Goal: Check status: Check status

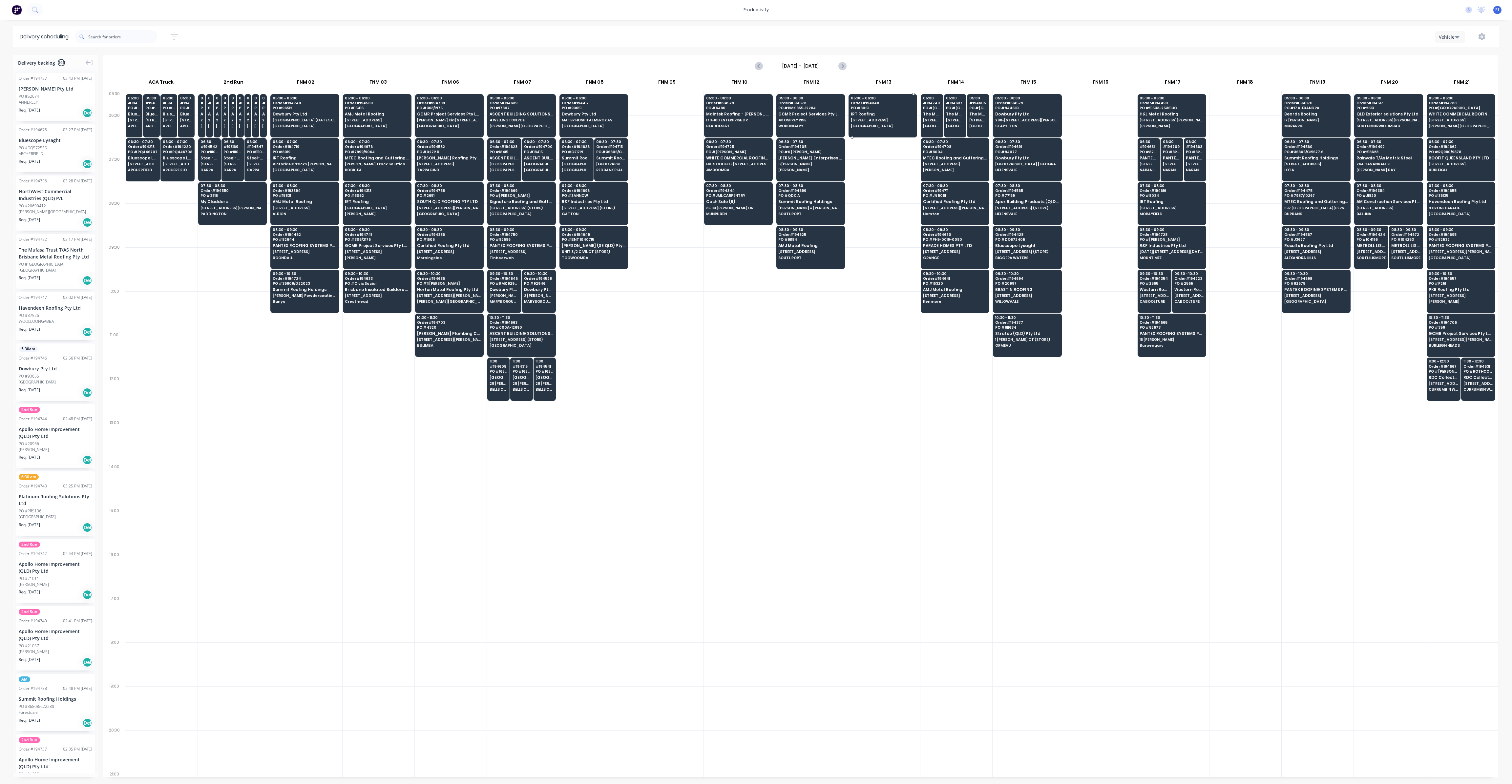
scroll to position [0, 1]
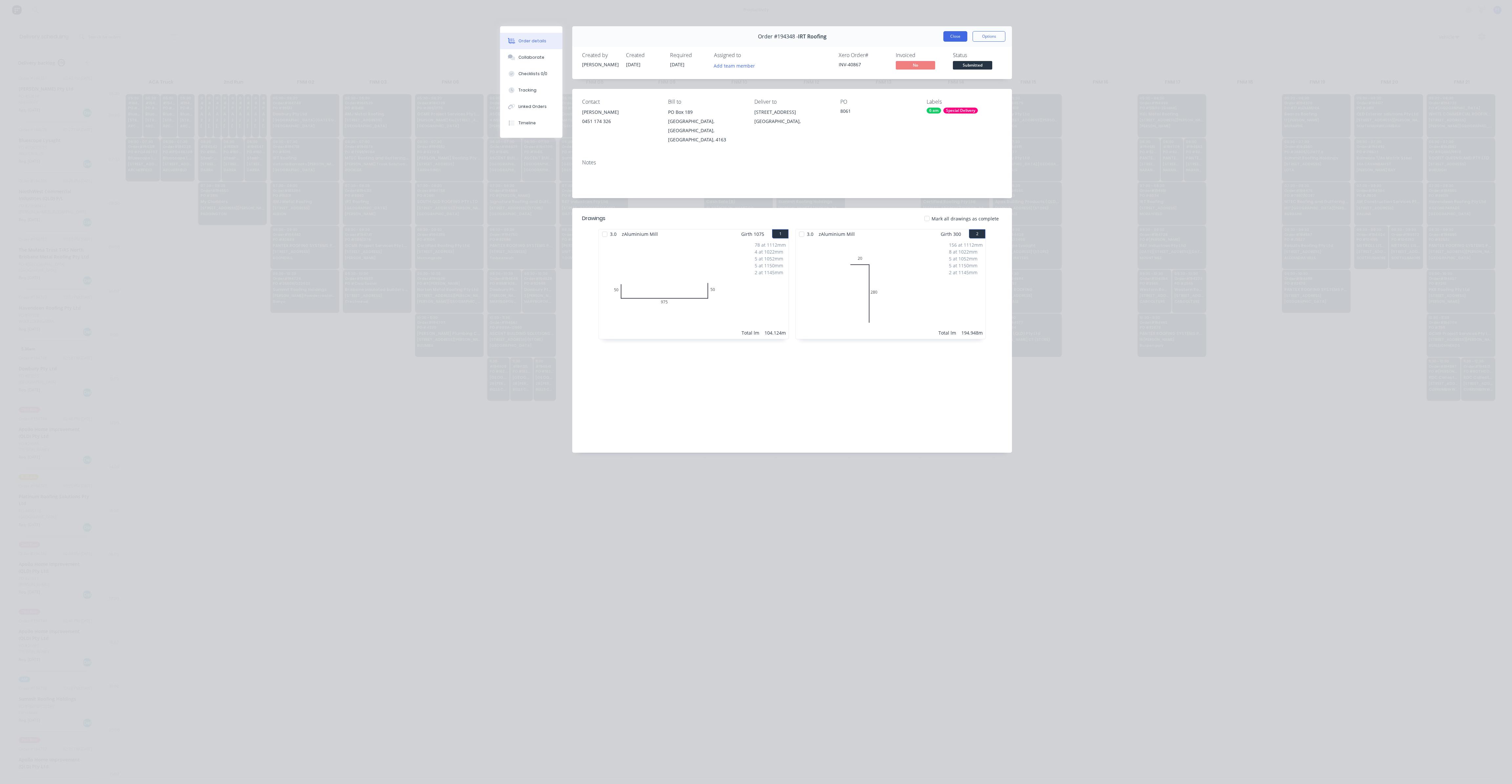
click at [952, 36] on button "Close" at bounding box center [955, 36] width 24 height 11
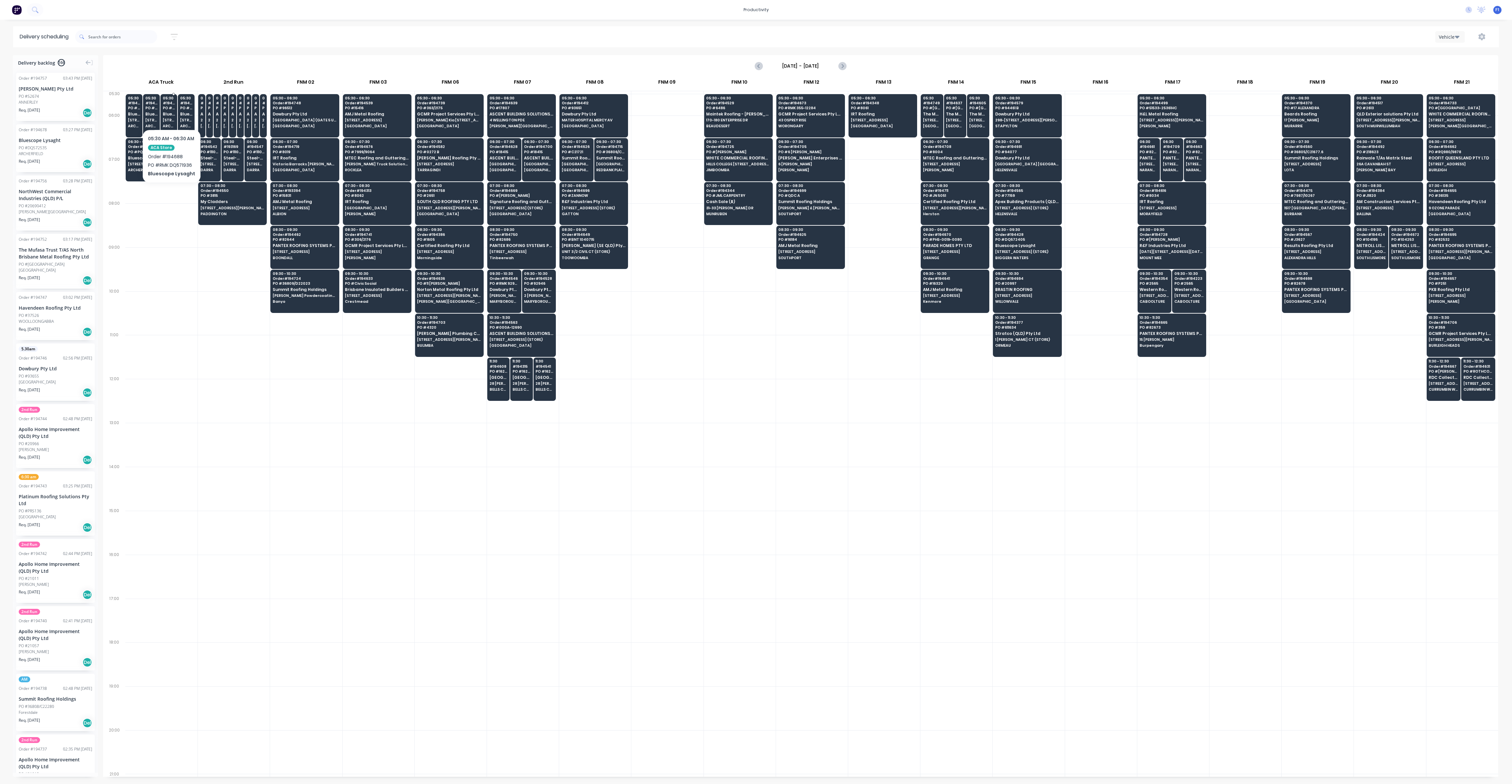
click at [171, 109] on span "PO # RMK DQ571936" at bounding box center [168, 108] width 12 height 4
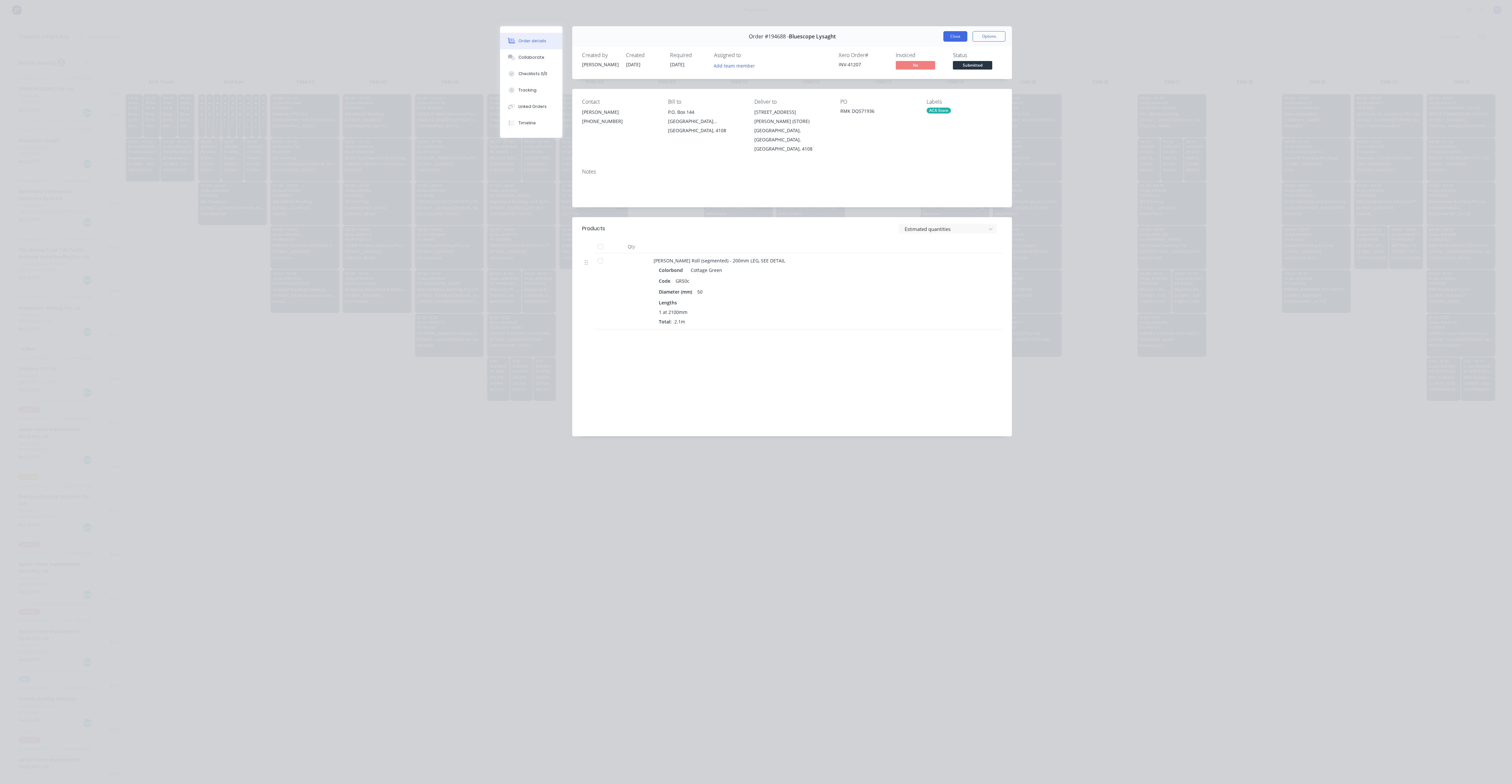
click at [957, 38] on button "Close" at bounding box center [955, 36] width 24 height 11
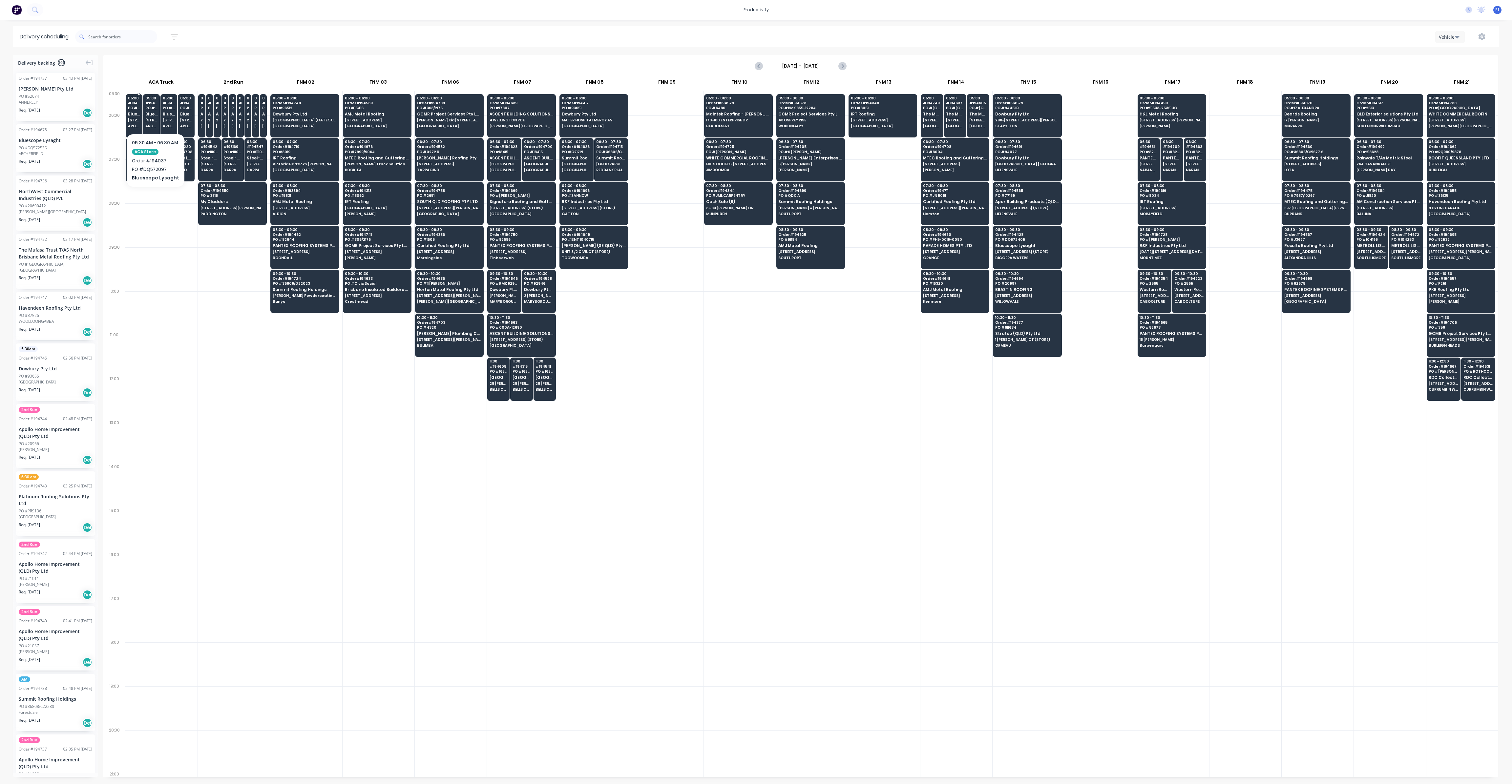
click at [133, 119] on span "[STREET_ADDRESS][PERSON_NAME] (STORE)" at bounding box center [134, 120] width 12 height 4
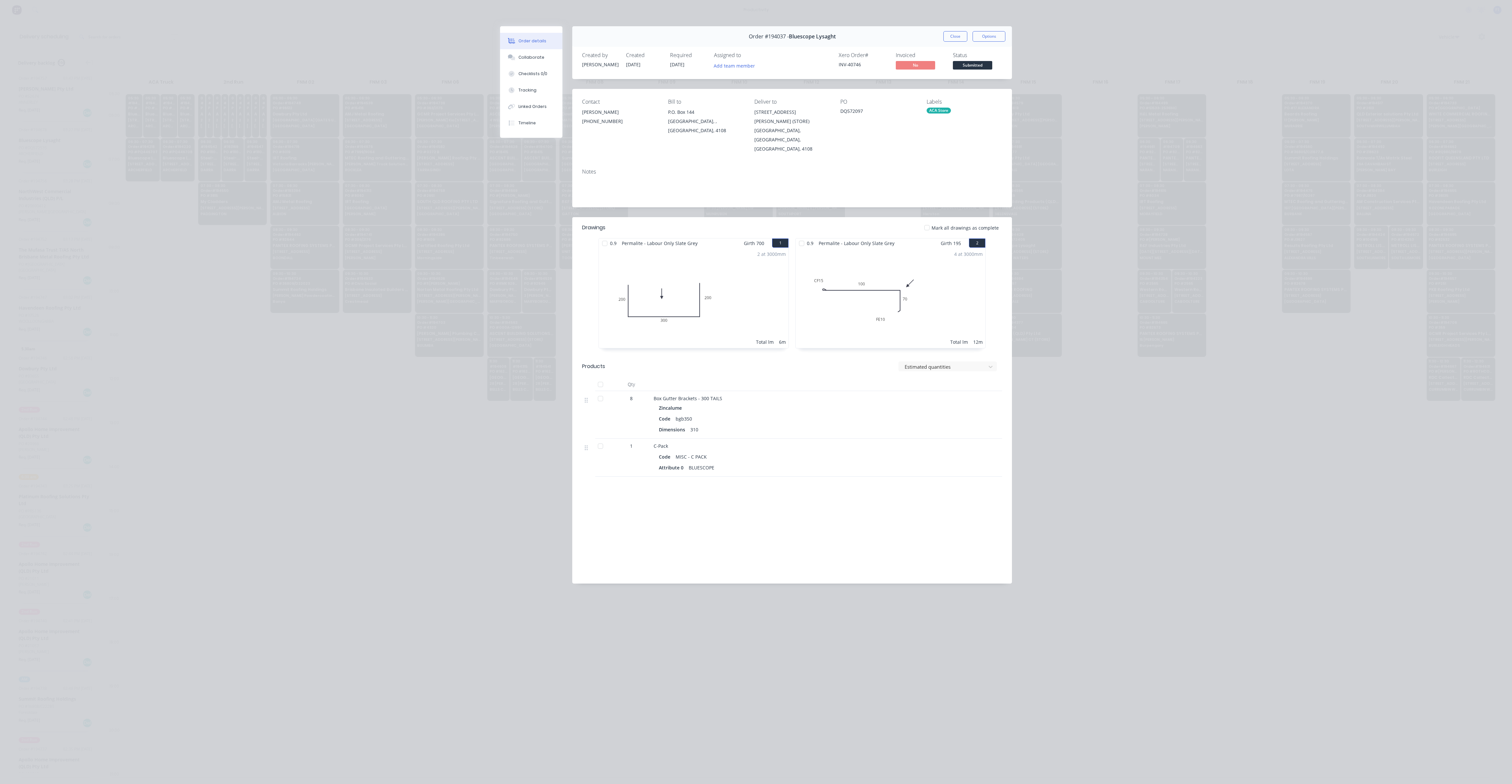
drag, startPoint x: 962, startPoint y: 36, endPoint x: 893, endPoint y: 82, distance: 82.9
click at [962, 36] on button "Close" at bounding box center [955, 36] width 24 height 11
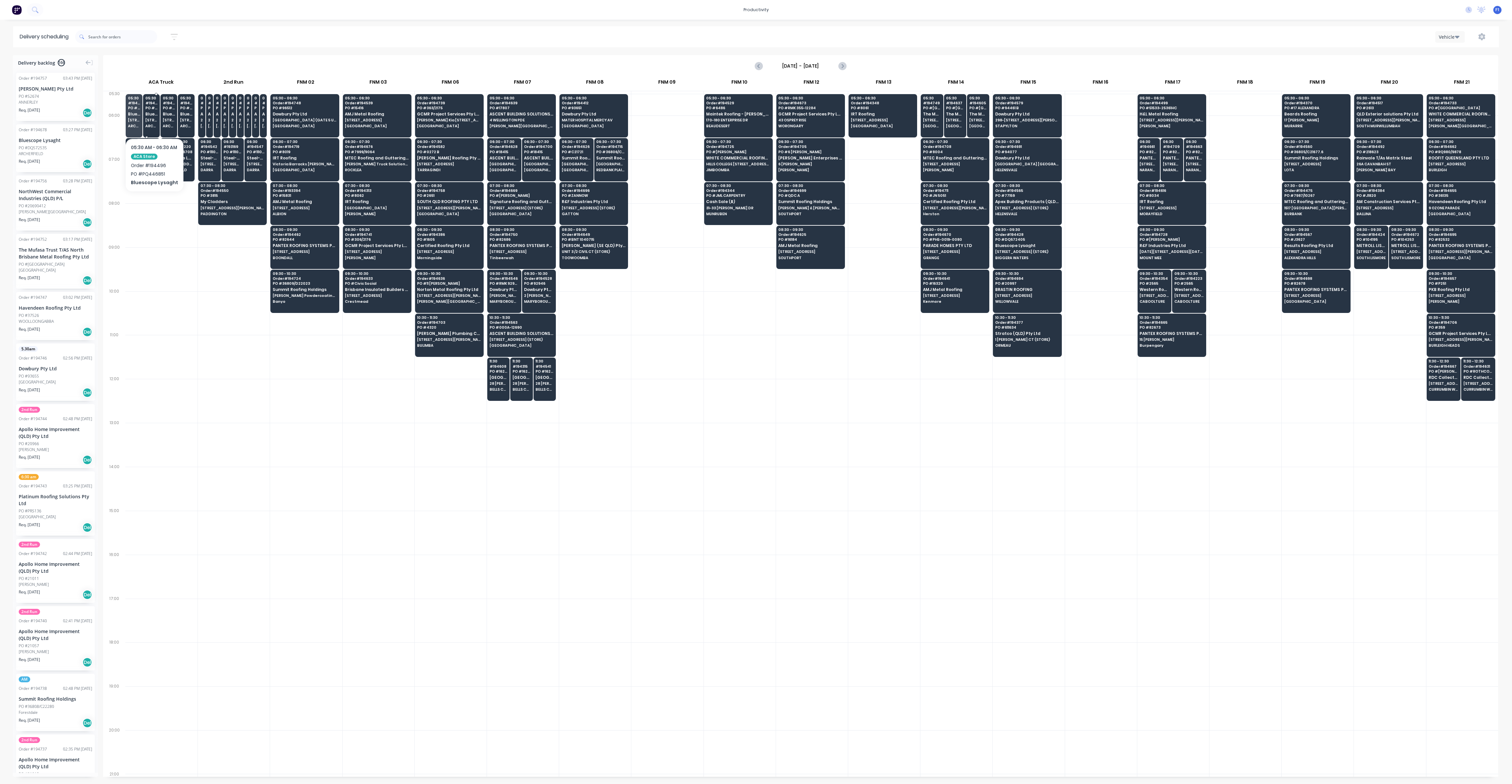
click at [153, 118] on span "[STREET_ADDRESS][PERSON_NAME] (STORE)" at bounding box center [151, 120] width 12 height 4
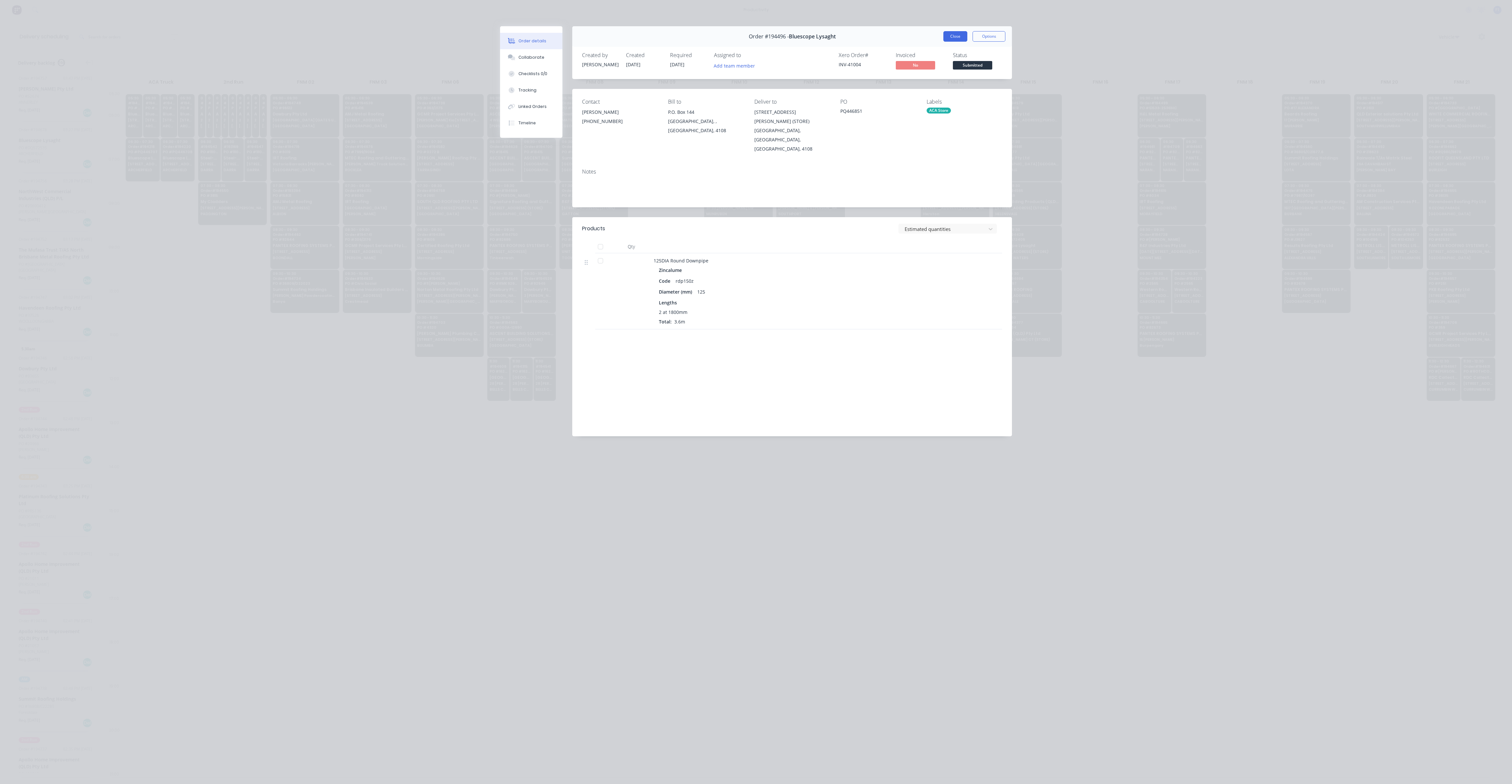
click at [951, 37] on button "Close" at bounding box center [955, 36] width 24 height 11
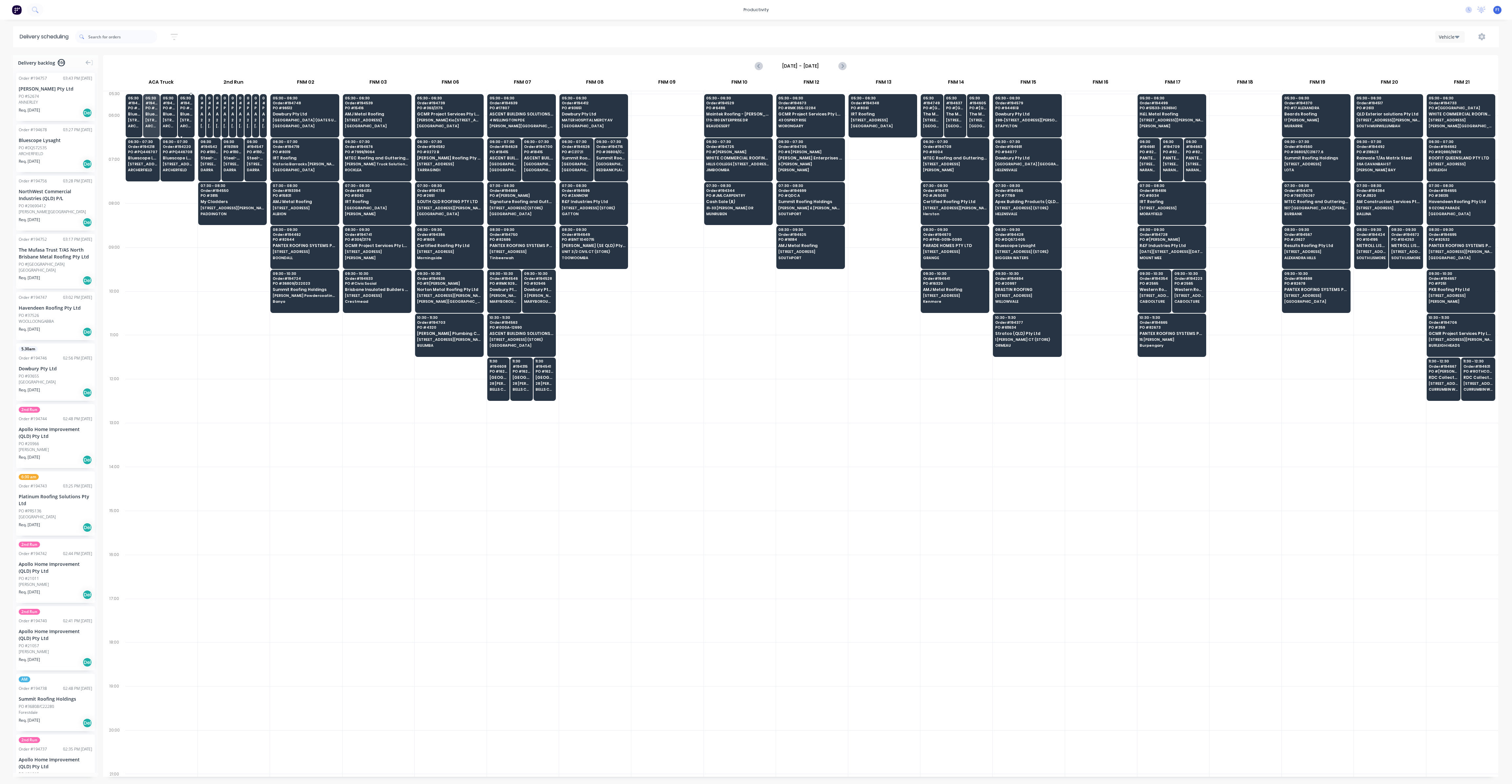
click at [187, 126] on span "ARCHERFIELD" at bounding box center [186, 126] width 12 height 4
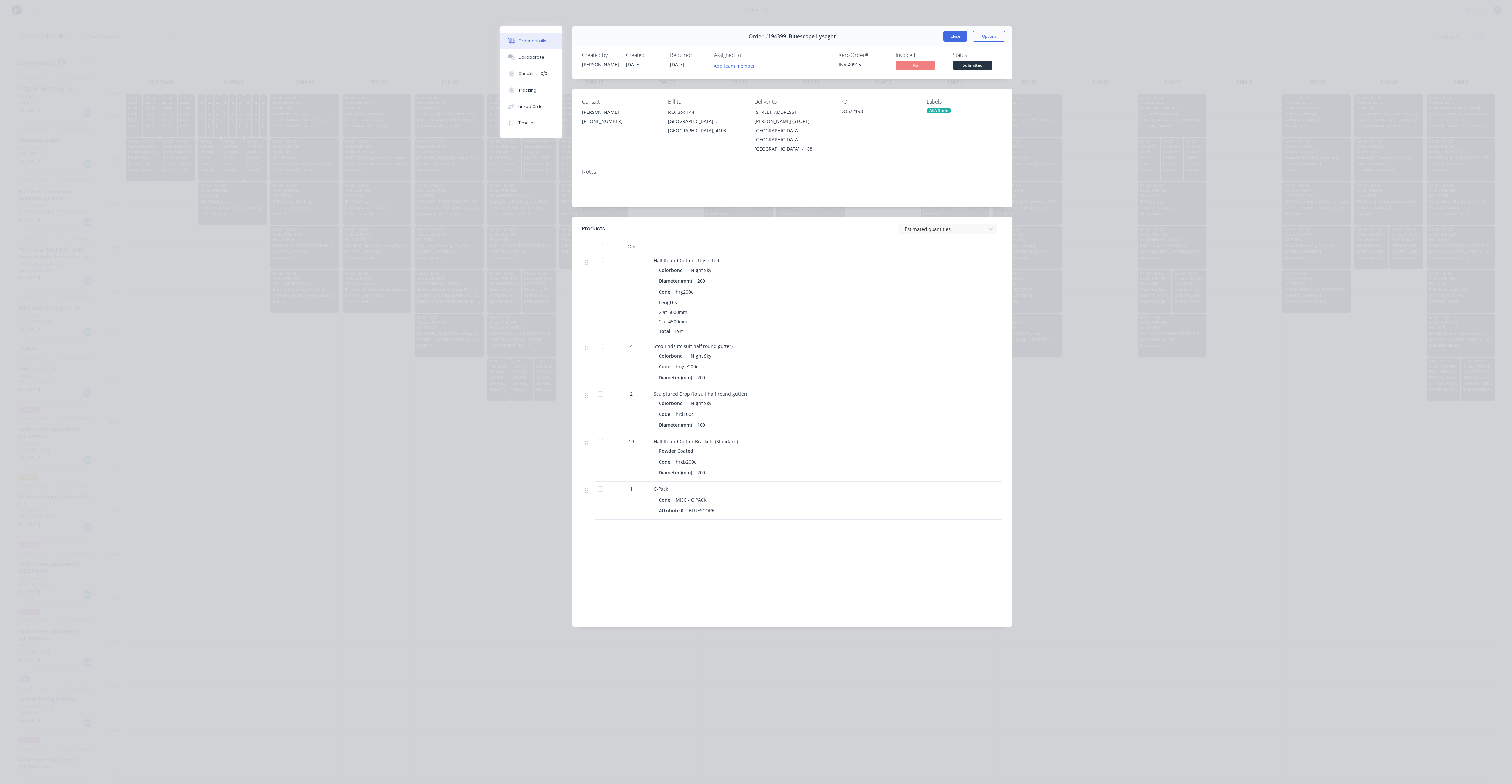
click at [952, 39] on button "Close" at bounding box center [955, 36] width 24 height 11
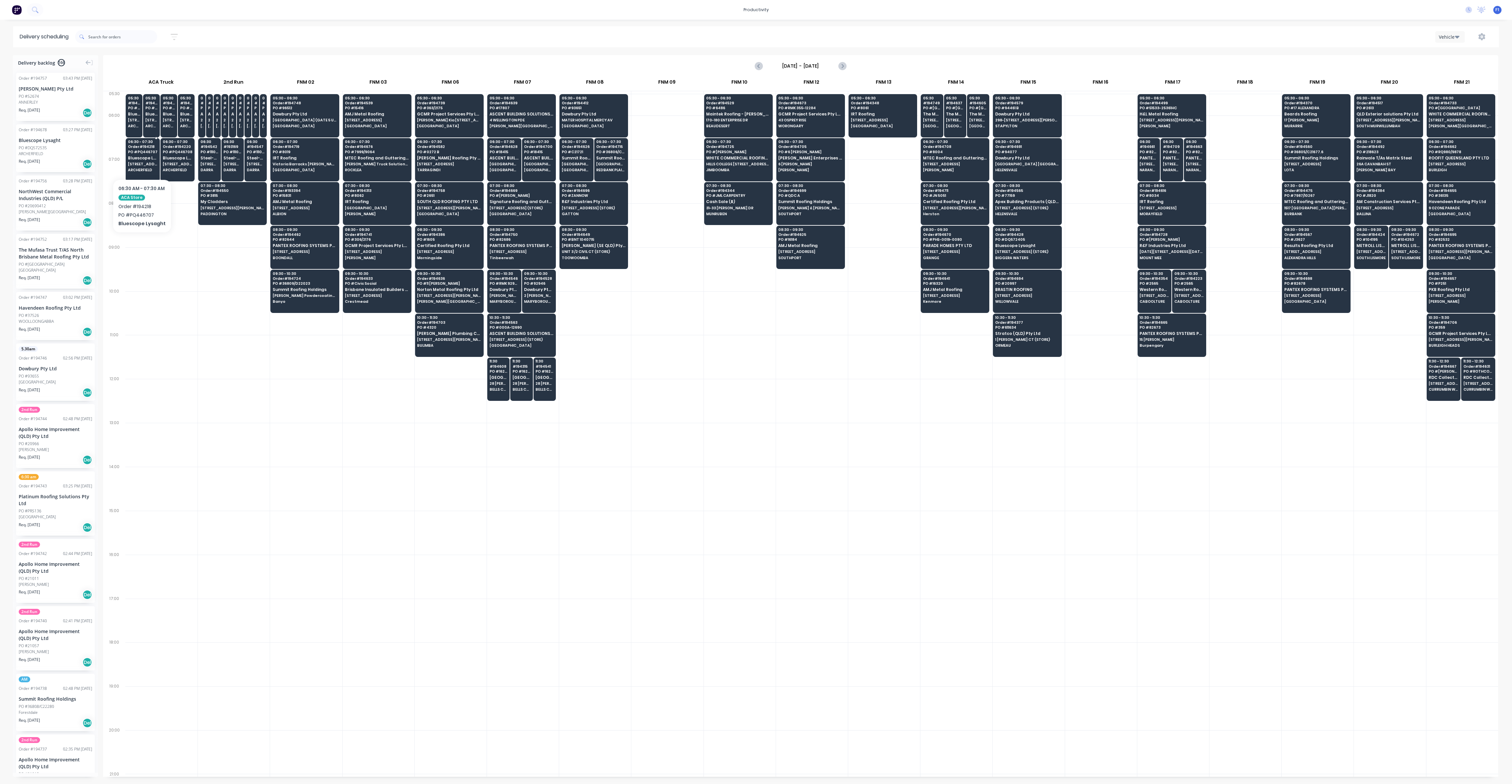
click at [141, 159] on span "Bluescope Lysaght" at bounding box center [143, 158] width 29 height 4
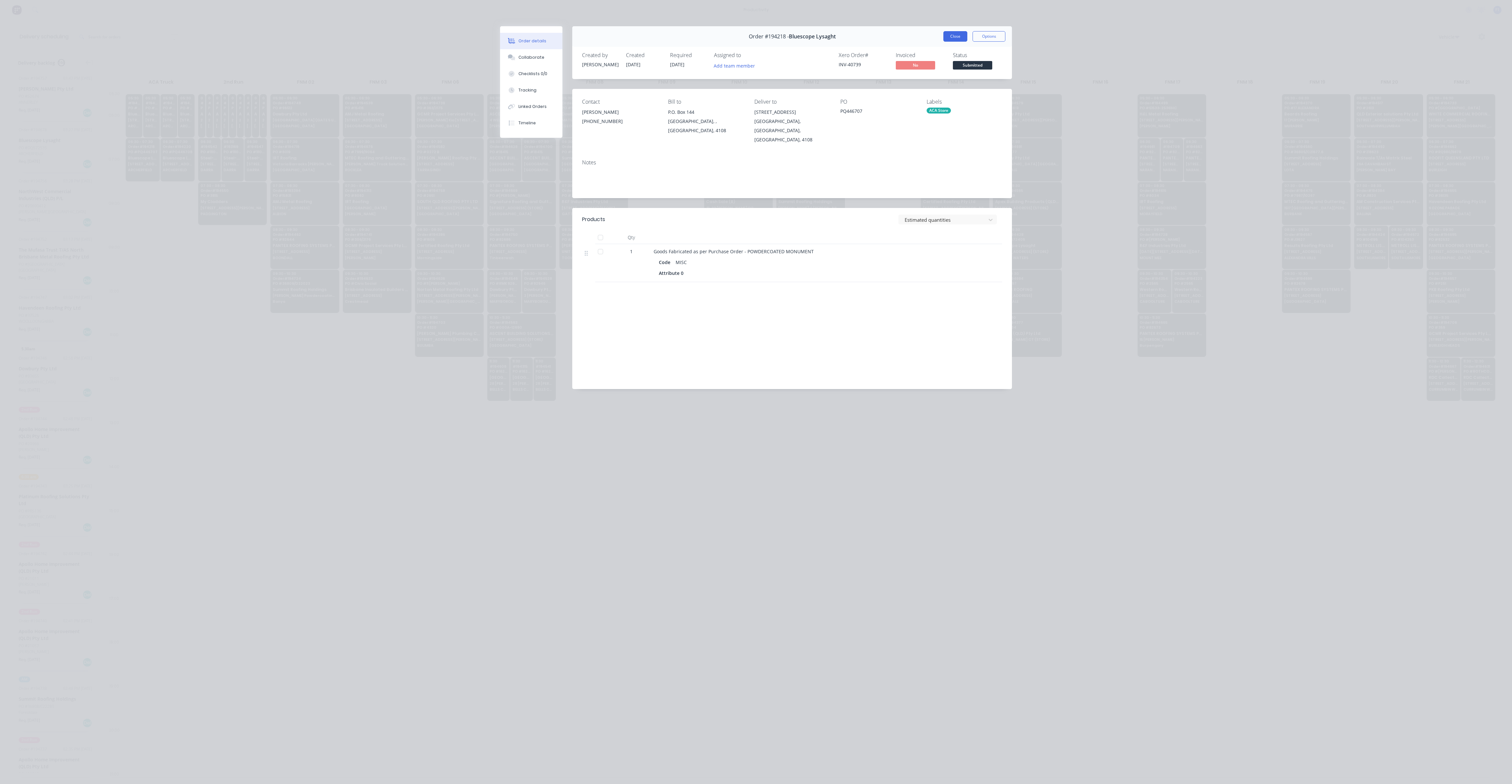
click at [961, 38] on button "Close" at bounding box center [955, 36] width 24 height 11
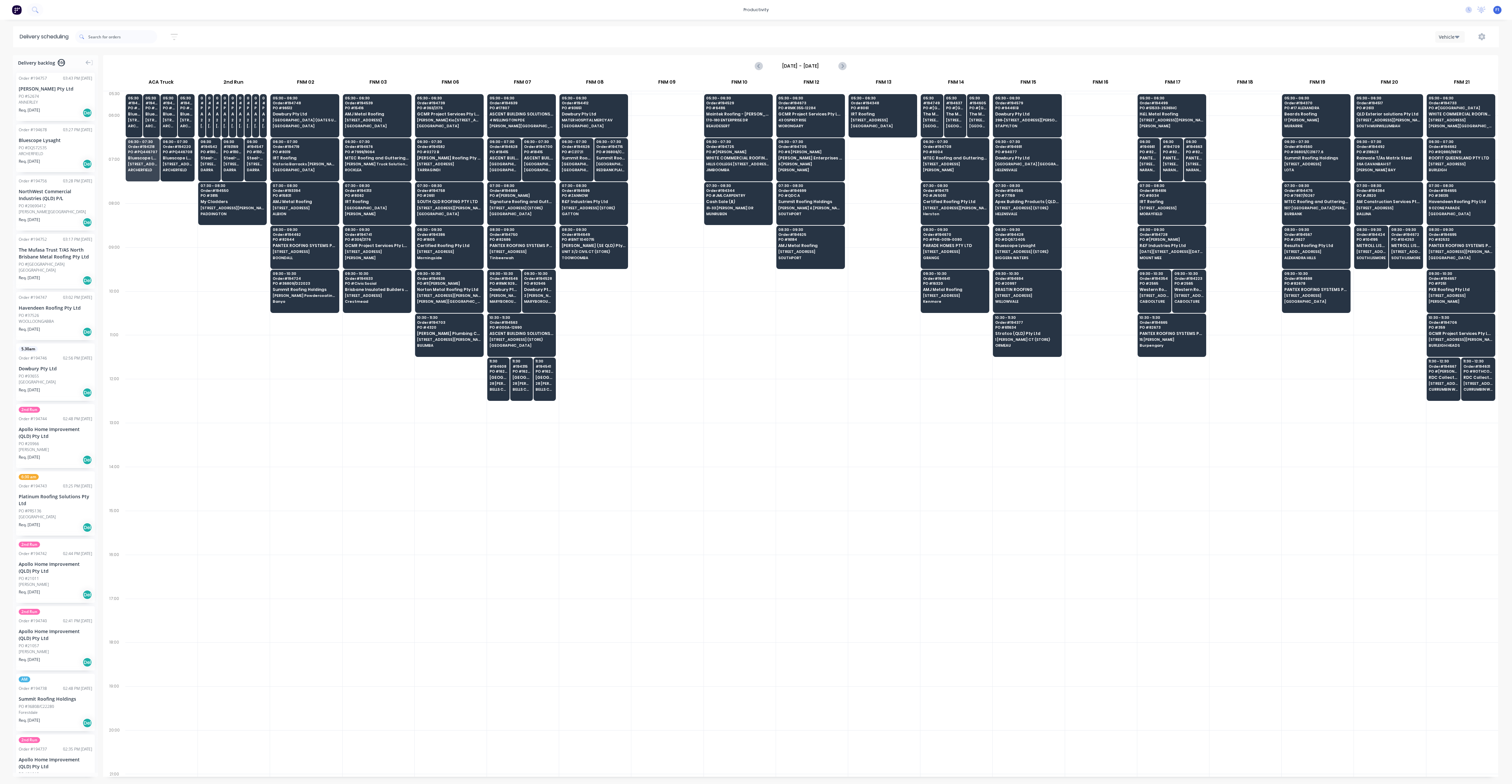
click at [139, 310] on div at bounding box center [161, 313] width 72 height 44
click at [605, 94] on div at bounding box center [594, 94] width 69 height 1
click at [605, 108] on span "PO # 93651" at bounding box center [593, 108] width 63 height 4
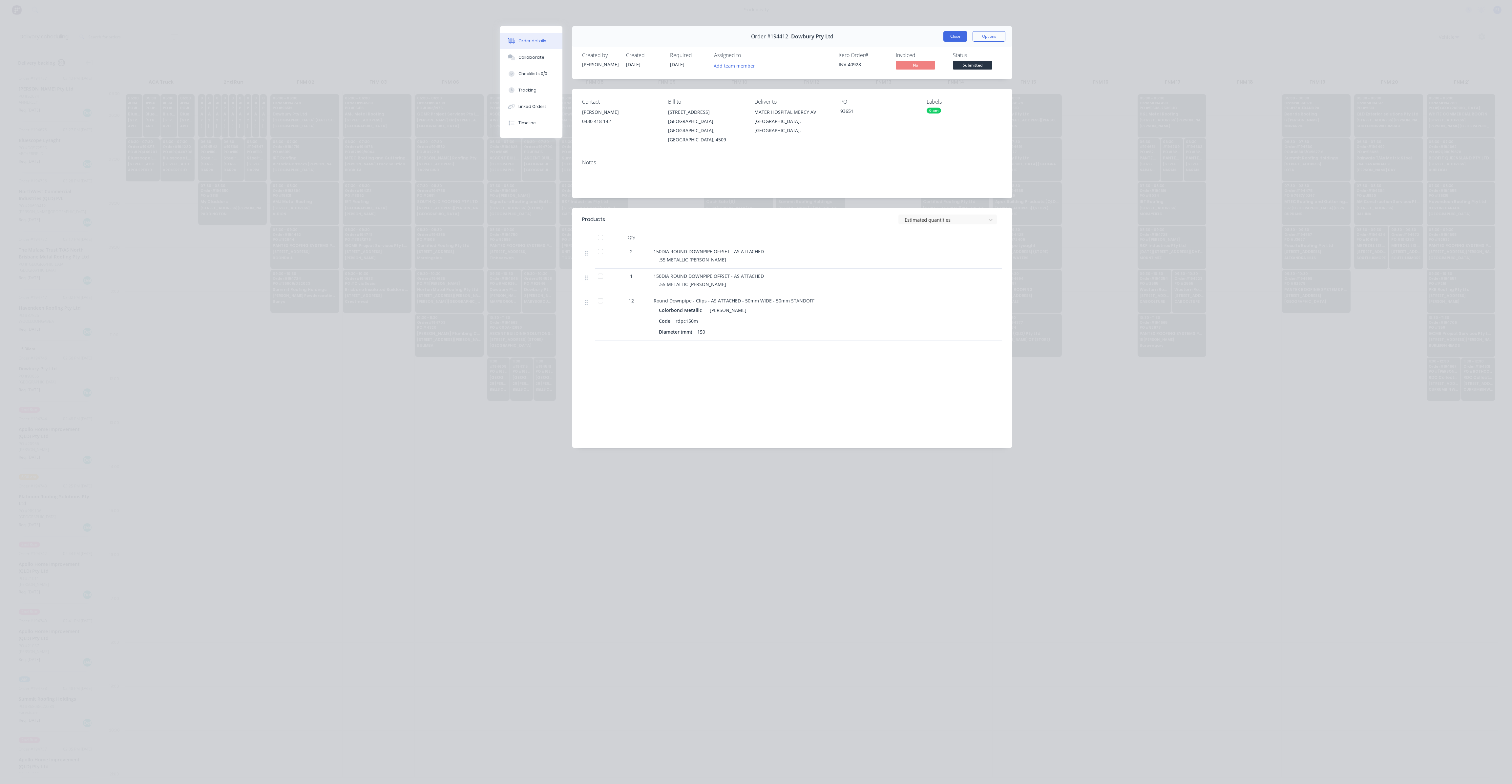
click at [956, 36] on button "Close" at bounding box center [955, 36] width 24 height 11
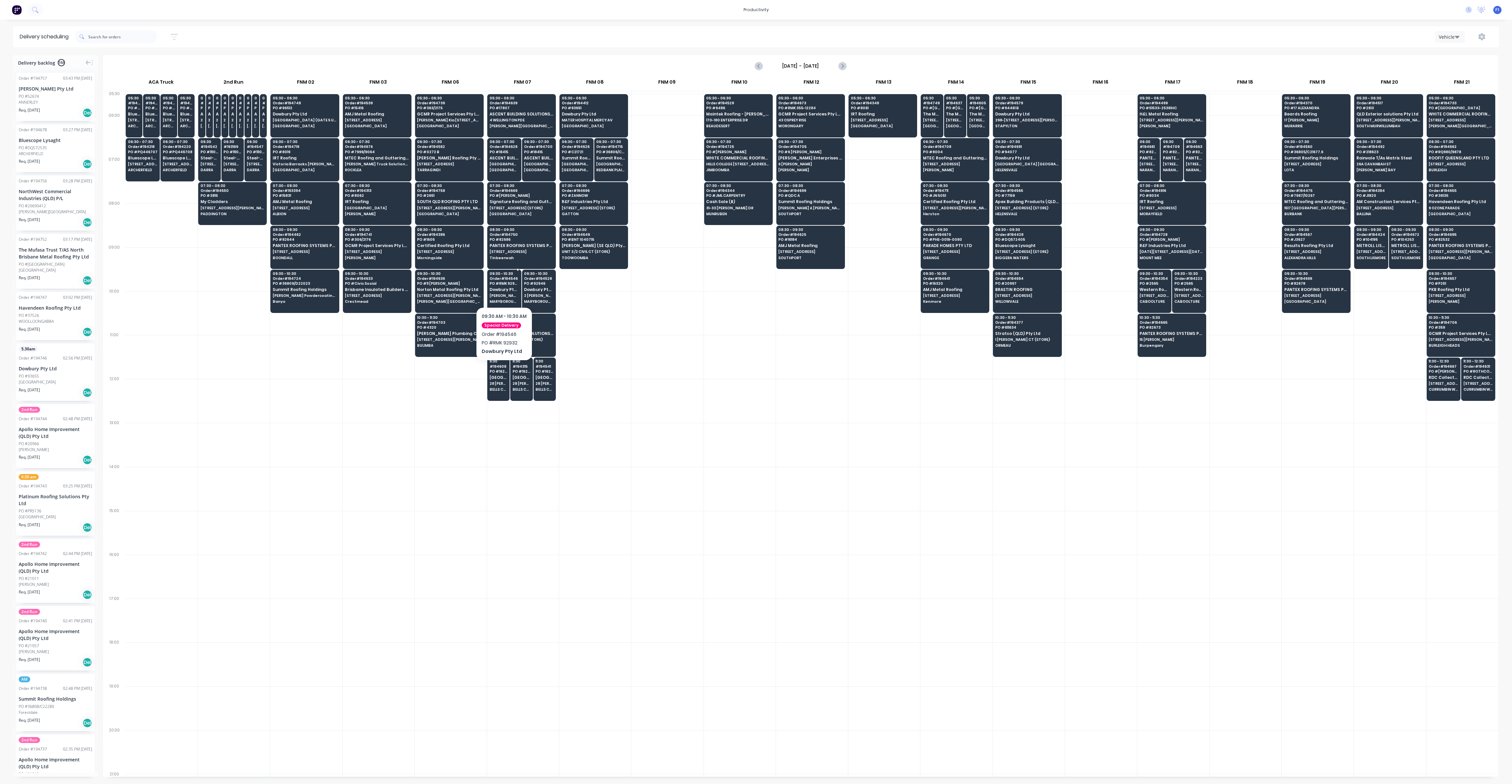
click at [507, 293] on span "[PERSON_NAME] COMPOUND 2 [PERSON_NAME] ST" at bounding box center [504, 295] width 29 height 4
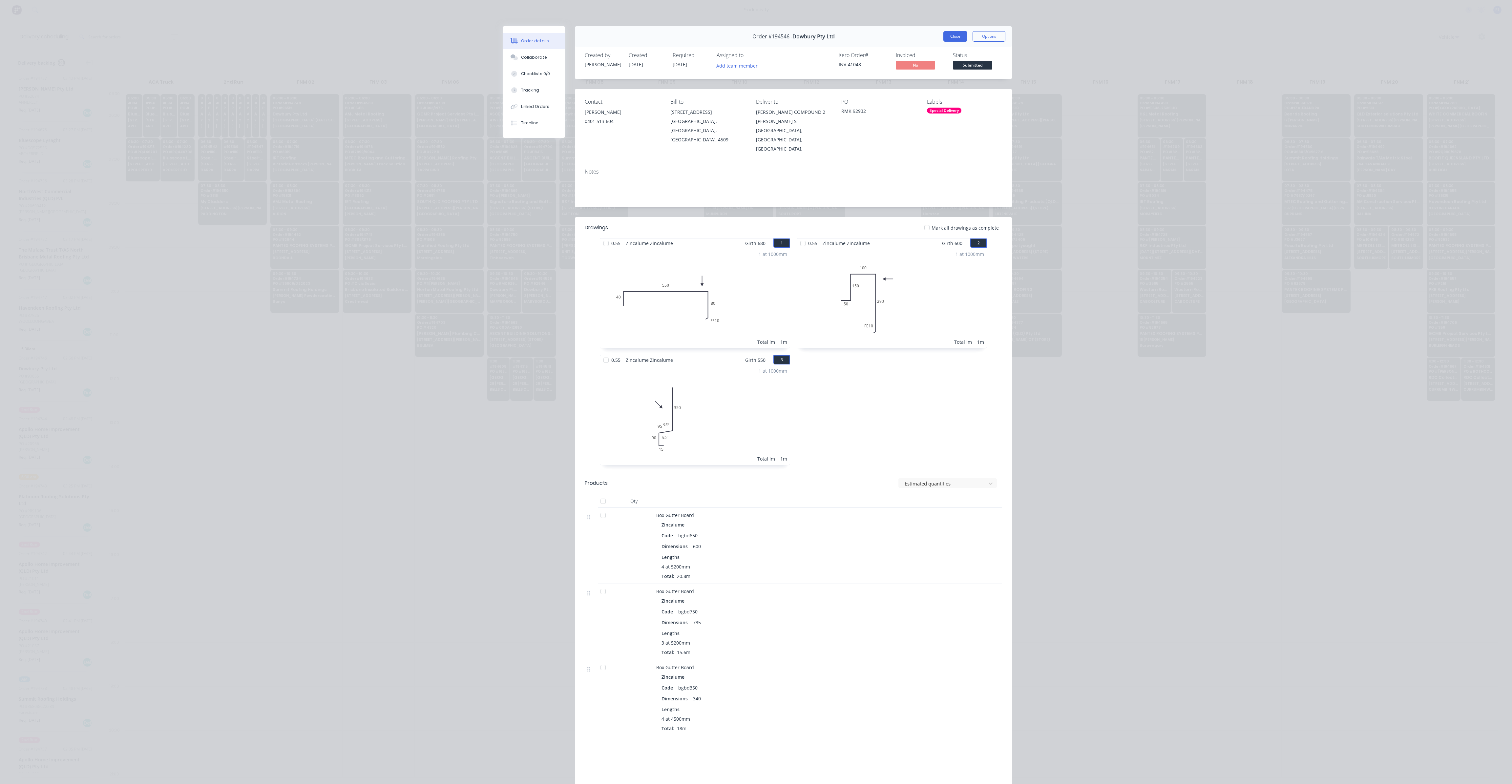
click at [957, 35] on button "Close" at bounding box center [955, 36] width 24 height 11
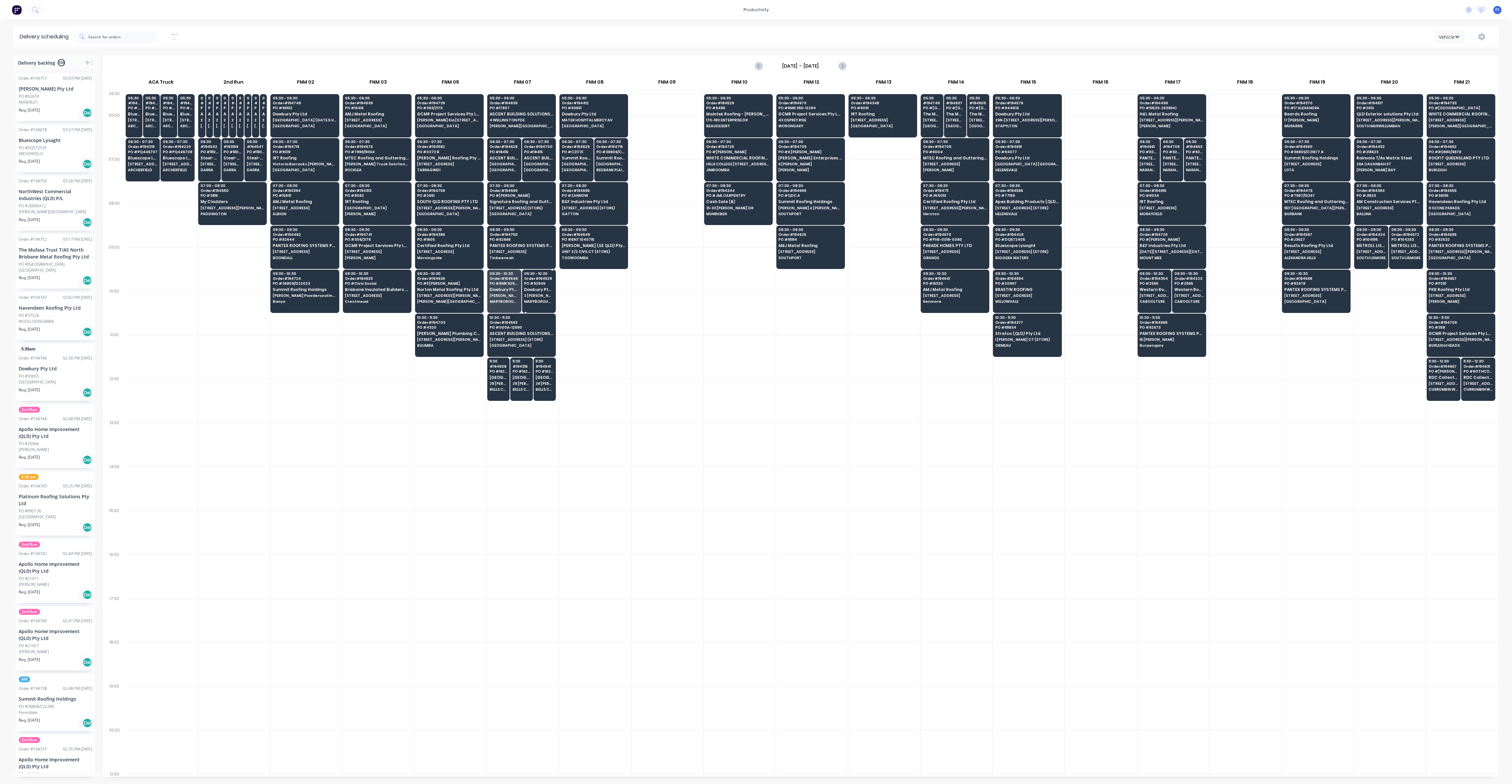
click at [534, 288] on span "Dowbury Pty Ltd" at bounding box center [539, 289] width 29 height 4
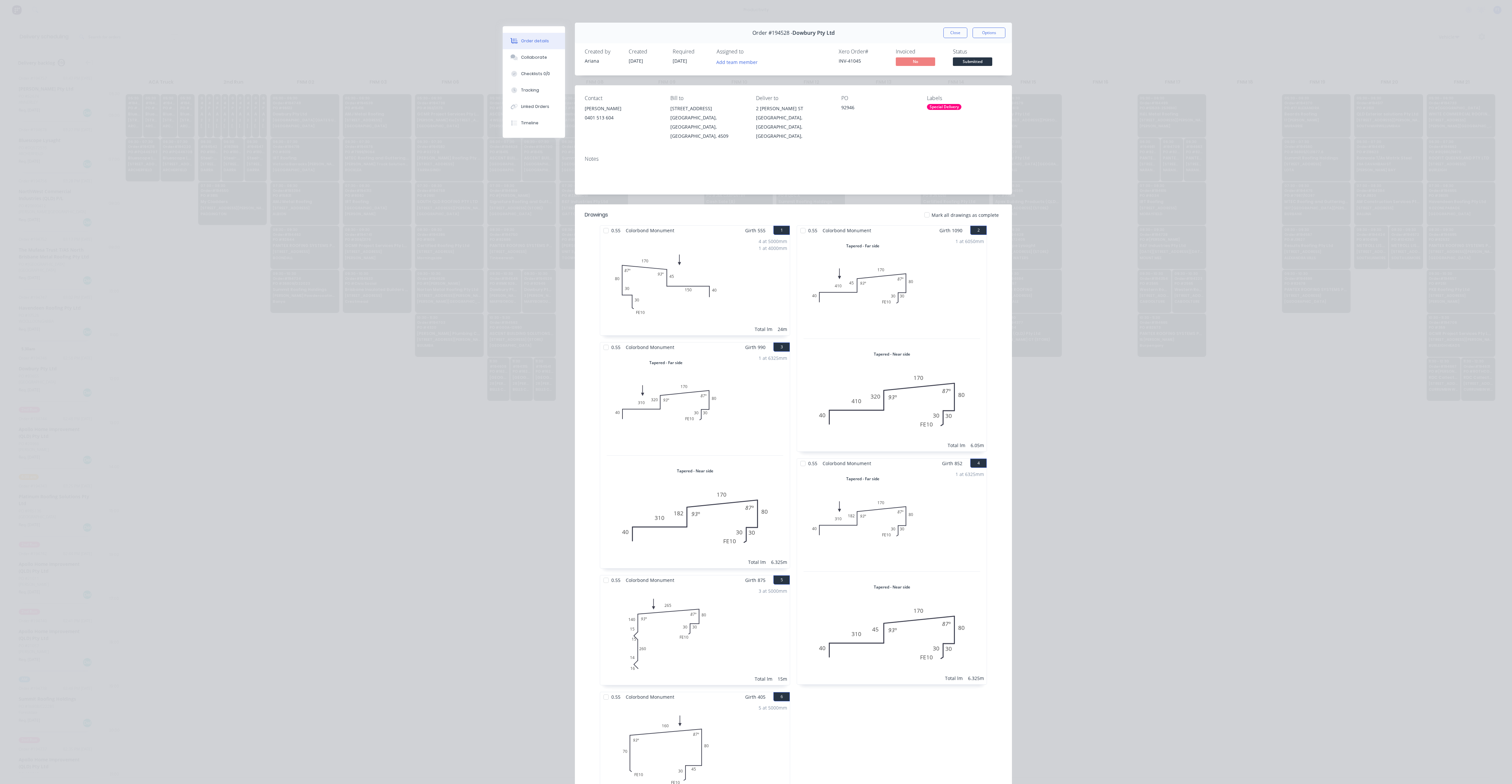
scroll to position [0, 0]
click at [947, 38] on button "Close" at bounding box center [955, 36] width 24 height 11
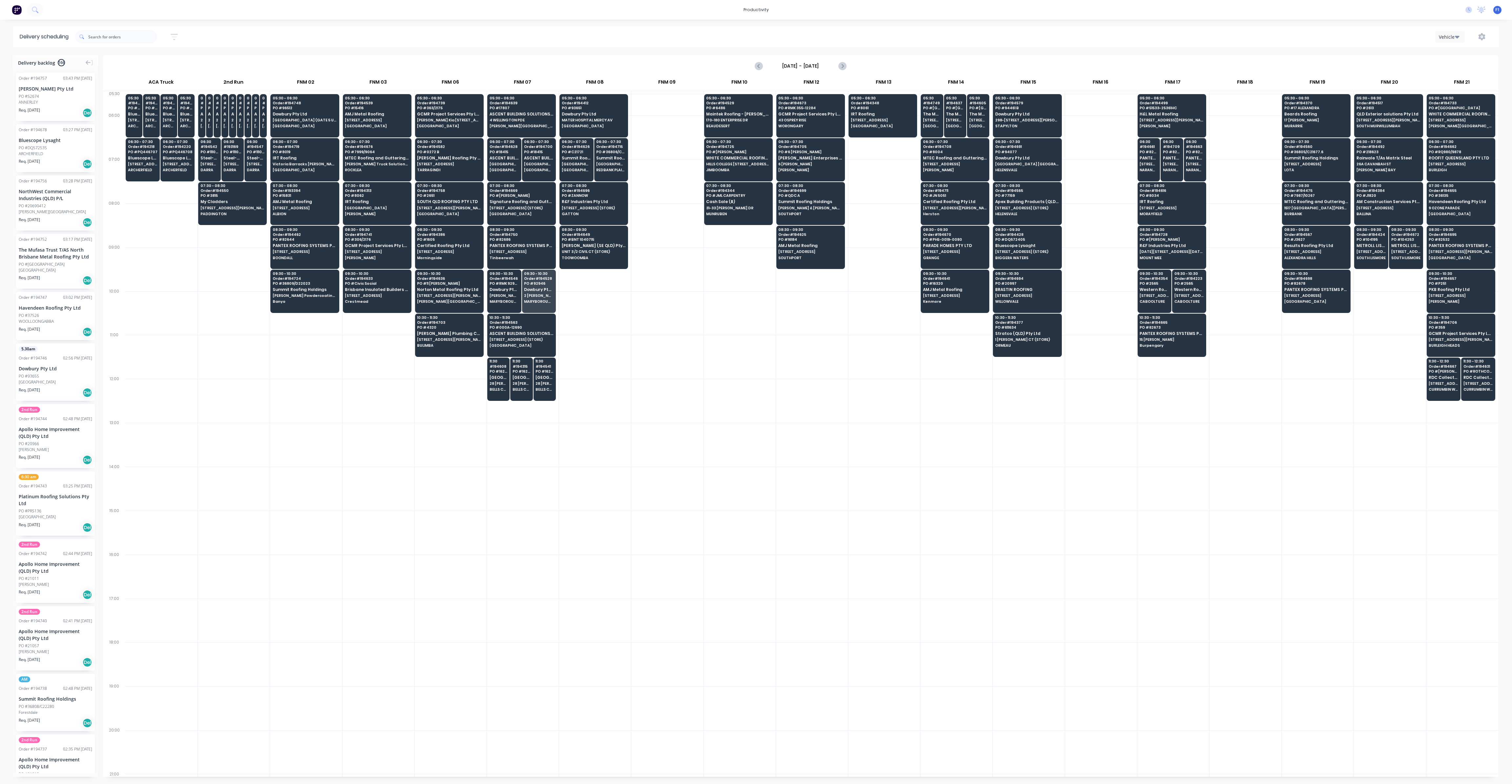
drag, startPoint x: 755, startPoint y: 325, endPoint x: 750, endPoint y: 326, distance: 5.1
click at [752, 325] on div at bounding box center [740, 313] width 72 height 44
click at [1165, 119] on span "[STREET_ADDRESS][PERSON_NAME]" at bounding box center [1172, 120] width 63 height 4
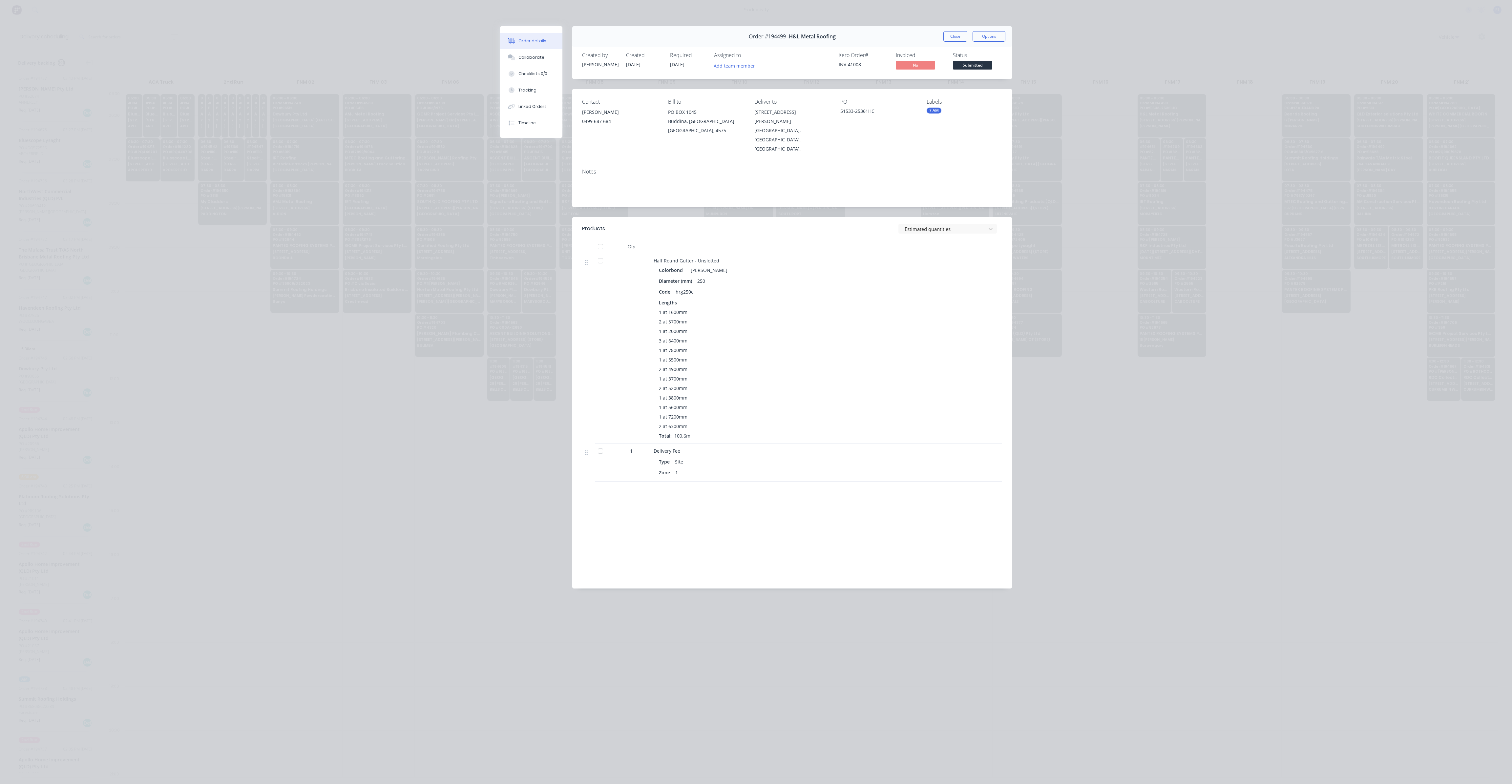
drag, startPoint x: 960, startPoint y: 38, endPoint x: 841, endPoint y: 299, distance: 286.8
click at [960, 38] on button "Close" at bounding box center [955, 36] width 24 height 11
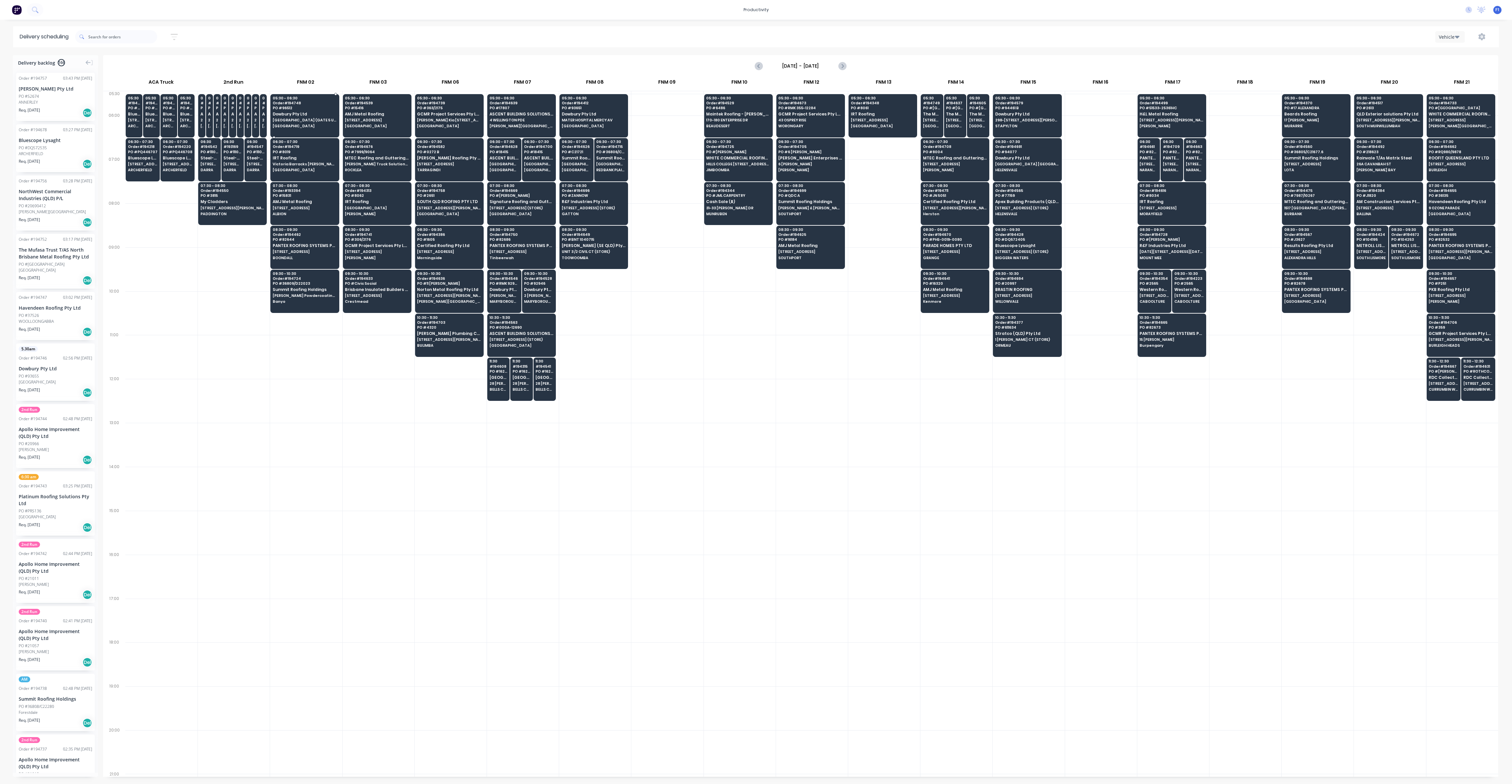
click at [325, 120] on span "[GEOGRAPHIC_DATA] (GATE 5 UHF 12) [GEOGRAPHIC_DATA]" at bounding box center [305, 120] width 63 height 4
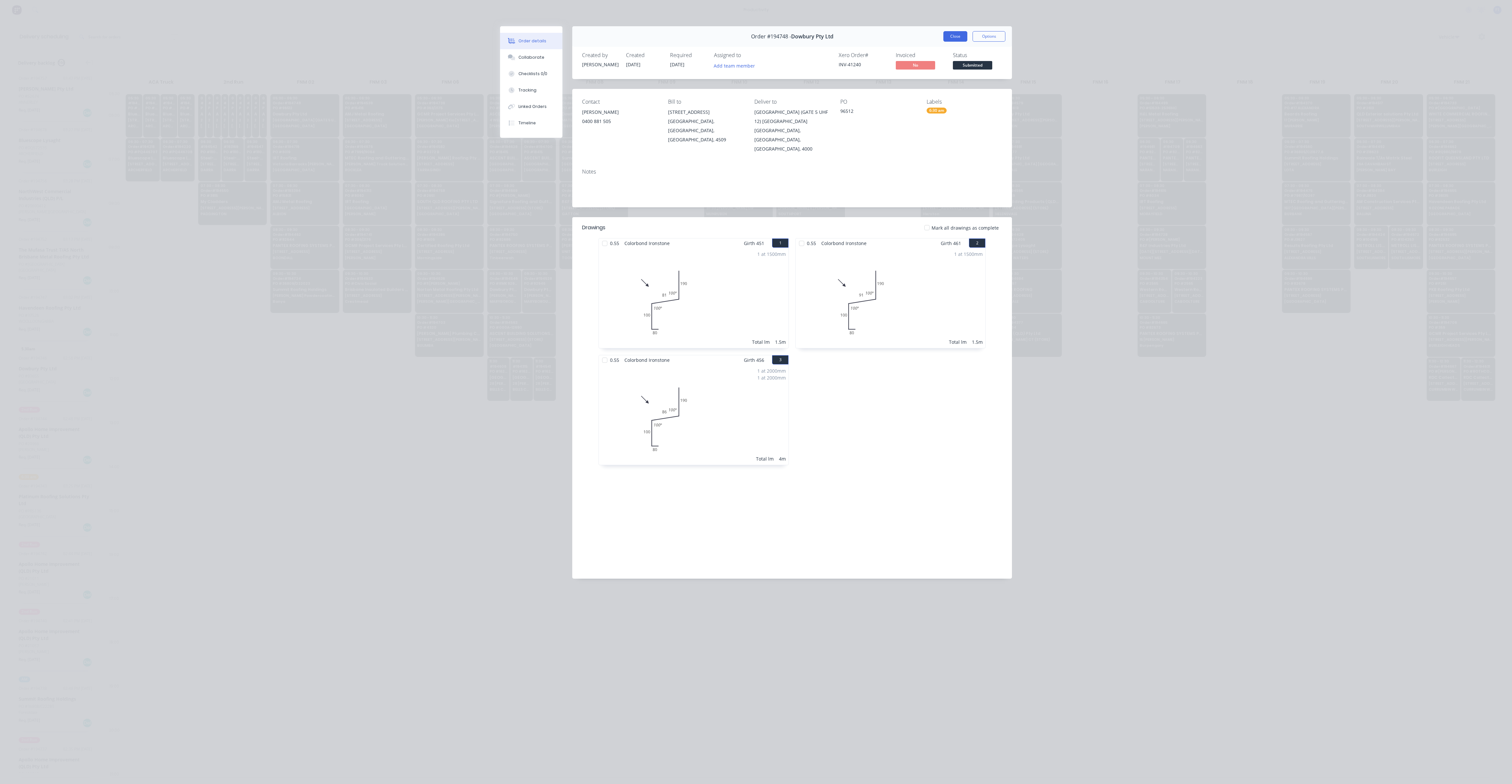
click at [954, 36] on button "Close" at bounding box center [955, 36] width 24 height 11
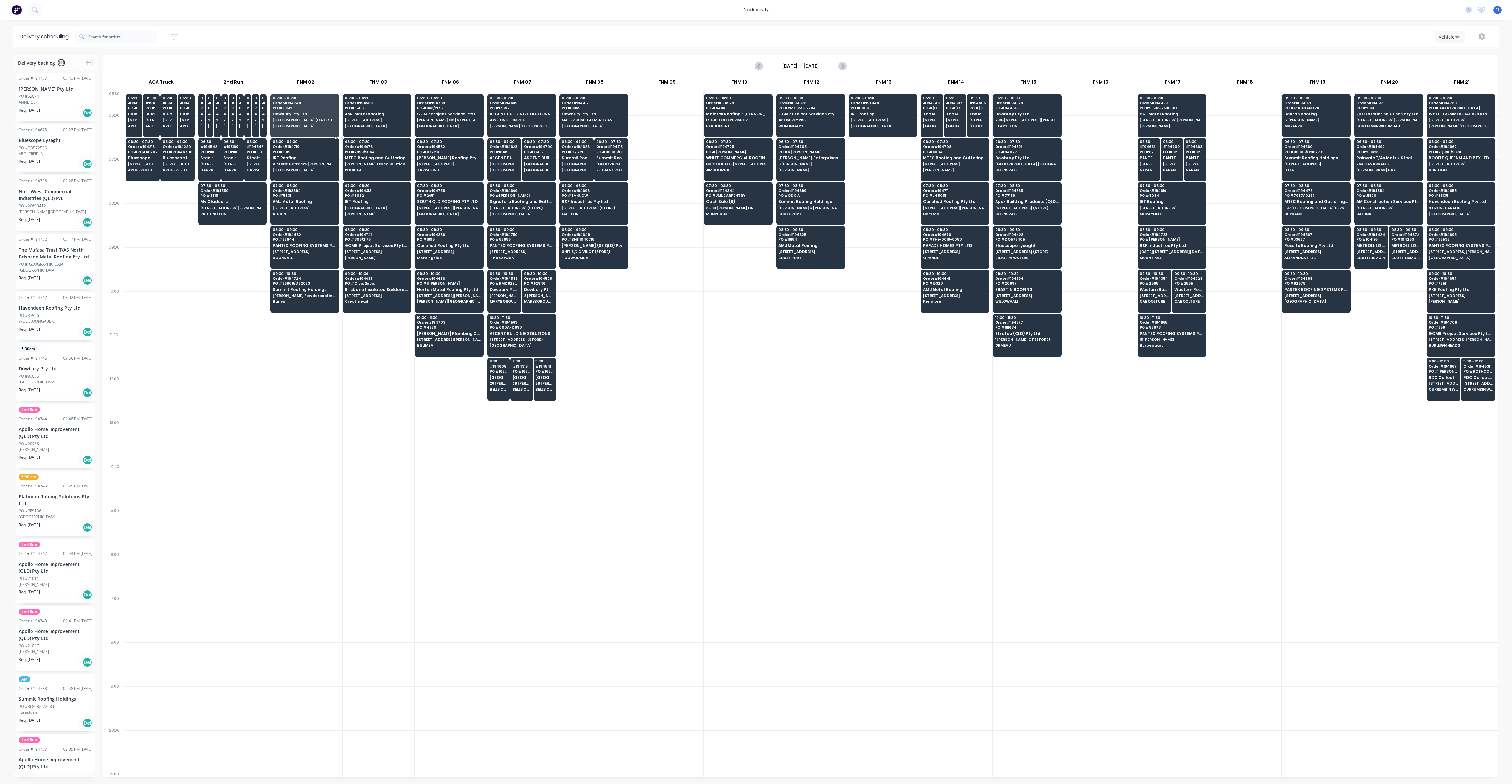
click at [310, 163] on span "Victoria Barracks [PERSON_NAME] Terrace" at bounding box center [305, 164] width 63 height 4
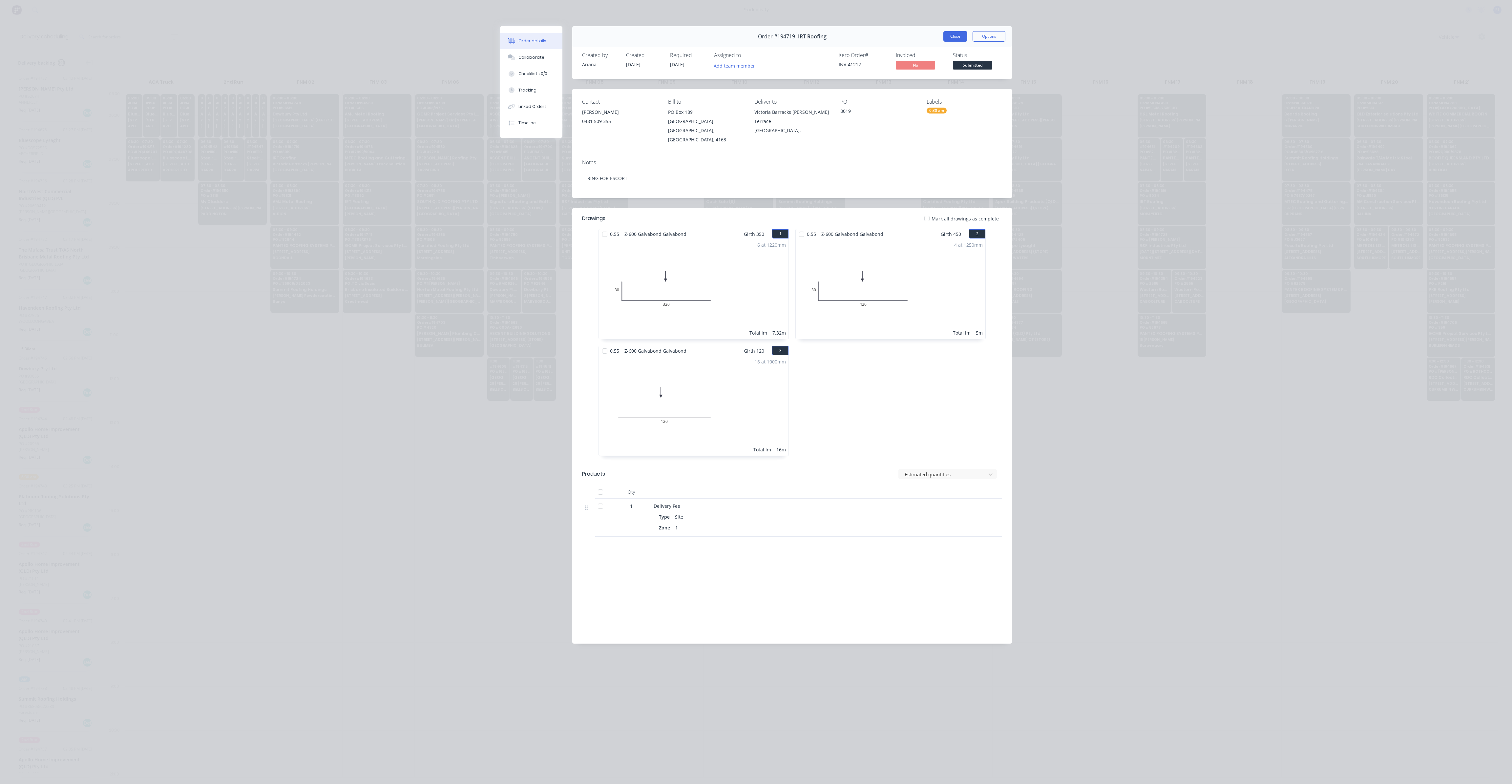
click at [949, 34] on button "Close" at bounding box center [955, 36] width 24 height 11
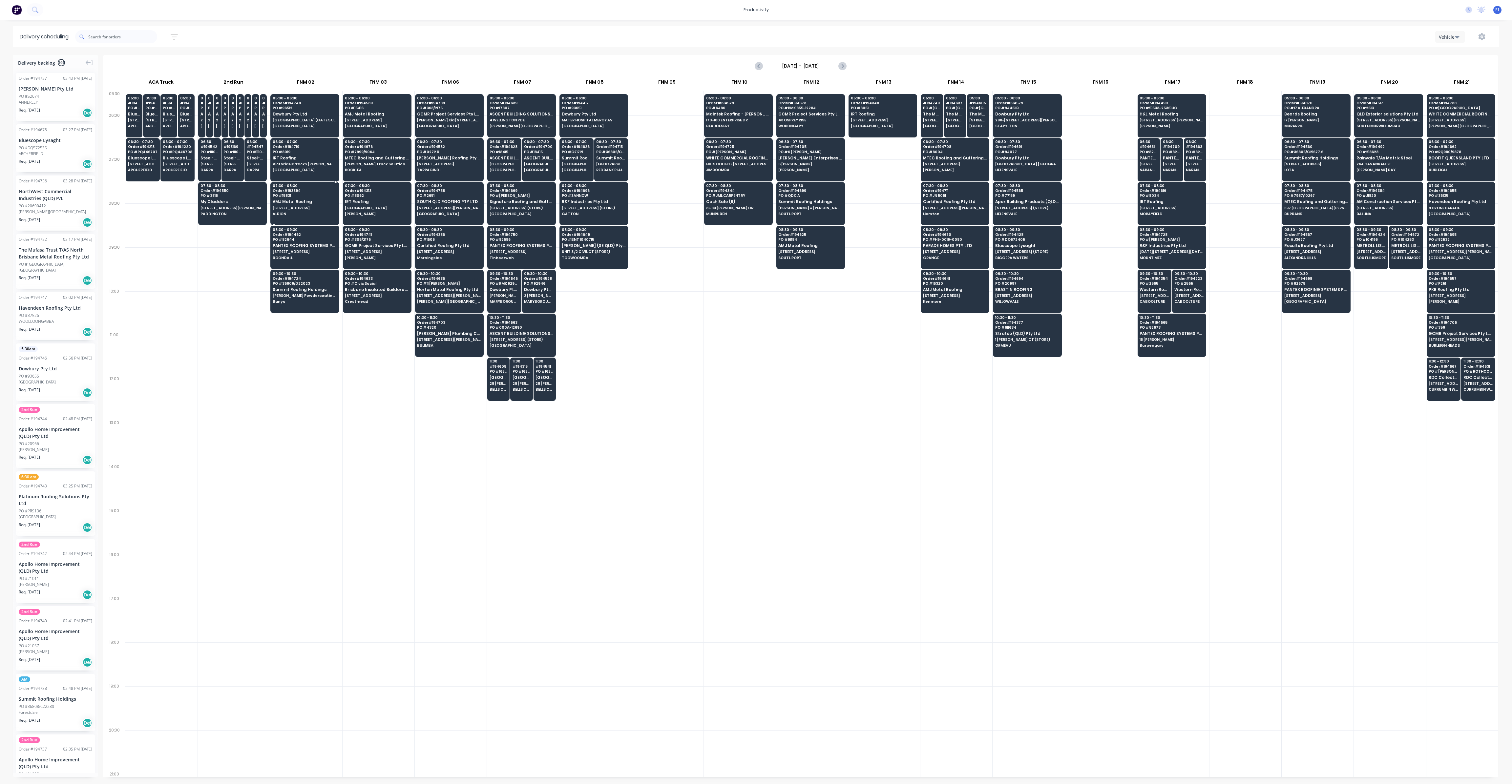
click at [291, 214] on span "ALBION" at bounding box center [305, 214] width 63 height 4
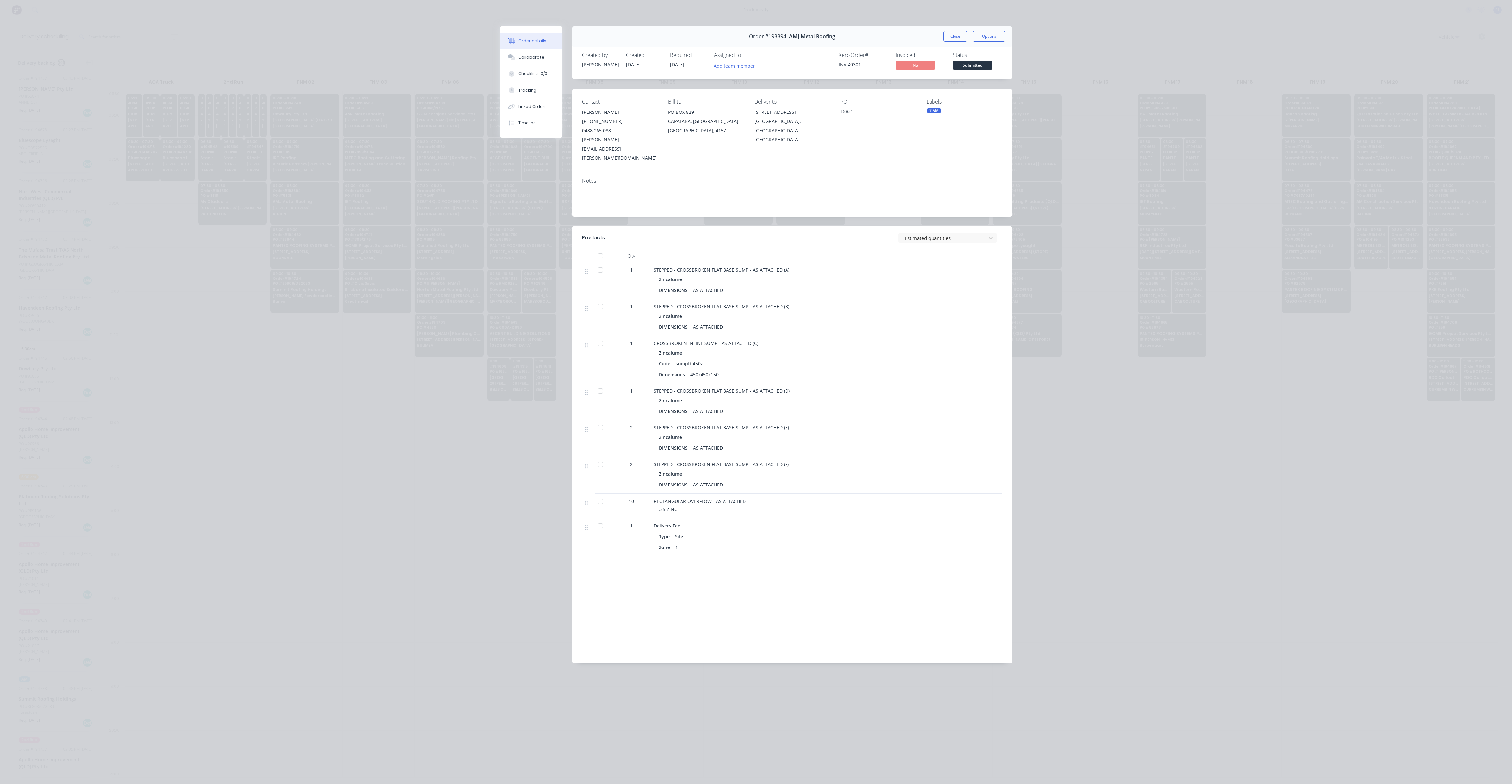
click at [961, 38] on button "Close" at bounding box center [955, 36] width 24 height 11
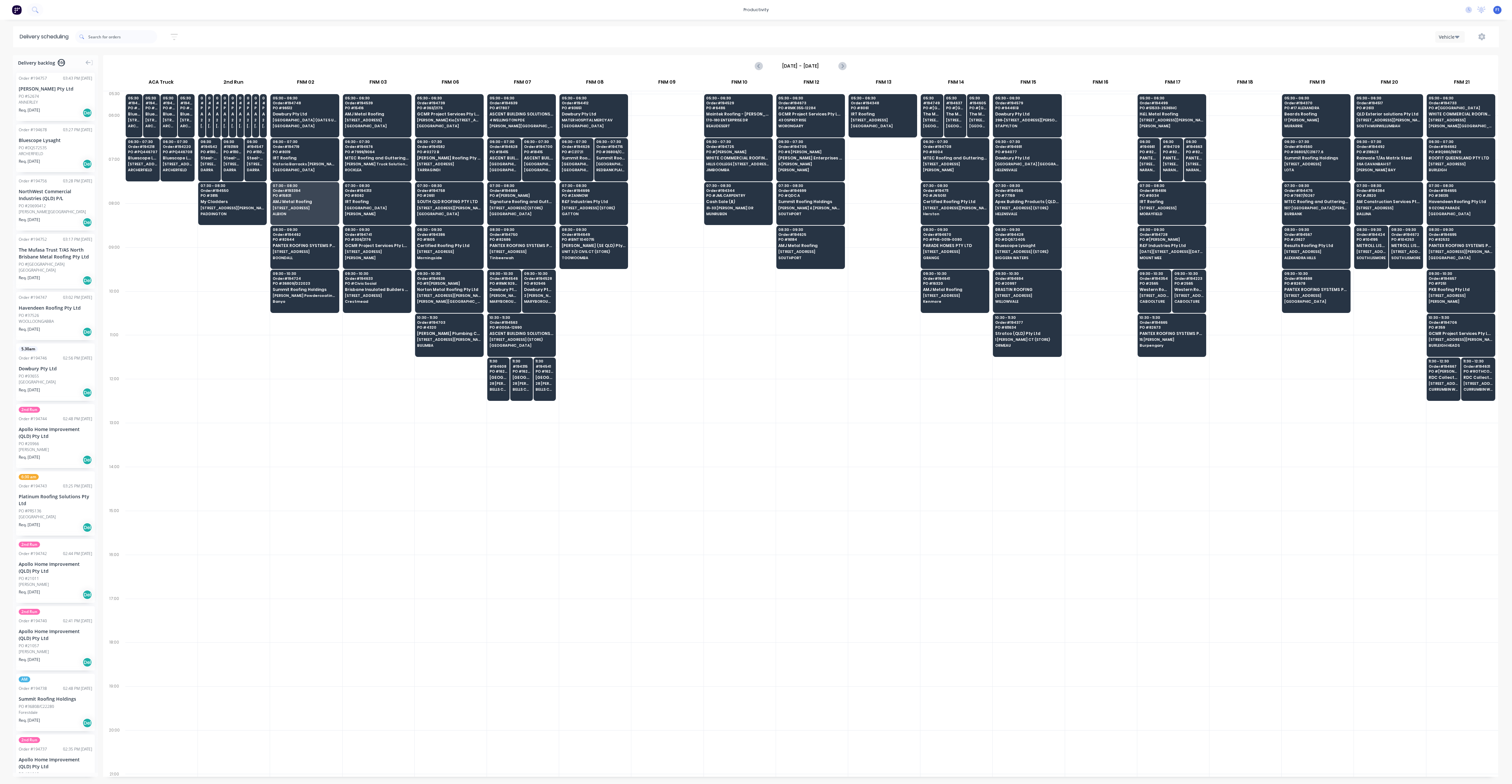
click at [791, 402] on div at bounding box center [812, 401] width 72 height 44
click at [527, 346] on div "10:30 - 11:30 Order # 194563 PO # 000A-12690 ASCENT BUILDING SOLUTIONS PTY LTD …" at bounding box center [522, 332] width 68 height 37
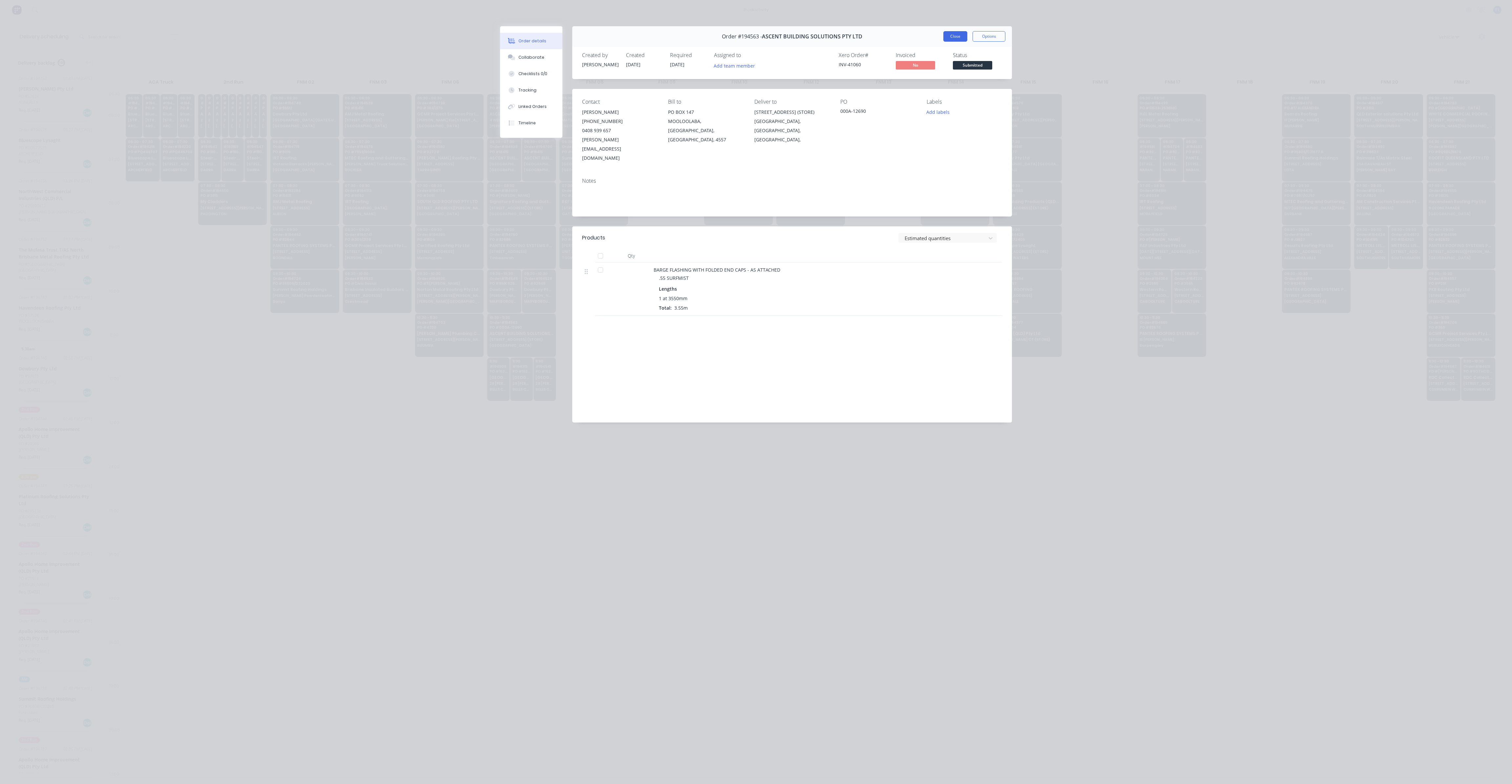
click at [955, 39] on button "Close" at bounding box center [955, 36] width 24 height 11
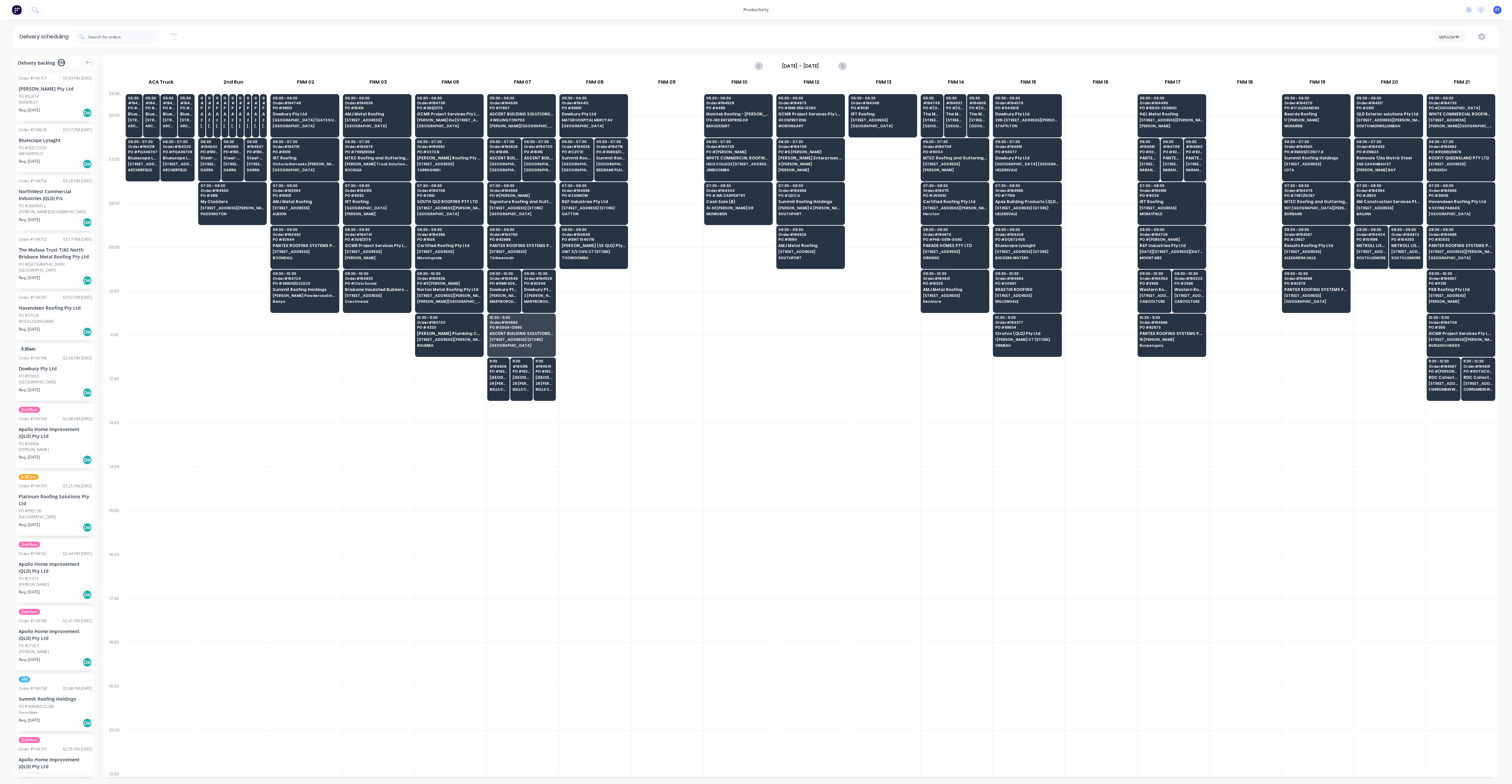
click at [744, 443] on div at bounding box center [740, 445] width 72 height 44
click at [1110, 410] on div at bounding box center [1101, 401] width 72 height 44
click at [133, 117] on div "05:30 # 194037 PO # DQ572097 Bluescope Lysaght [STREET_ADDRESS][PERSON_NAME]" at bounding box center [134, 112] width 16 height 37
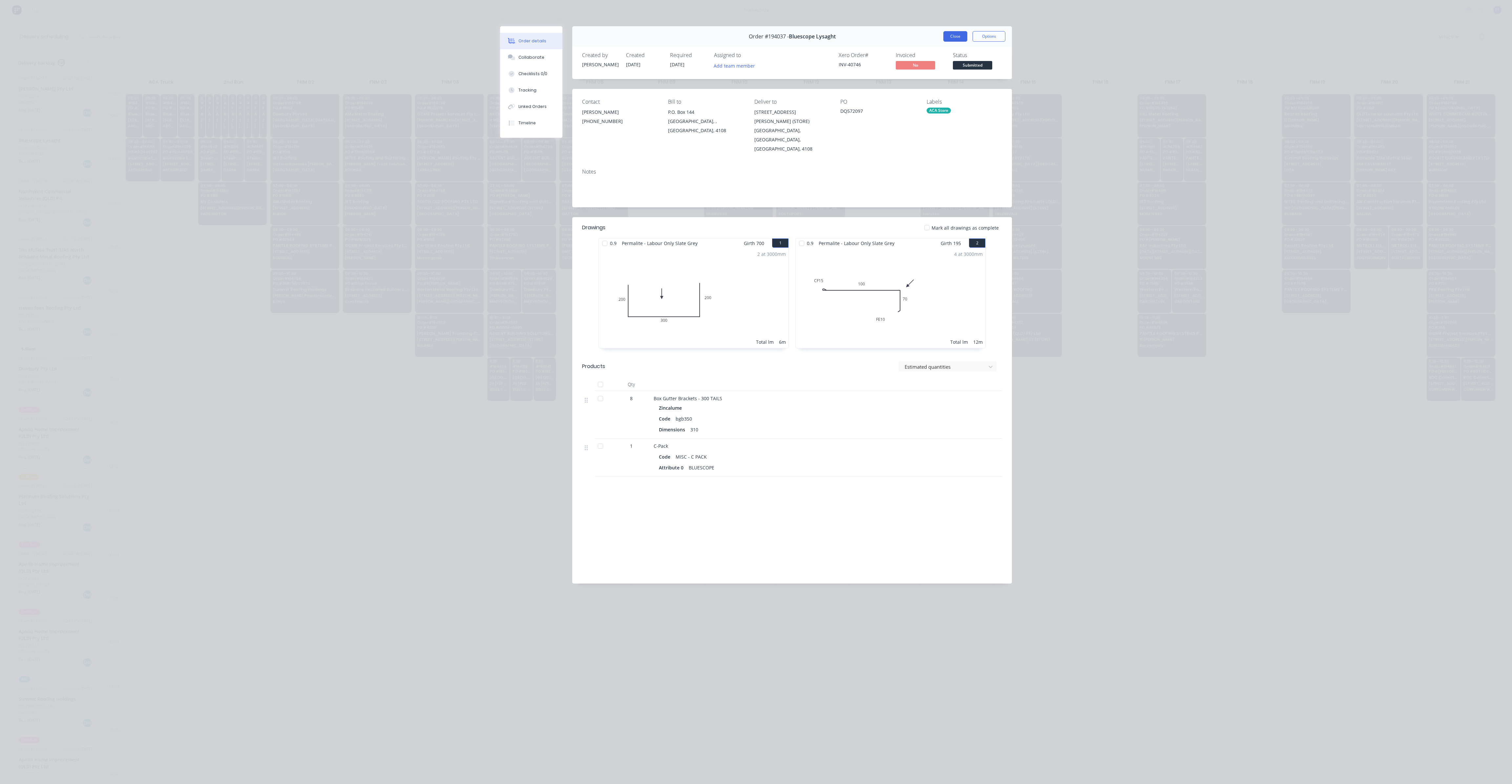
click at [956, 35] on button "Close" at bounding box center [955, 36] width 24 height 11
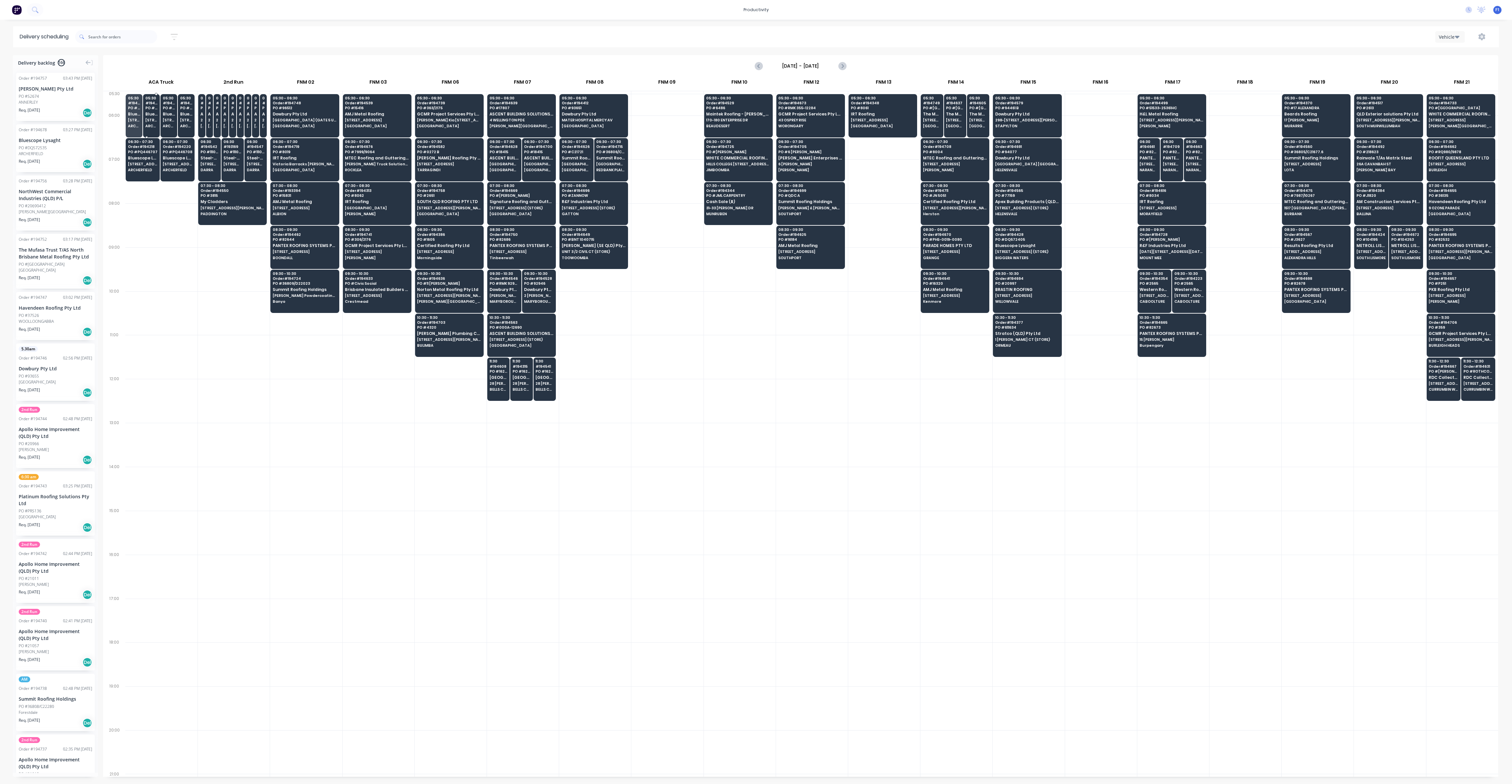
click at [149, 126] on span "ARCHERFIELD" at bounding box center [151, 126] width 12 height 4
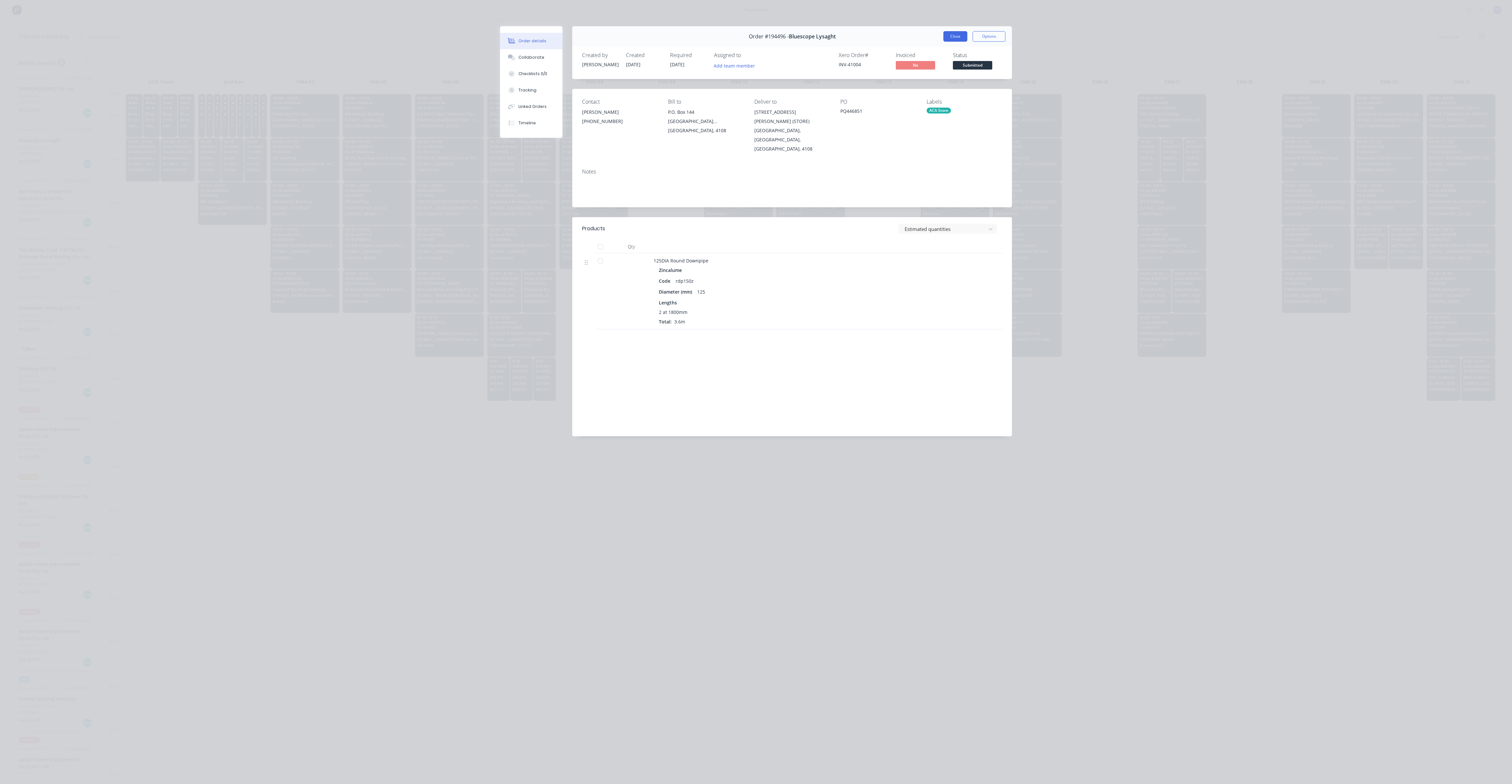
click at [961, 37] on button "Close" at bounding box center [955, 36] width 24 height 11
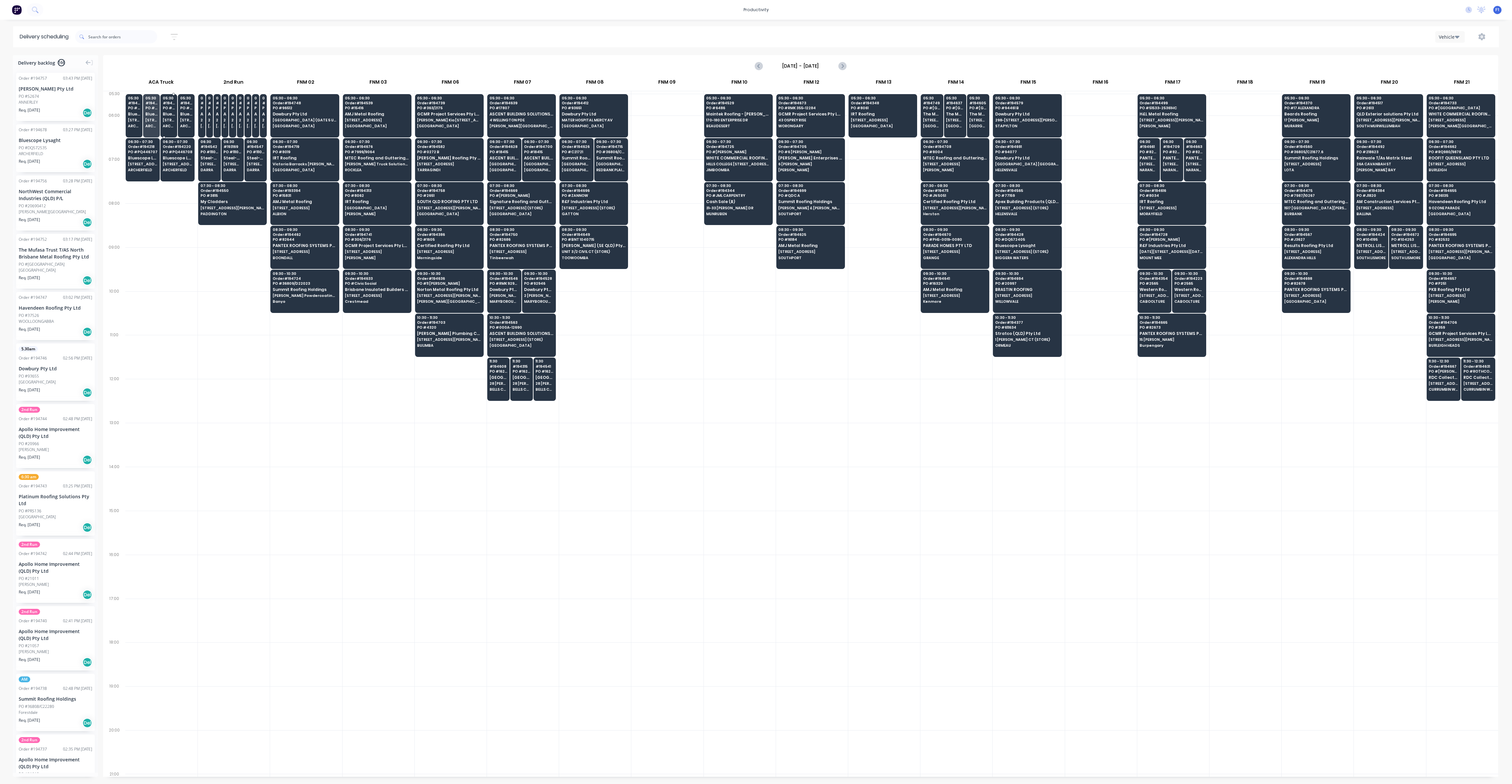
click at [168, 108] on span "PO # RMK DQ571936" at bounding box center [168, 108] width 12 height 4
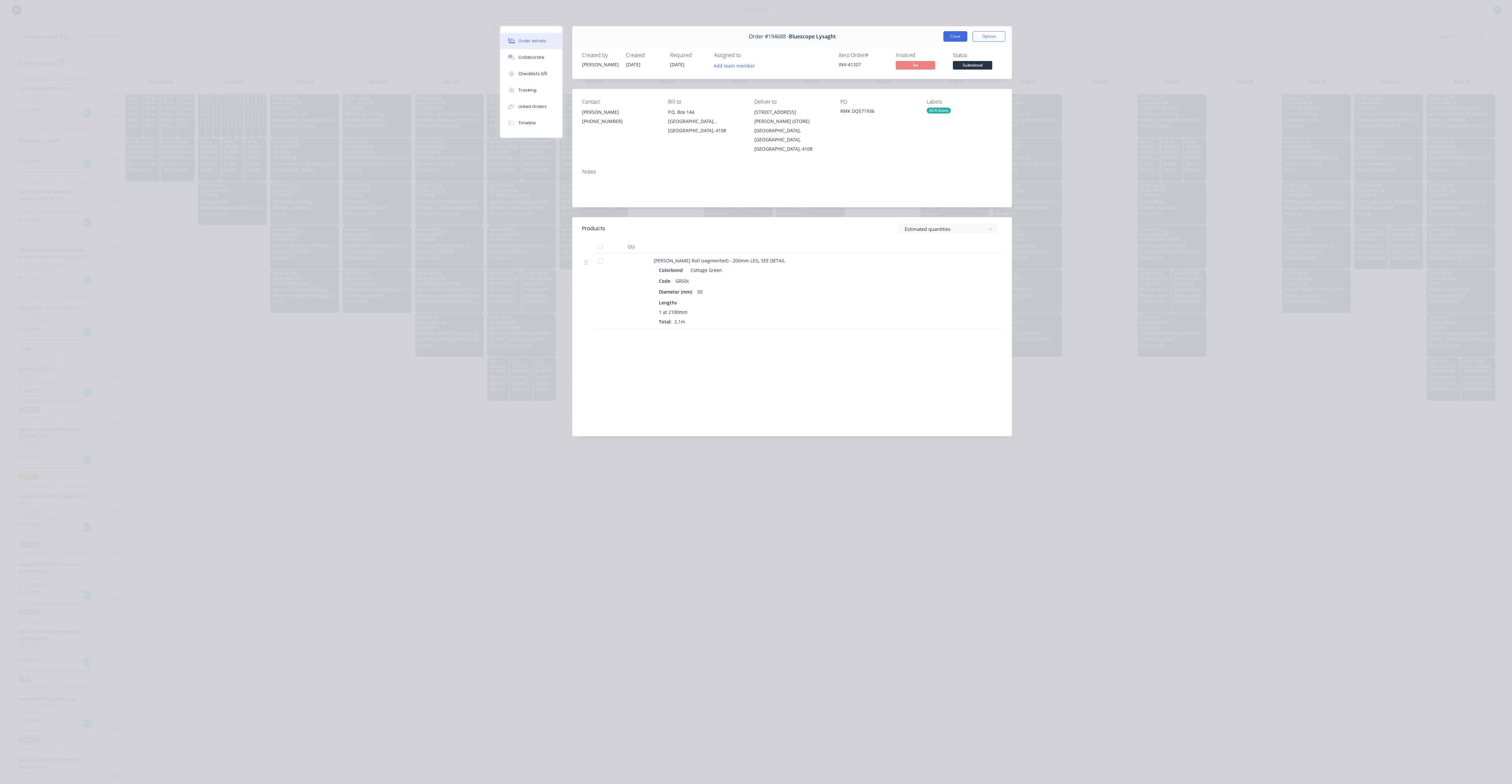
click at [953, 39] on button "Close" at bounding box center [955, 36] width 24 height 11
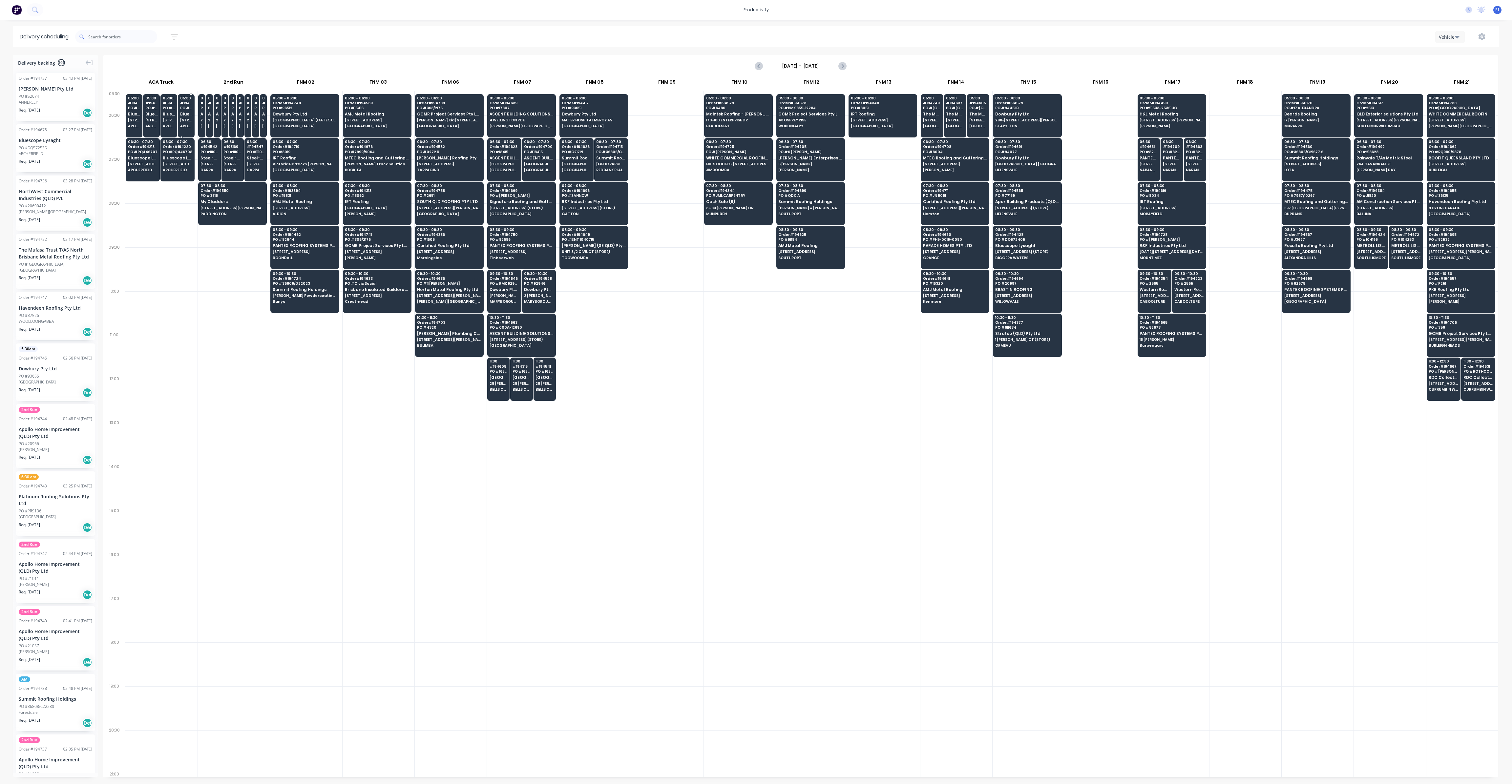
click at [184, 125] on span "ARCHERFIELD" at bounding box center [186, 126] width 12 height 4
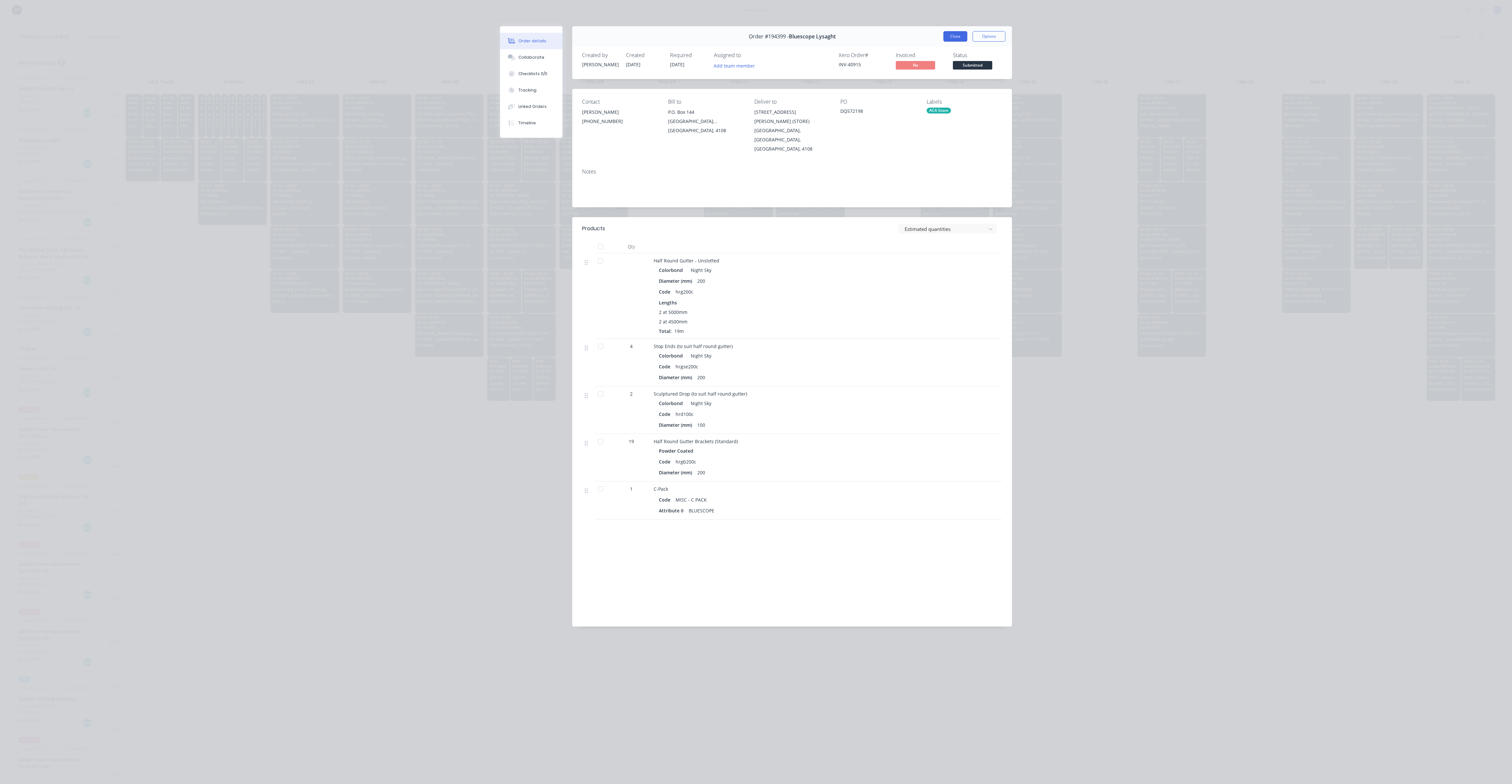
click at [964, 35] on button "Close" at bounding box center [955, 36] width 24 height 11
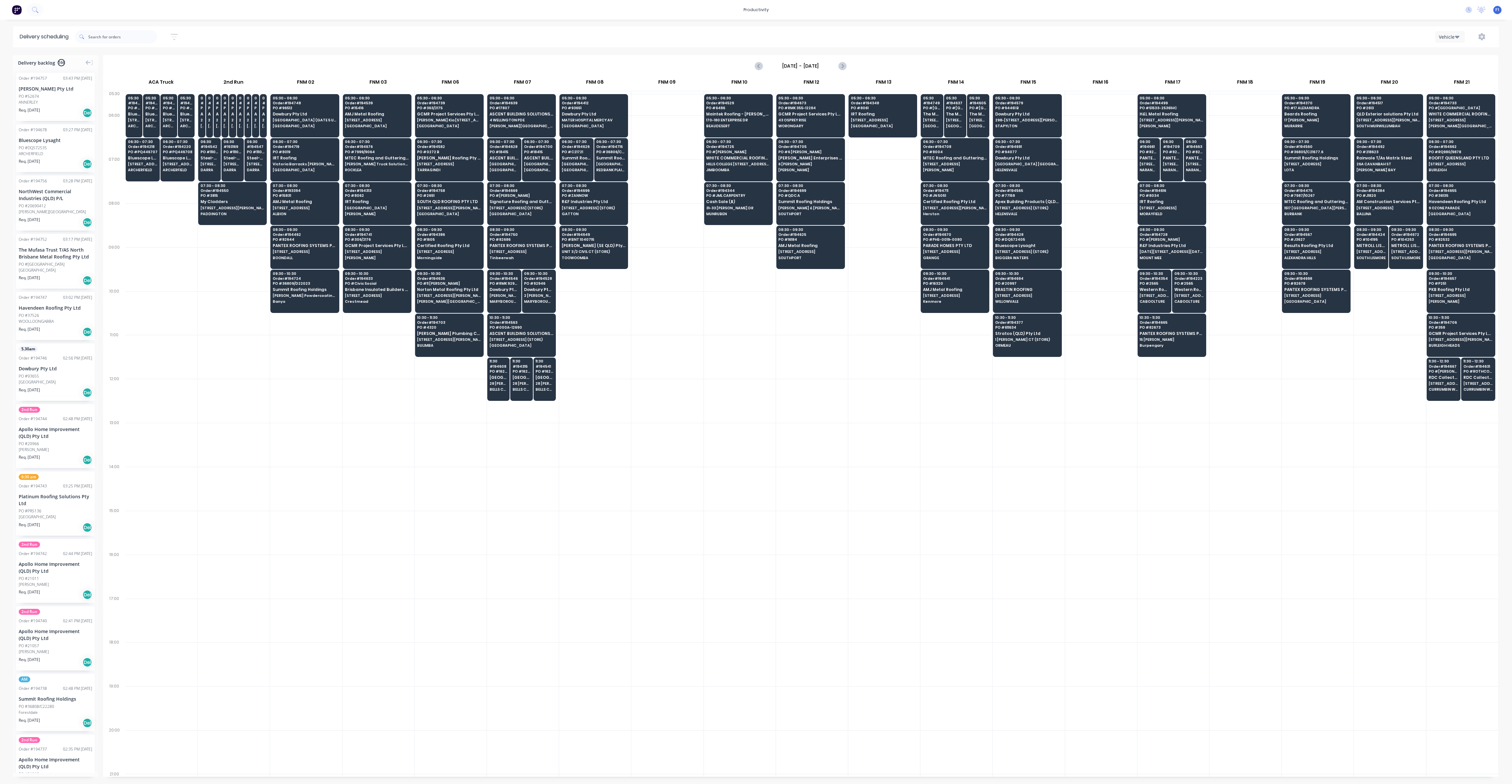
click at [822, 457] on div at bounding box center [812, 445] width 72 height 44
click at [876, 130] on div "05:30 - 06:30 Order # 194348 PO # 8061 IRT Roofing [STREET_ADDRESS][GEOGRAPHIC_…" at bounding box center [883, 112] width 68 height 37
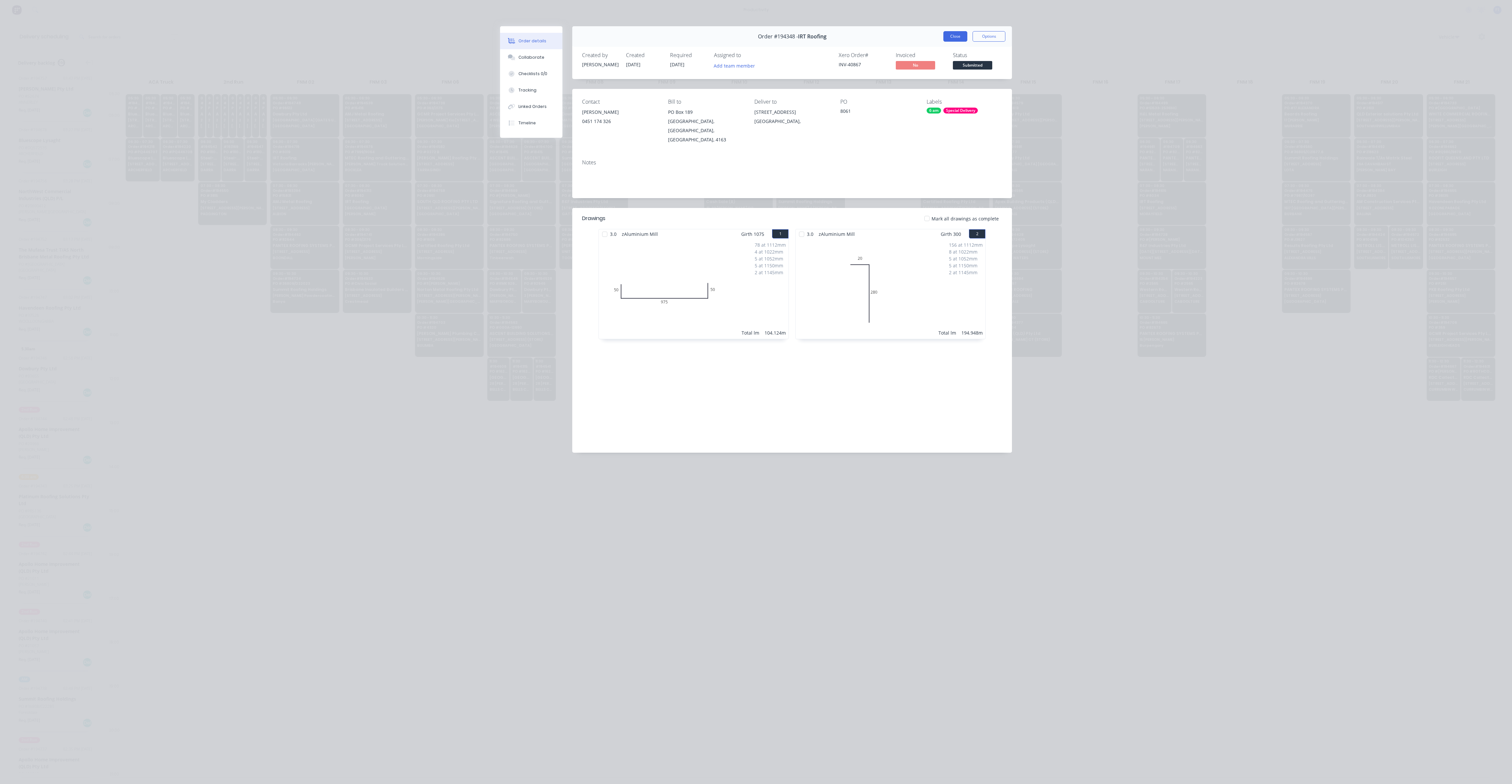
click at [951, 35] on button "Close" at bounding box center [955, 36] width 24 height 11
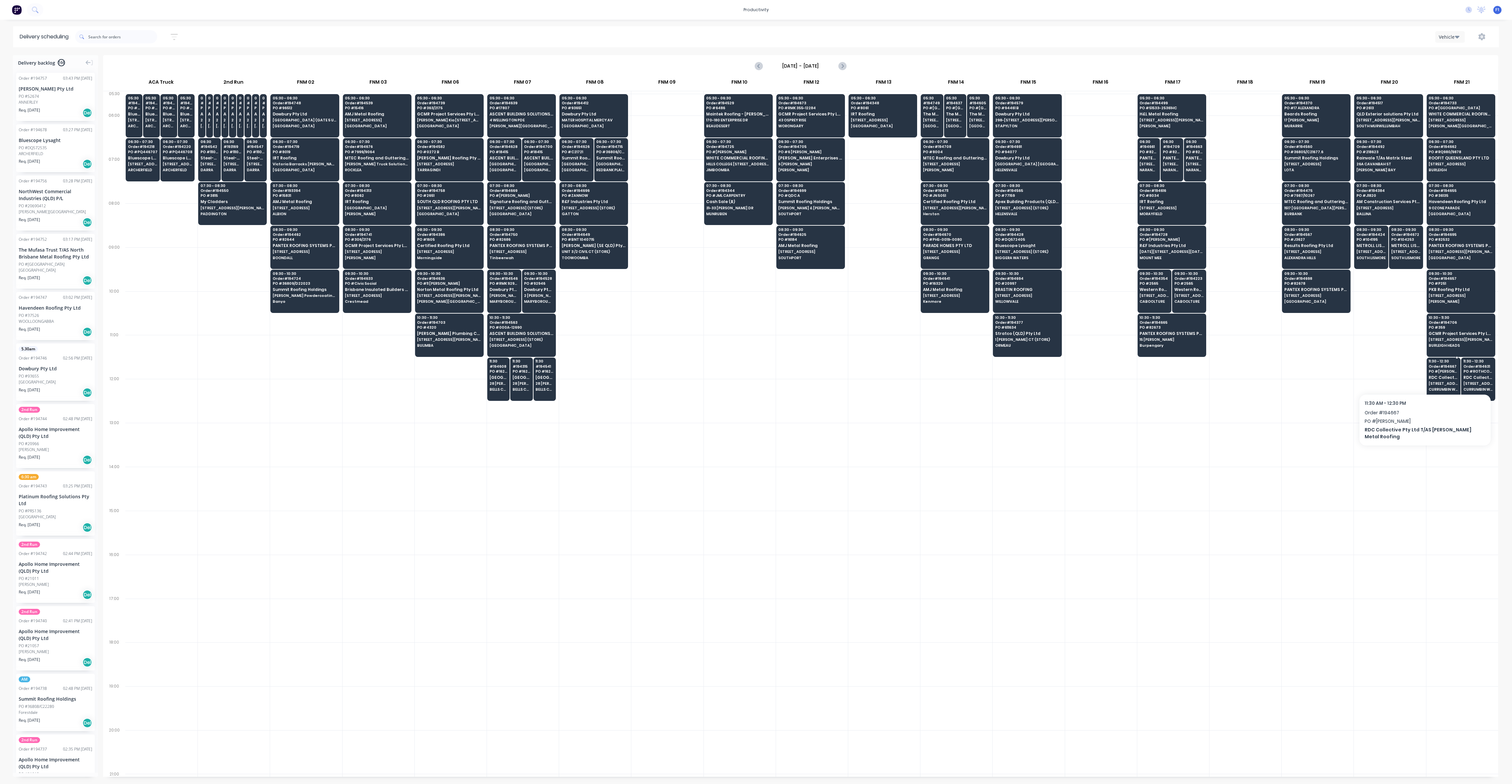
click at [1433, 381] on span "[STREET_ADDRESS][PERSON_NAME] (STORE)" at bounding box center [1443, 383] width 29 height 4
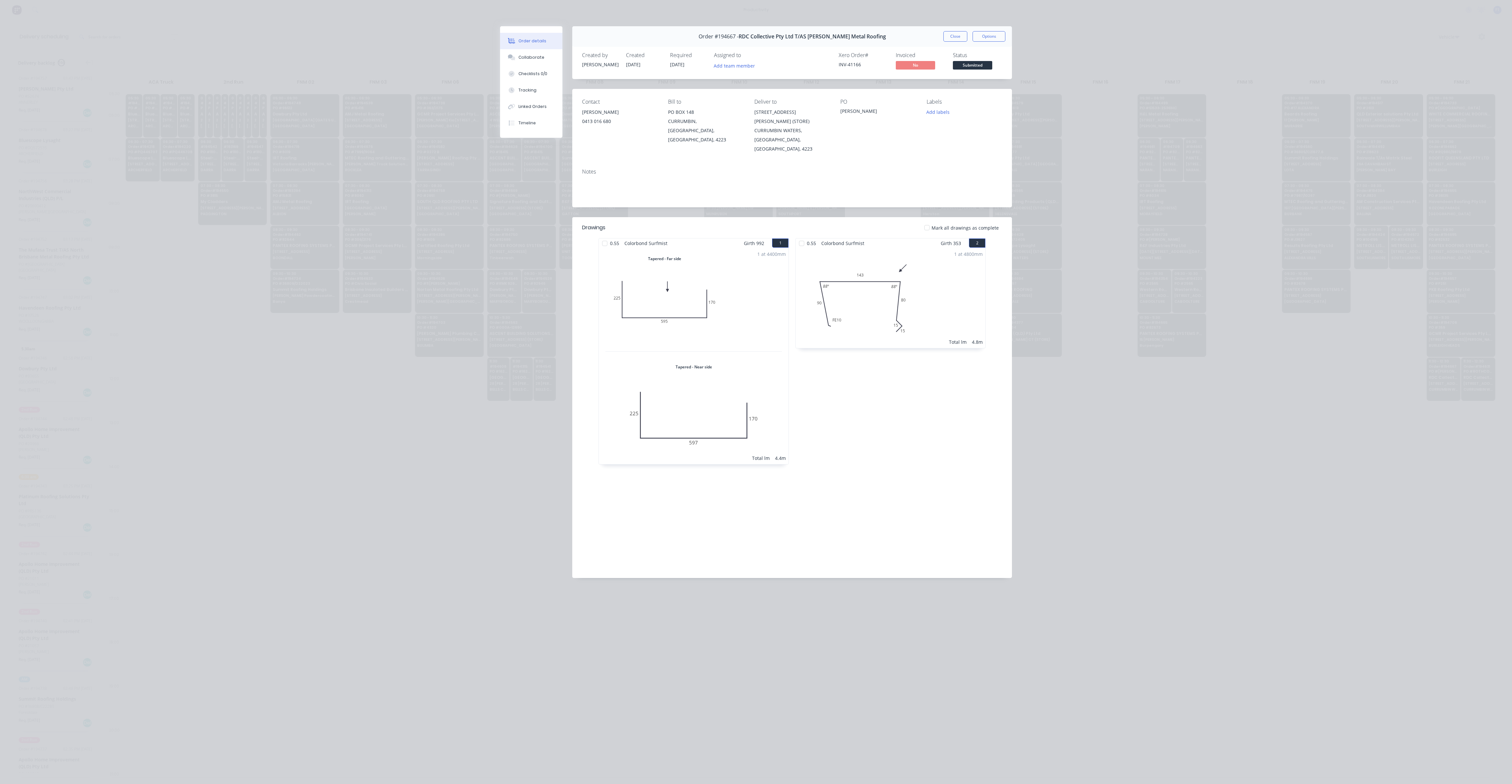
drag, startPoint x: 949, startPoint y: 33, endPoint x: 1344, endPoint y: 168, distance: 417.4
click at [949, 33] on button "Close" at bounding box center [955, 36] width 24 height 11
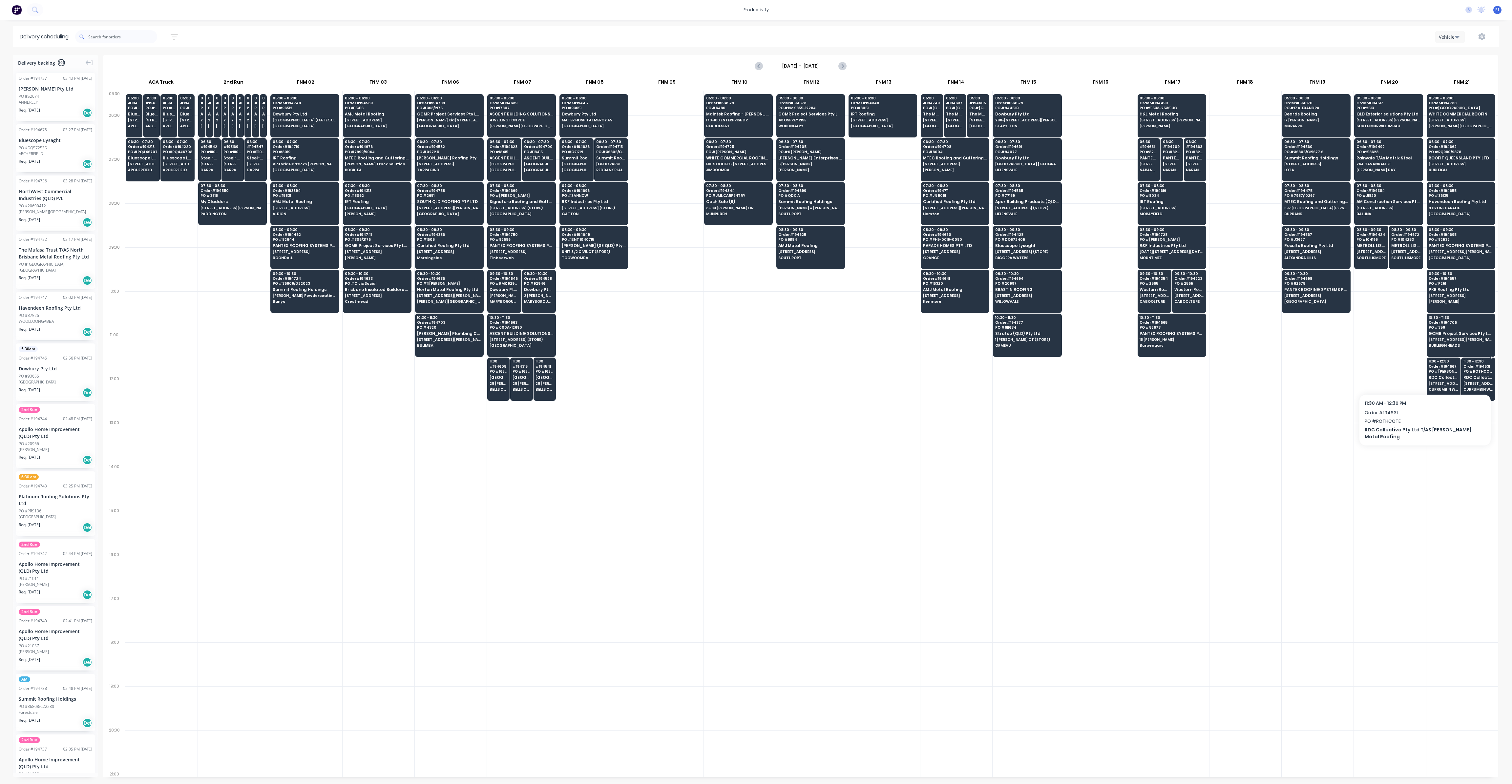
click at [1476, 388] on div "11:30 - 12:30 Order # 194631 PO # ROTHCOTE RDC Collective Pty Ltd T/AS [PERSON_…" at bounding box center [1478, 376] width 33 height 37
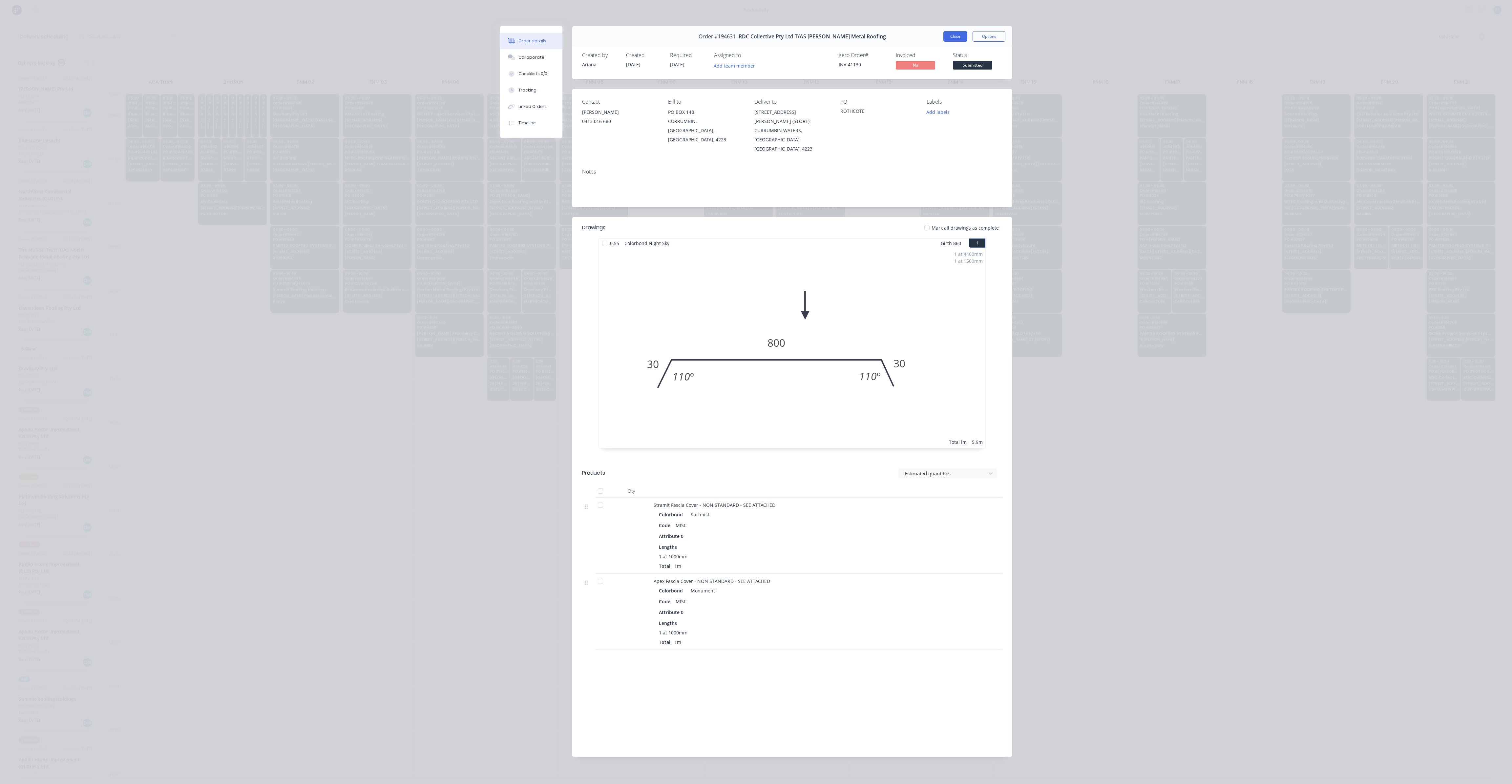
click at [952, 36] on button "Close" at bounding box center [955, 36] width 24 height 11
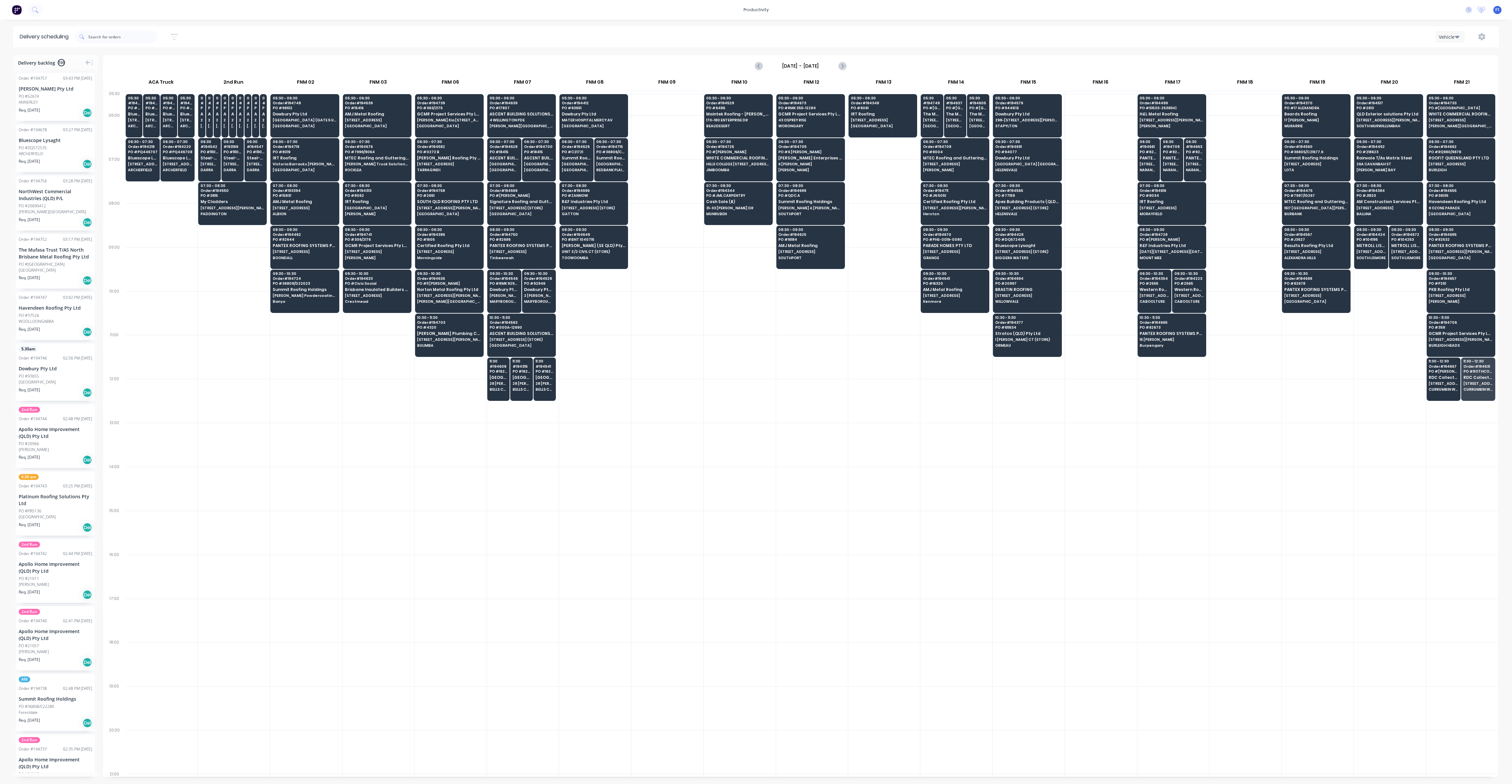
click at [1055, 41] on div "Vehicle" at bounding box center [1136, 37] width 712 height 12
click at [526, 206] on span "[STREET_ADDRESS] (STORE)" at bounding box center [521, 208] width 63 height 4
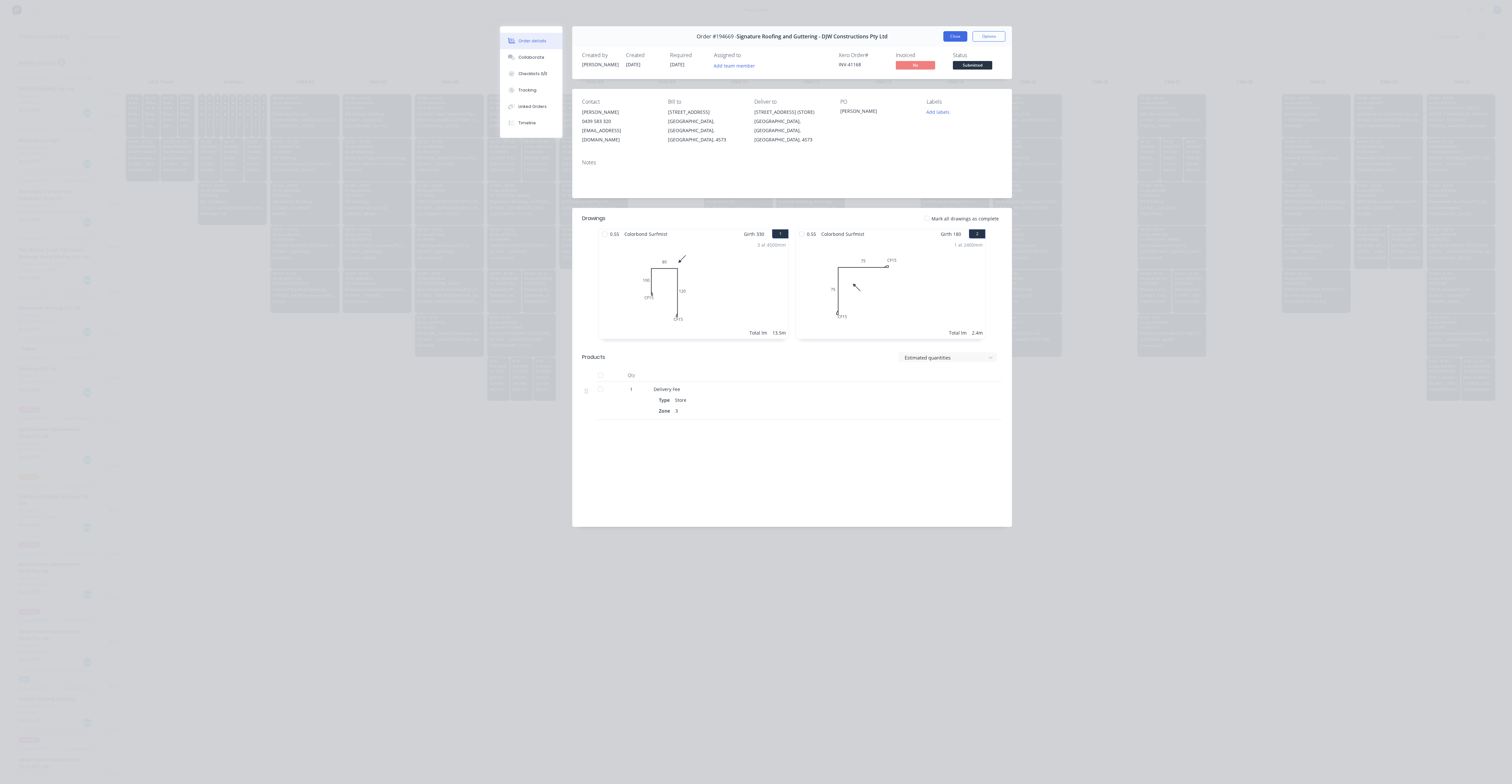
click at [960, 36] on button "Close" at bounding box center [955, 36] width 24 height 11
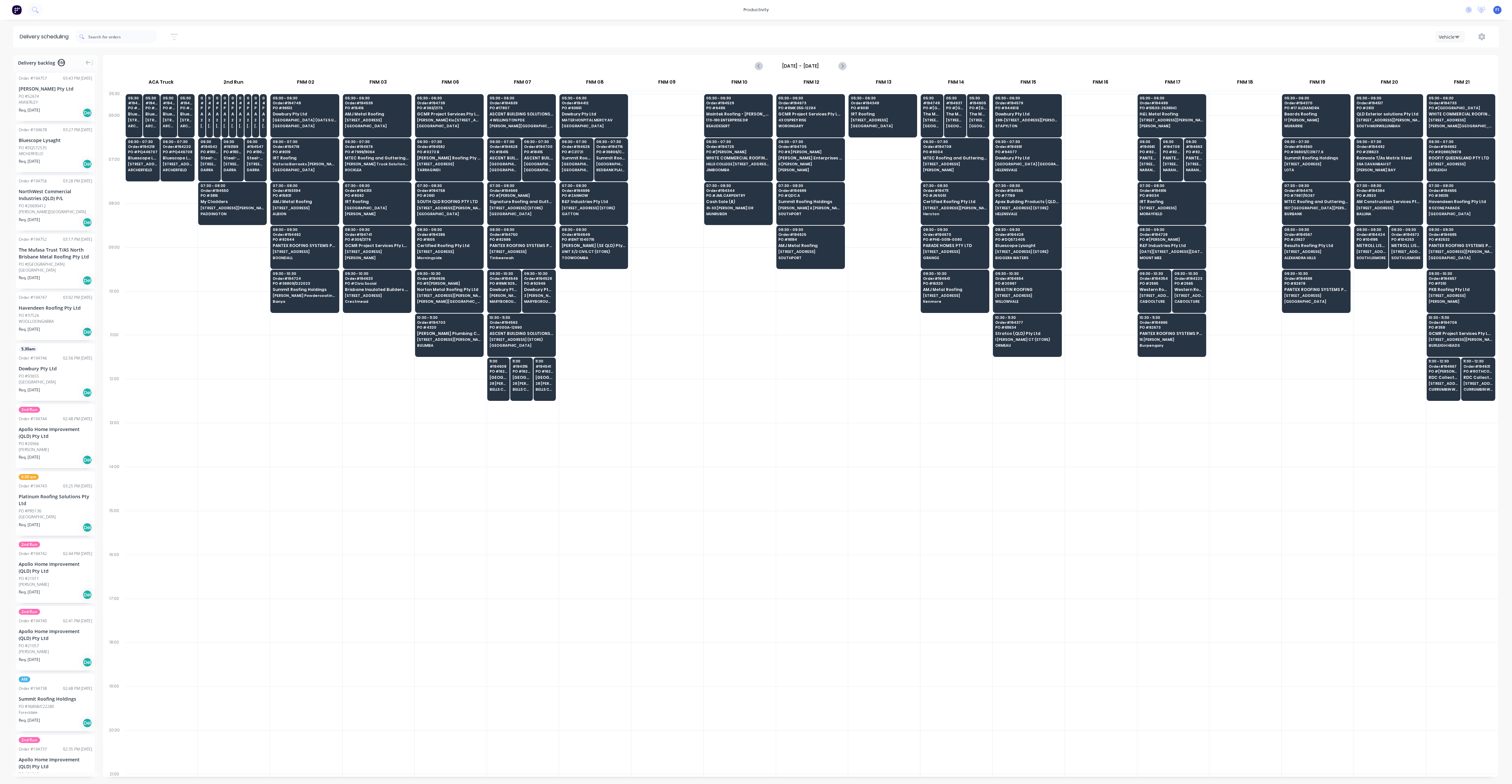
drag, startPoint x: 843, startPoint y: 341, endPoint x: 835, endPoint y: 340, distance: 8.1
click at [840, 342] on div at bounding box center [812, 357] width 72 height 44
click at [492, 201] on span "Signature Roofing and Guttering - DJW Constructions Pty Ltd" at bounding box center [521, 201] width 63 height 4
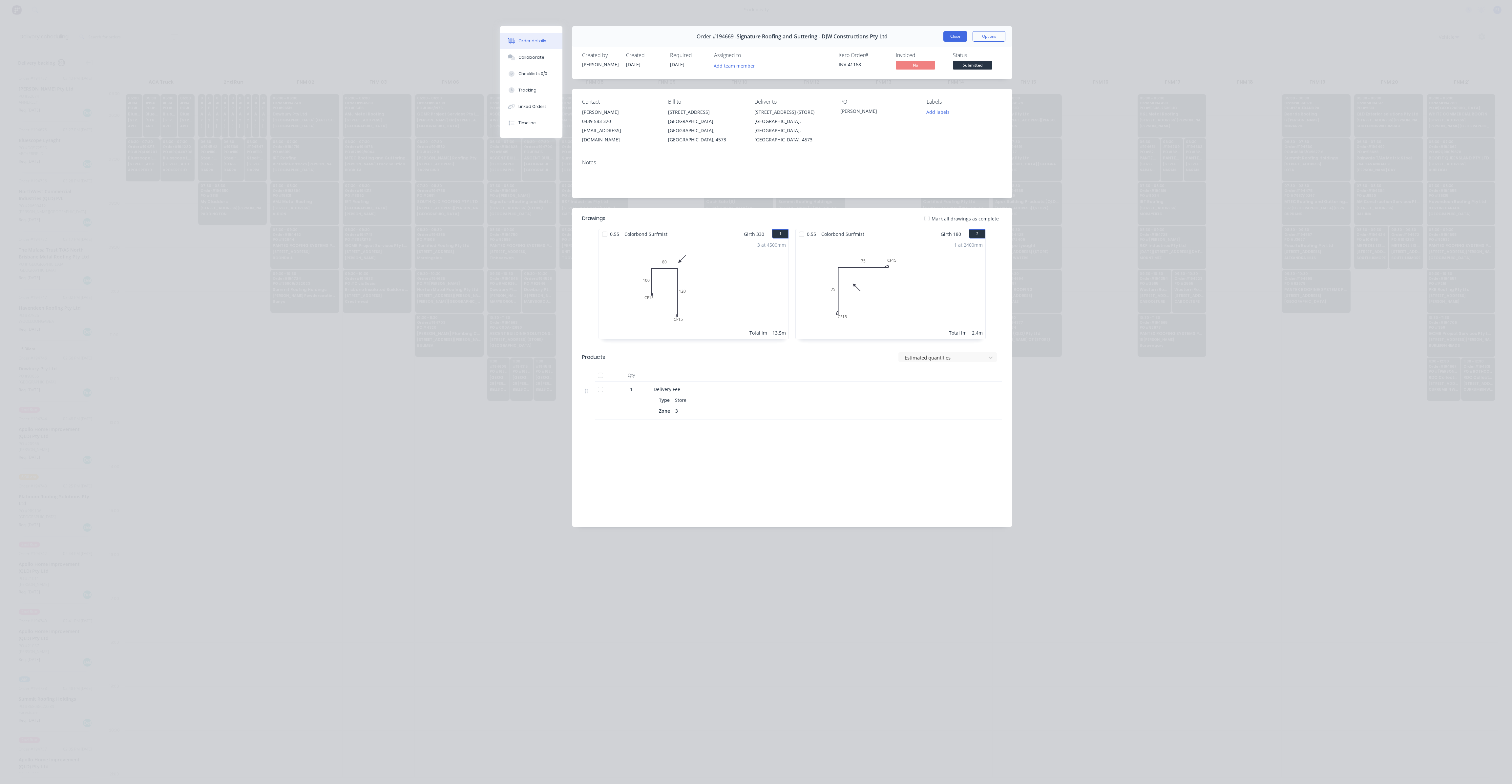
click at [956, 36] on button "Close" at bounding box center [955, 36] width 24 height 11
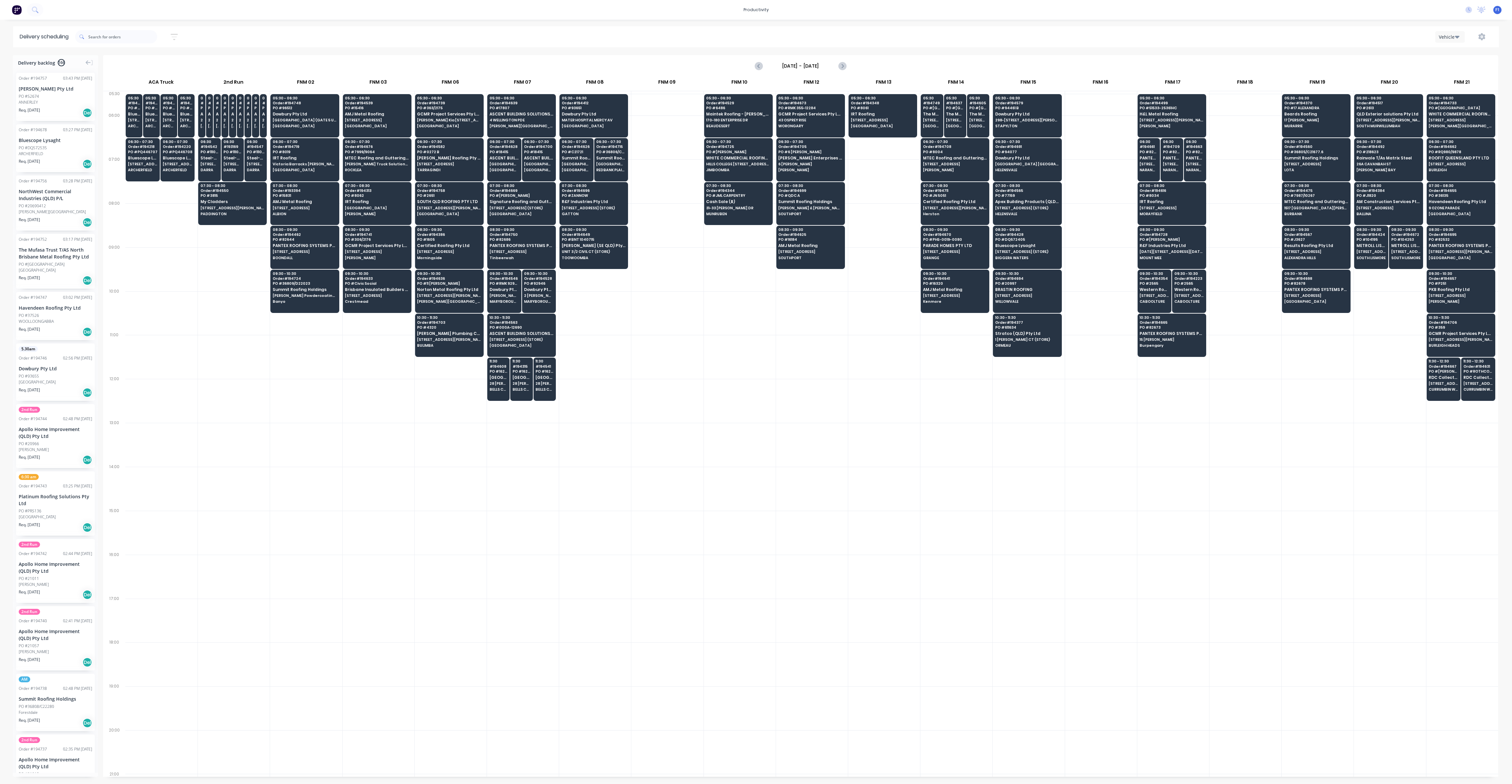
drag, startPoint x: 737, startPoint y: 391, endPoint x: 733, endPoint y: 388, distance: 5.0
click at [737, 391] on div at bounding box center [740, 401] width 72 height 44
click at [505, 156] on span "ASCENT BUILDING SOLUTIONS PTY LTD" at bounding box center [504, 158] width 29 height 4
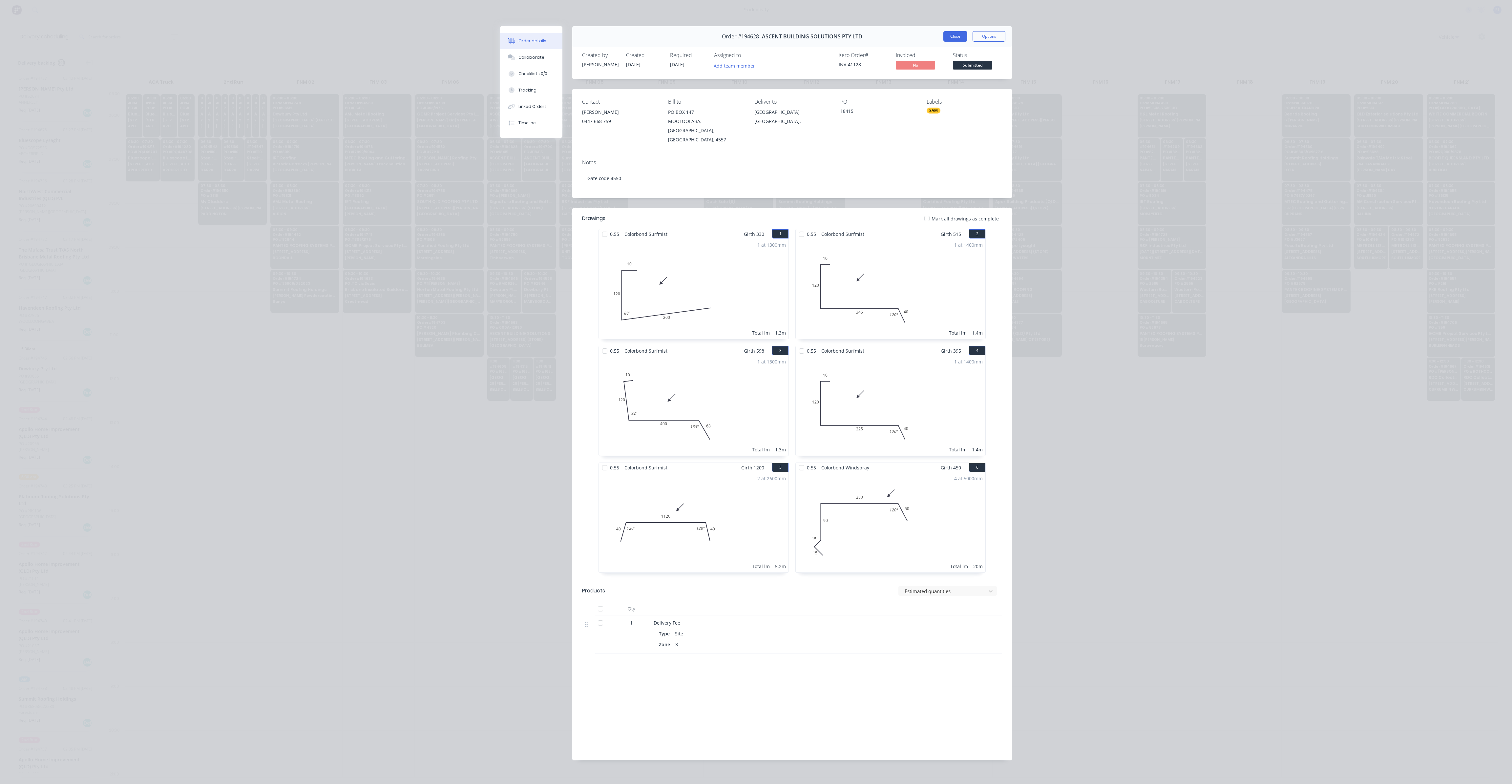
click at [962, 36] on button "Close" at bounding box center [955, 36] width 24 height 11
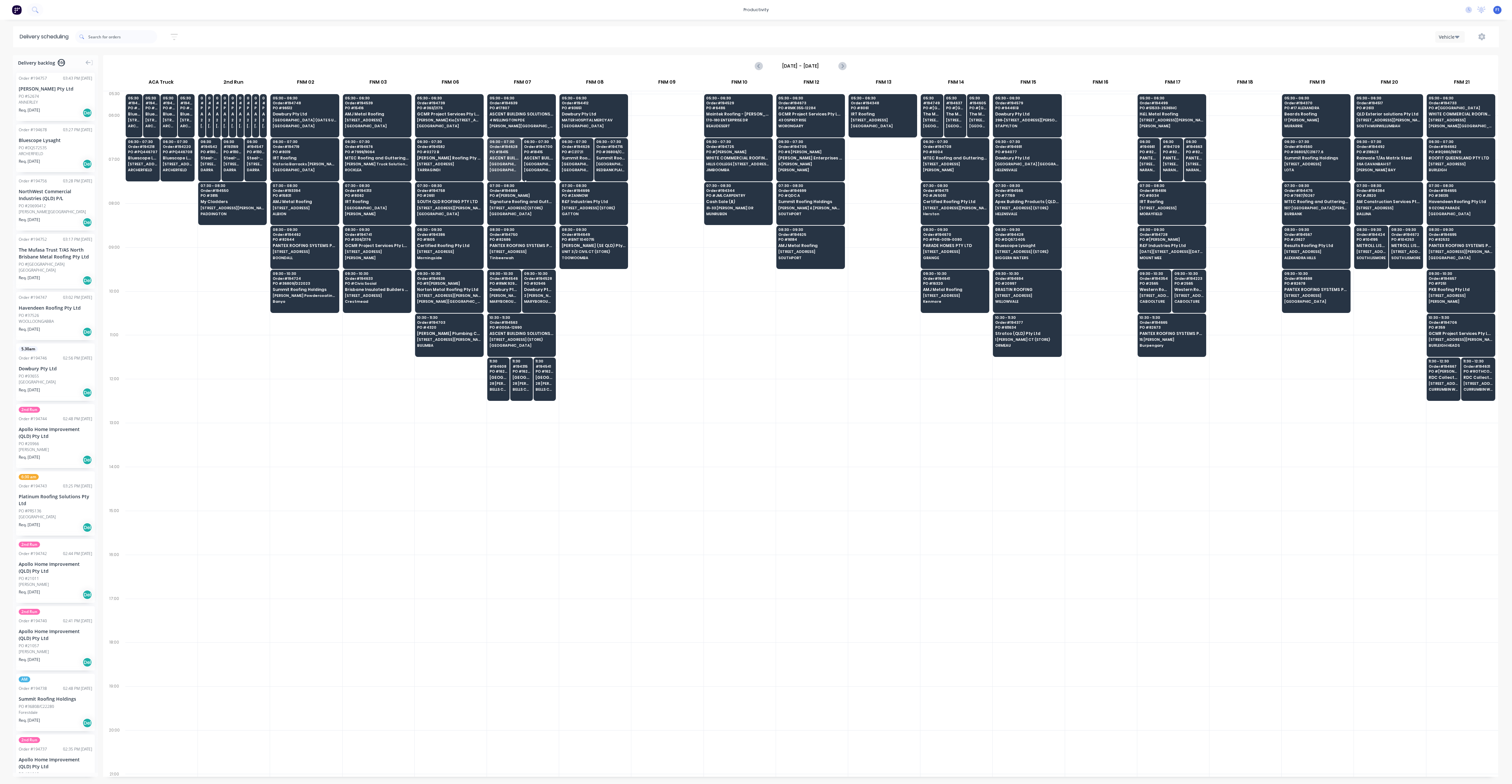
click at [541, 162] on span "[GEOGRAPHIC_DATA]" at bounding box center [539, 164] width 29 height 4
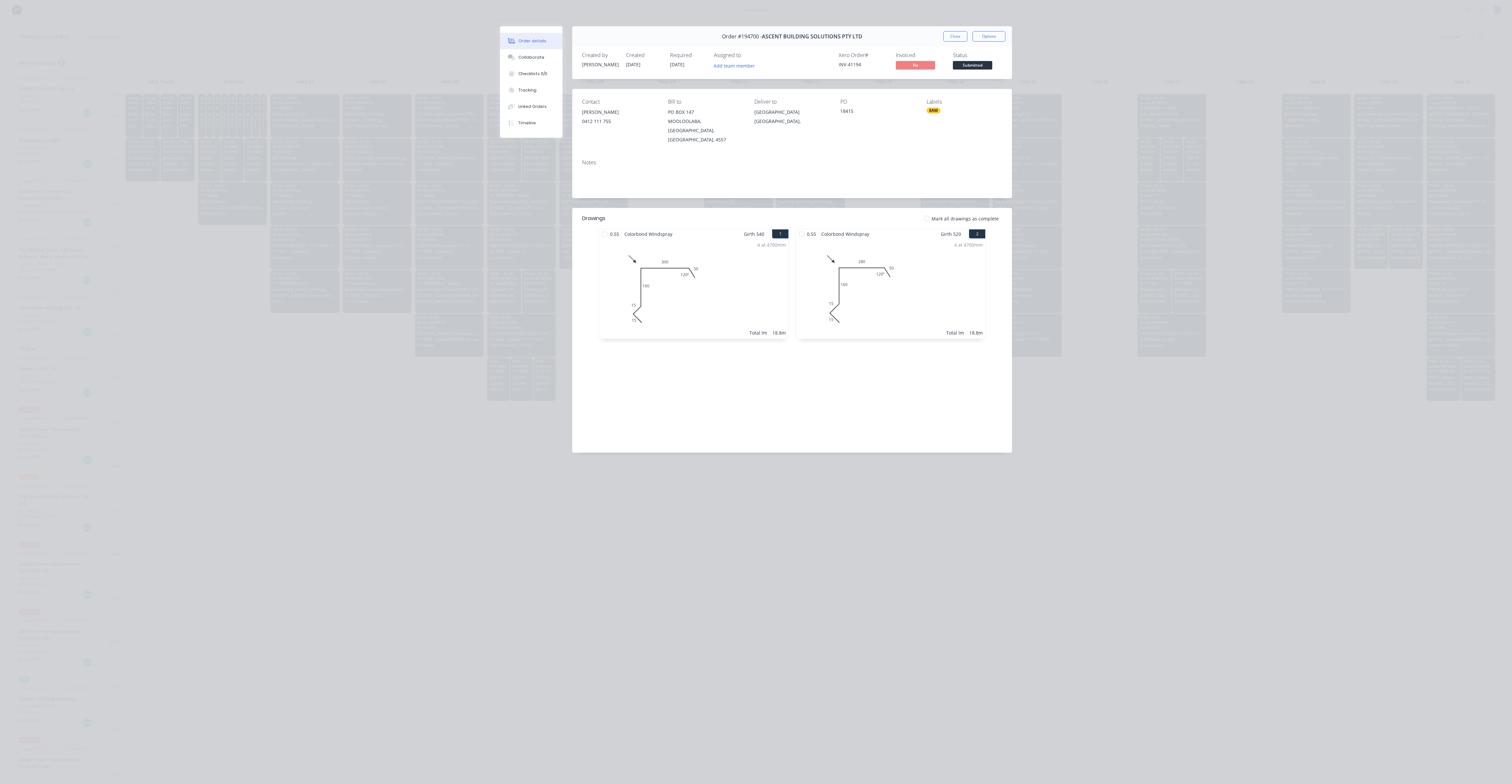
click at [953, 34] on button "Close" at bounding box center [955, 36] width 24 height 11
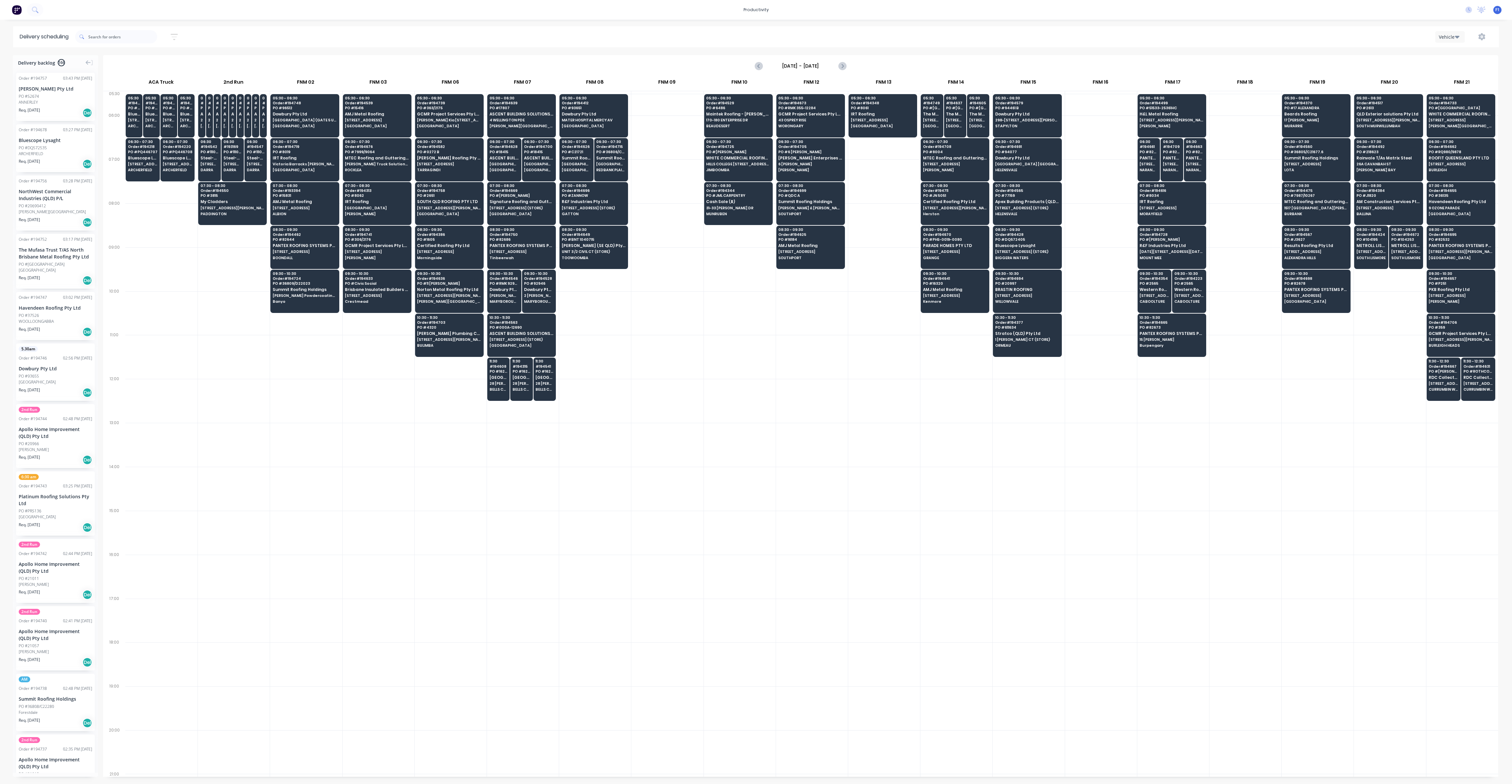
click at [858, 417] on div at bounding box center [884, 401] width 72 height 44
click at [881, 409] on div at bounding box center [884, 401] width 72 height 44
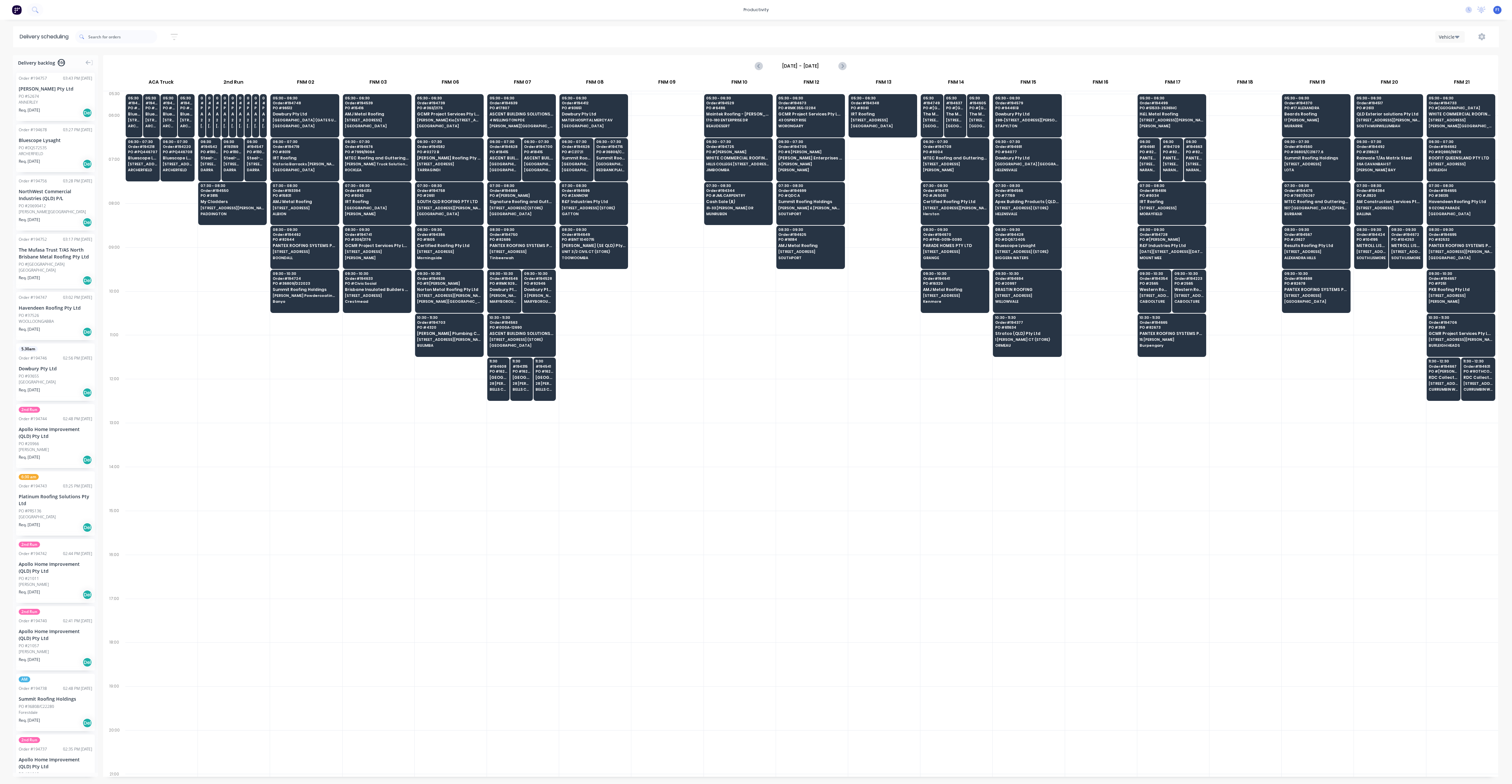
click at [881, 409] on div at bounding box center [884, 401] width 72 height 44
click at [758, 380] on div at bounding box center [740, 401] width 72 height 44
click at [533, 294] on span "2 [PERSON_NAME] ST" at bounding box center [539, 295] width 29 height 4
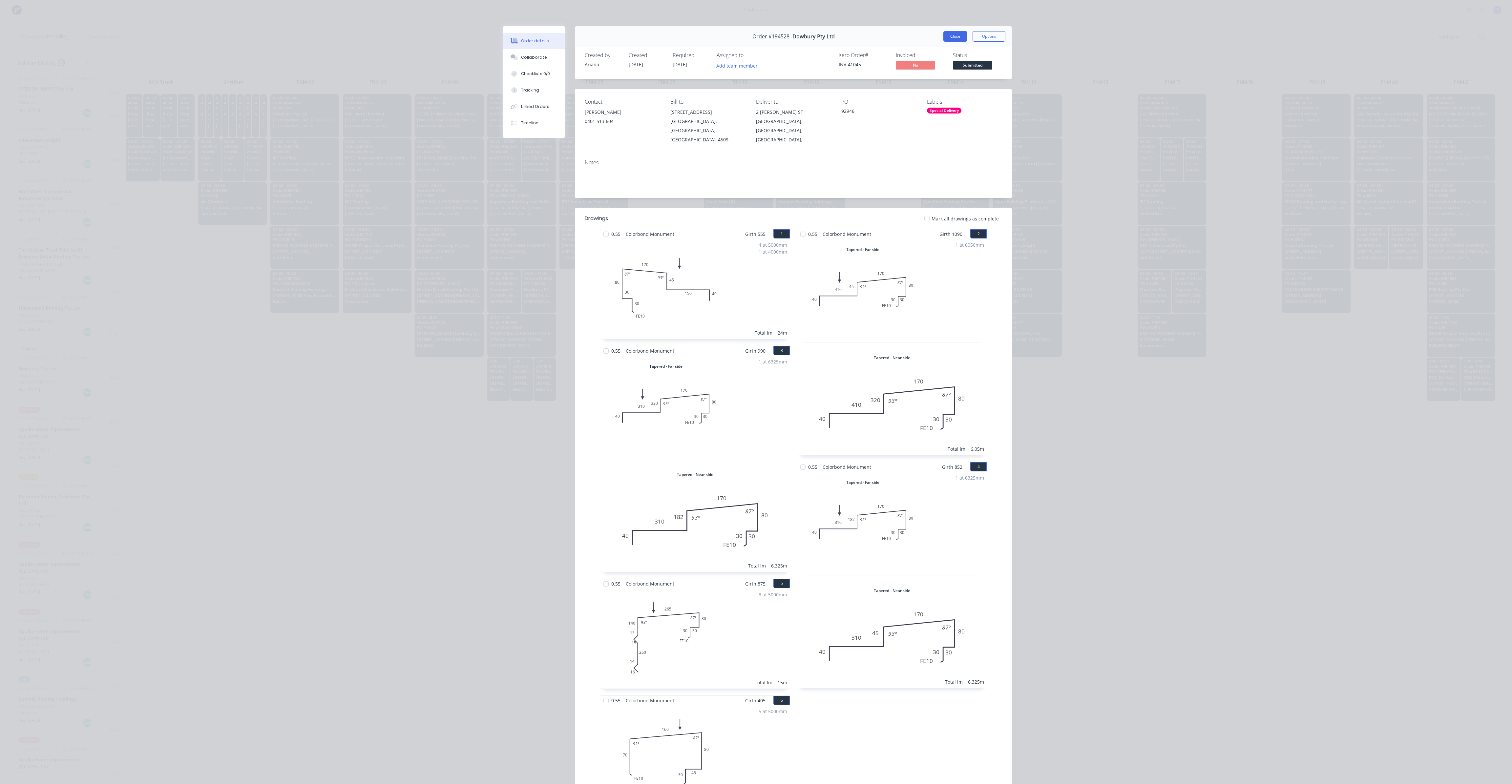
click at [949, 31] on button "Close" at bounding box center [955, 36] width 24 height 11
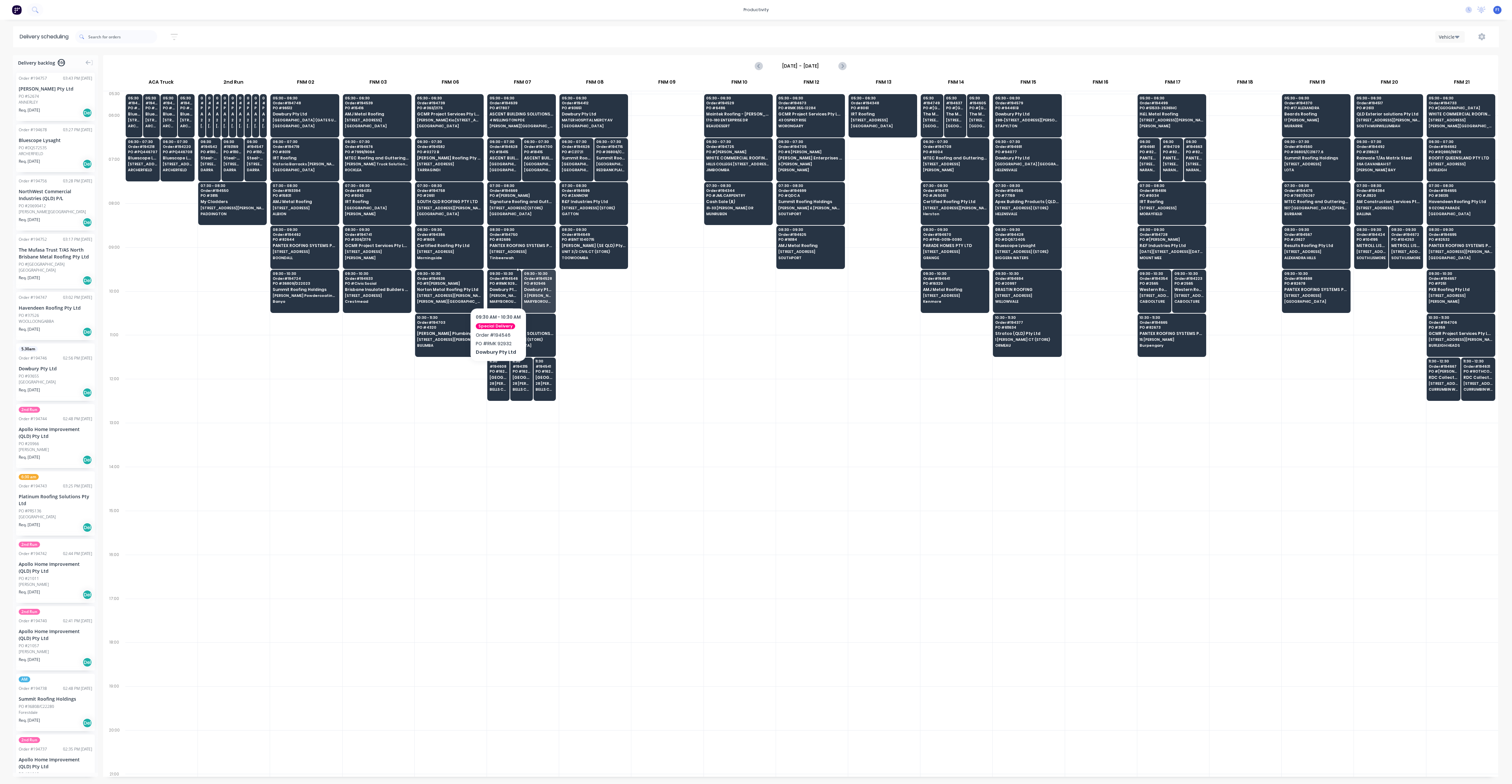
click at [514, 293] on span "[PERSON_NAME] COMPOUND 2 [PERSON_NAME] ST" at bounding box center [504, 295] width 29 height 4
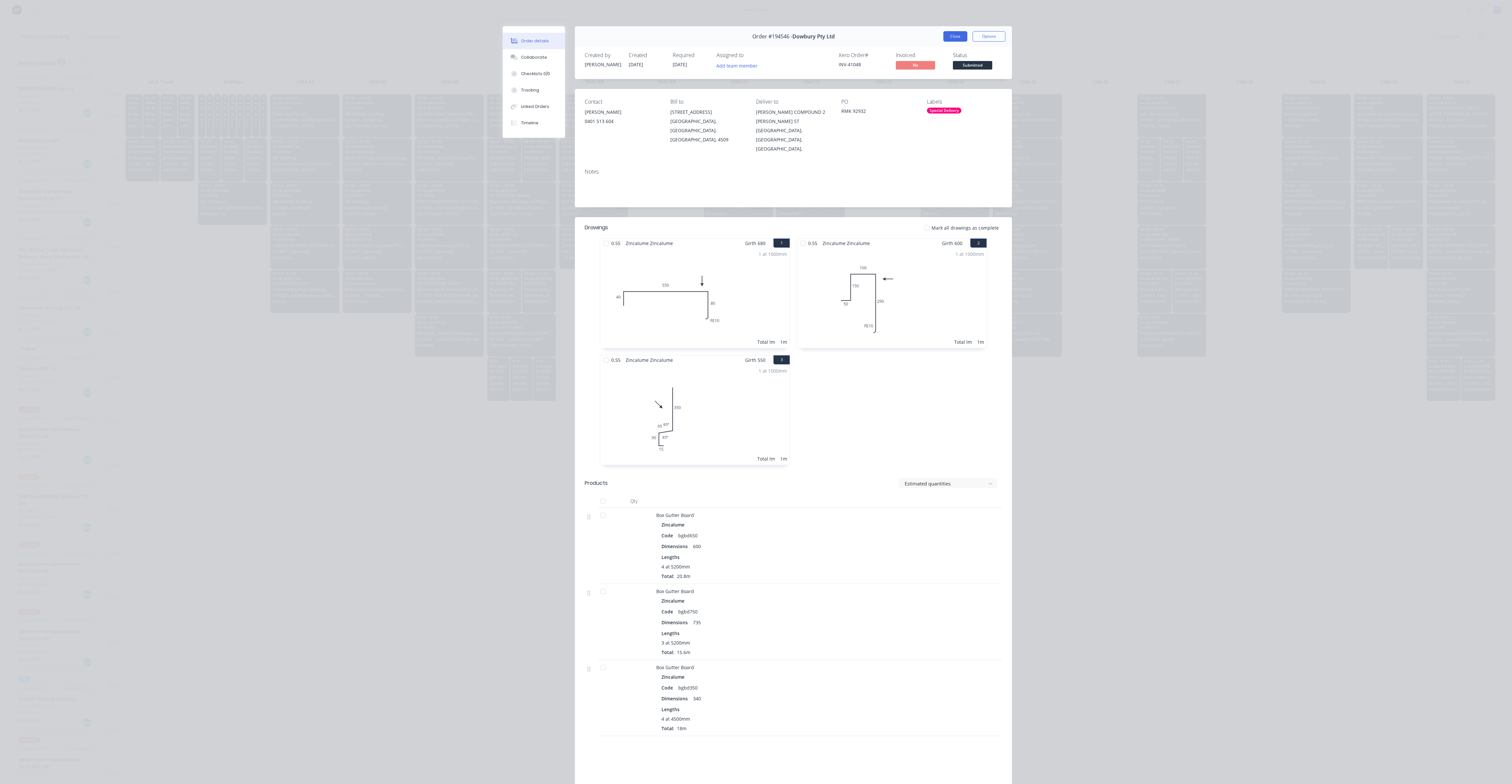
click at [957, 38] on button "Close" at bounding box center [955, 36] width 24 height 11
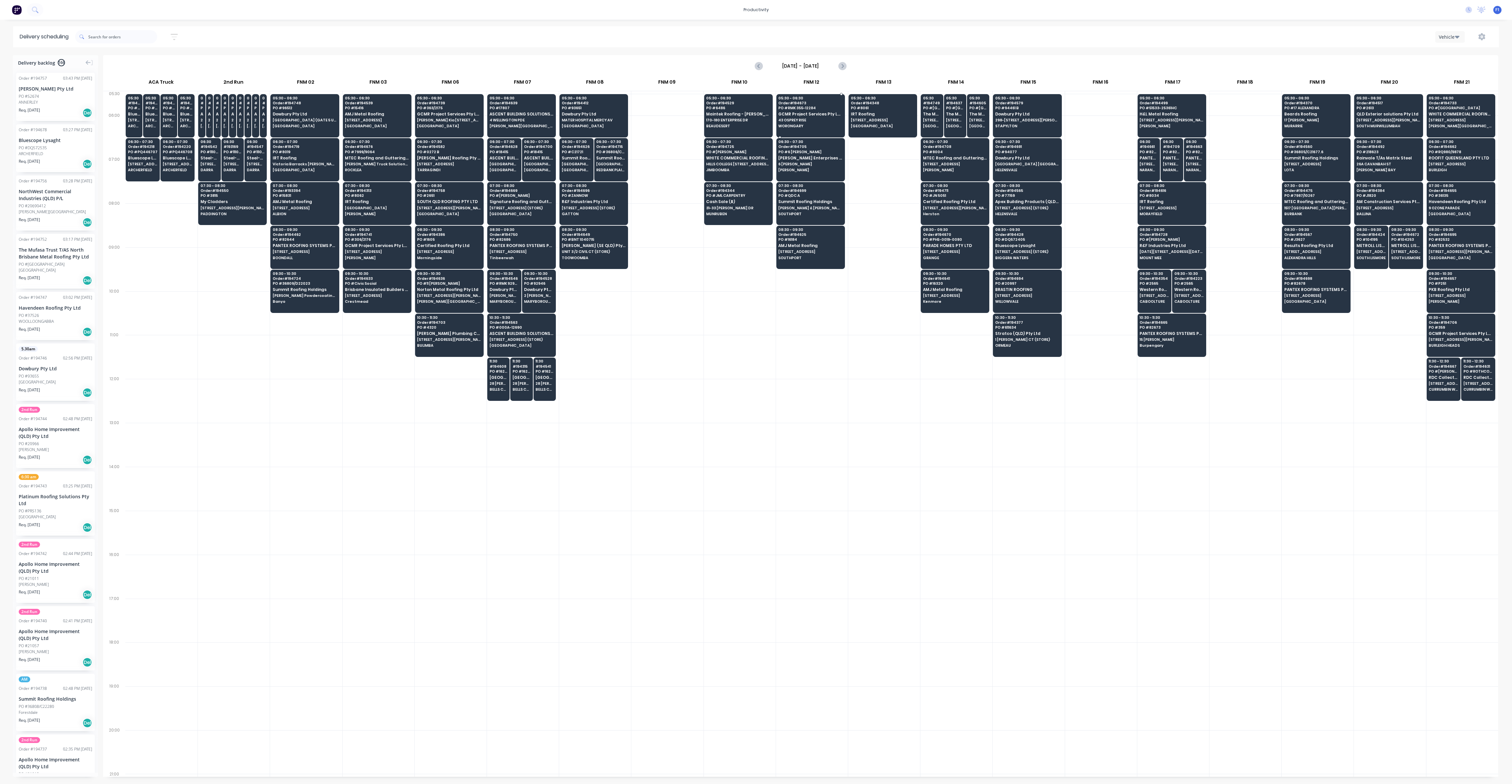
click at [802, 121] on span "43 OSPREY RISE" at bounding box center [810, 120] width 63 height 4
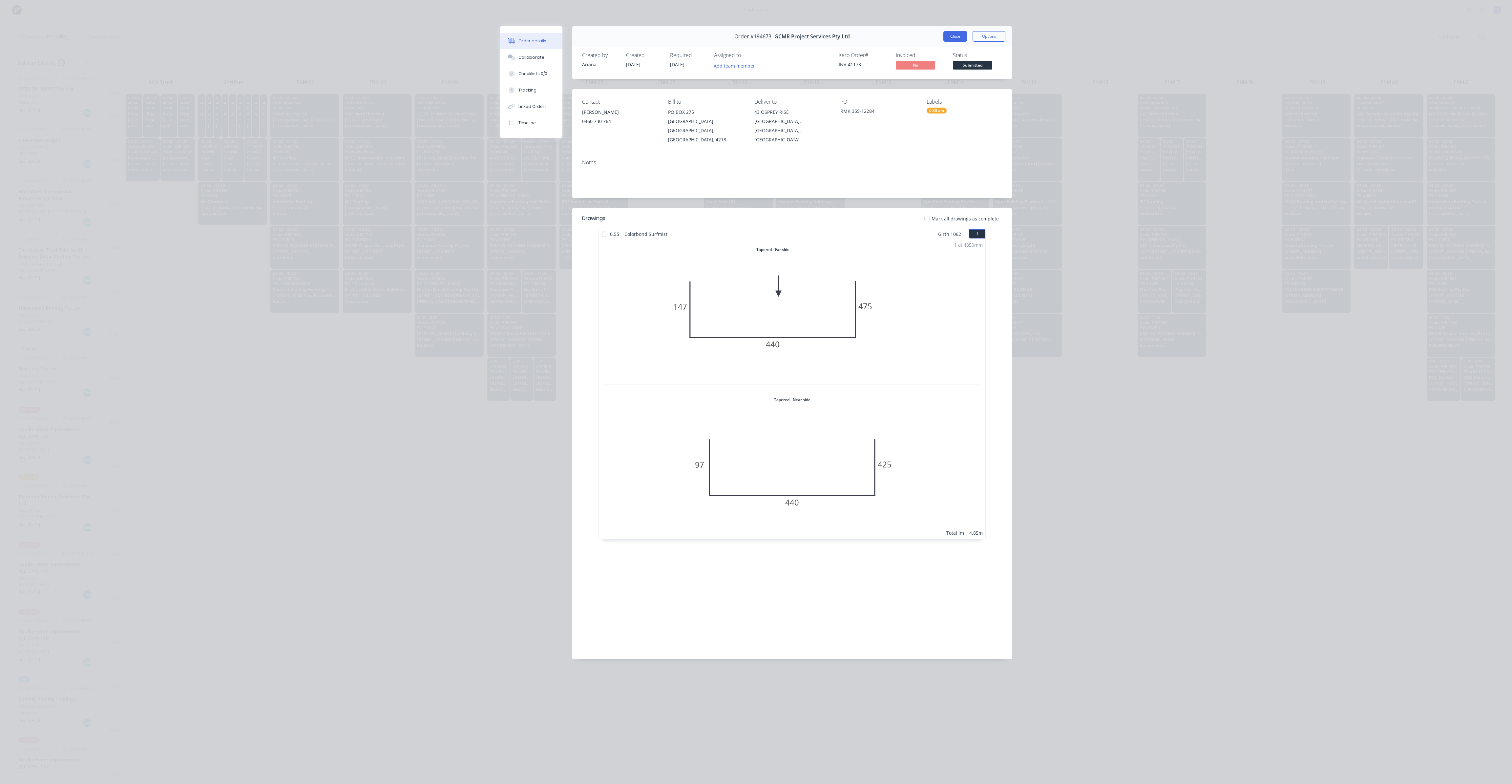
click at [954, 38] on button "Close" at bounding box center [955, 36] width 24 height 11
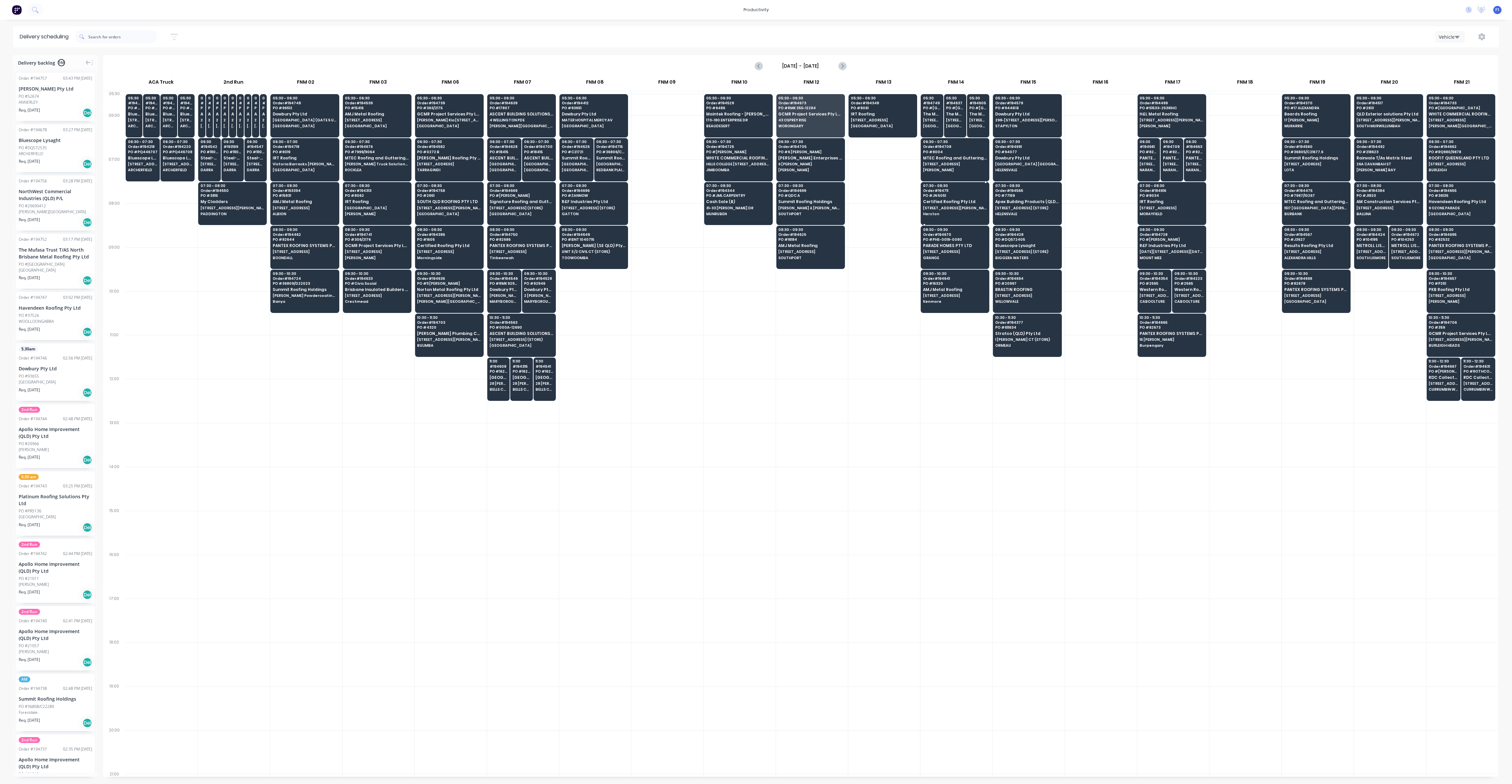
click at [944, 209] on div "07:30 - 08:30 Order # 194711 PO # JN 5051 Certified Roofing Pty Ltd [STREET_ADD…" at bounding box center [955, 200] width 68 height 37
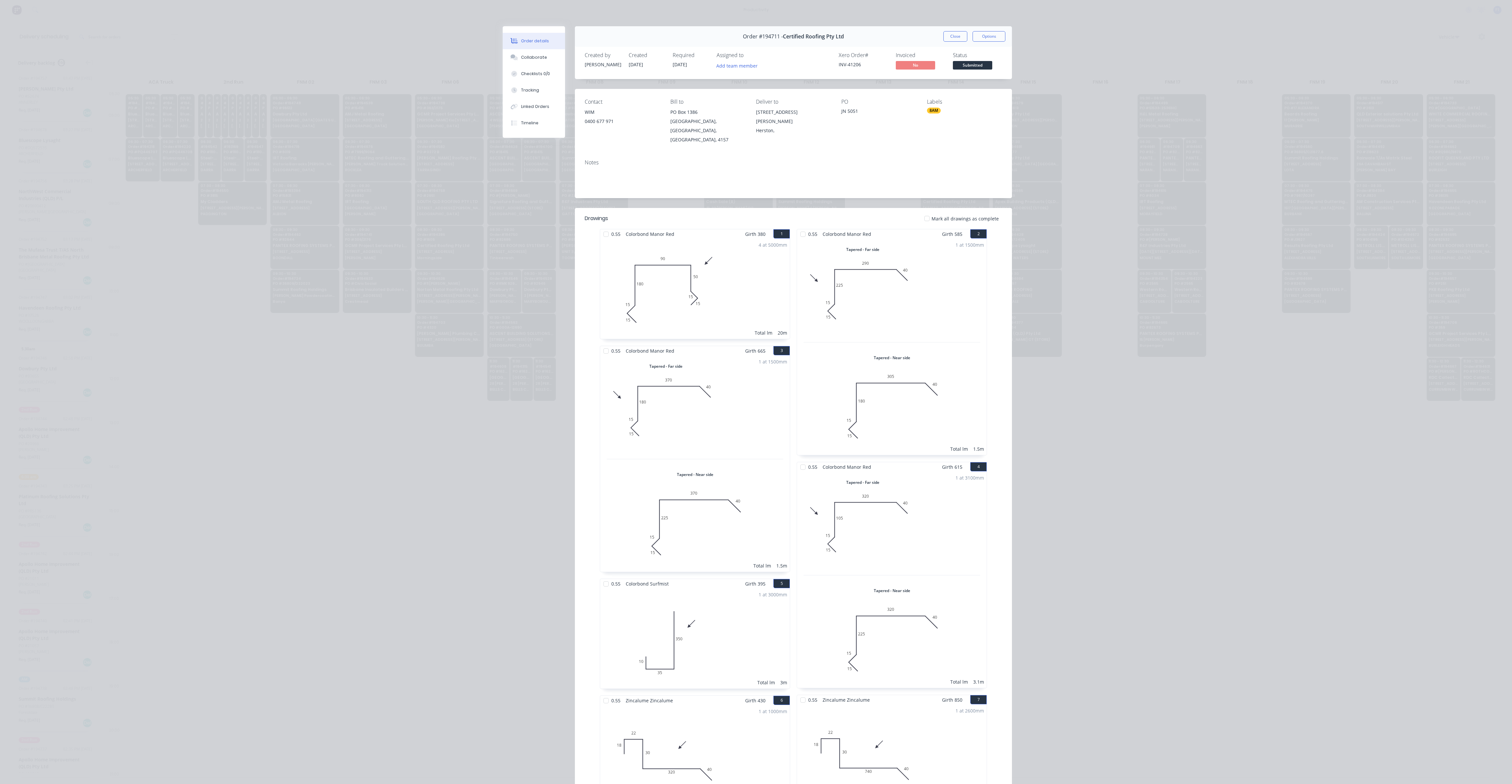
click at [947, 26] on div "Order #194711 - Certified Roofing Pty Ltd Close Options" at bounding box center [793, 36] width 437 height 21
click at [949, 35] on button "Close" at bounding box center [955, 36] width 24 height 11
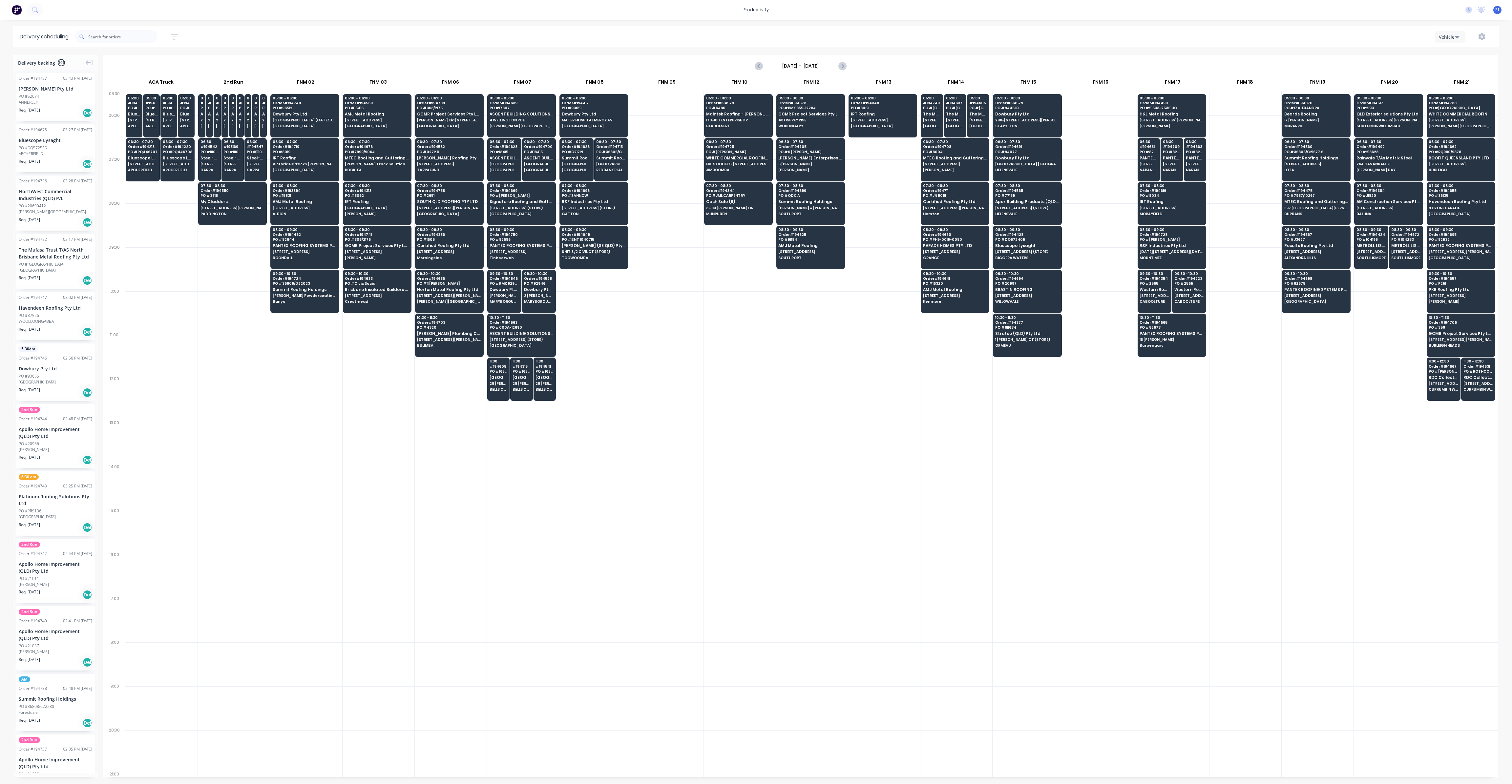
drag, startPoint x: 946, startPoint y: 347, endPoint x: 944, endPoint y: 339, distance: 8.2
click at [944, 347] on div at bounding box center [956, 357] width 72 height 44
click at [943, 207] on span "[STREET_ADDRESS][PERSON_NAME]" at bounding box center [955, 208] width 63 height 4
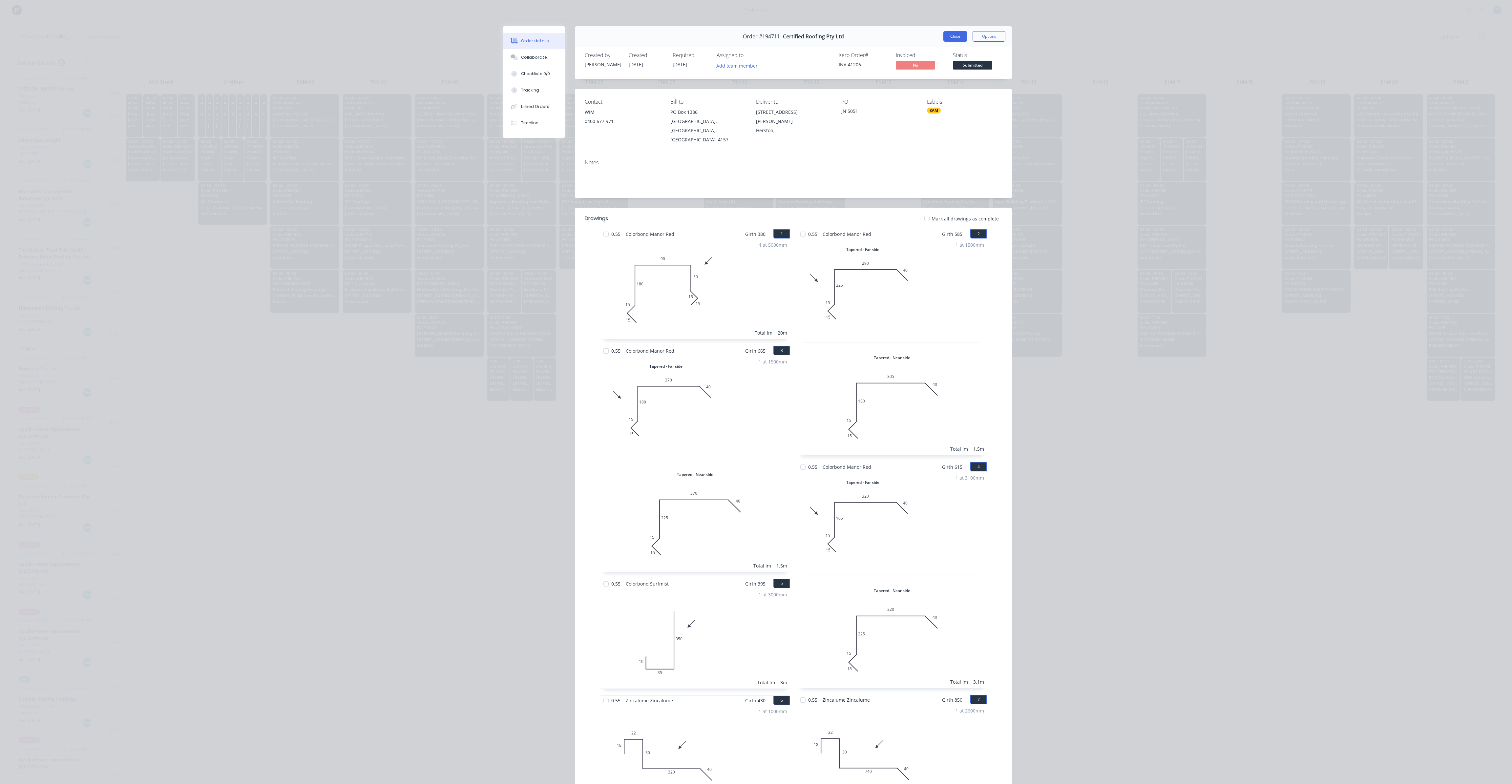
click at [957, 36] on button "Close" at bounding box center [955, 36] width 24 height 11
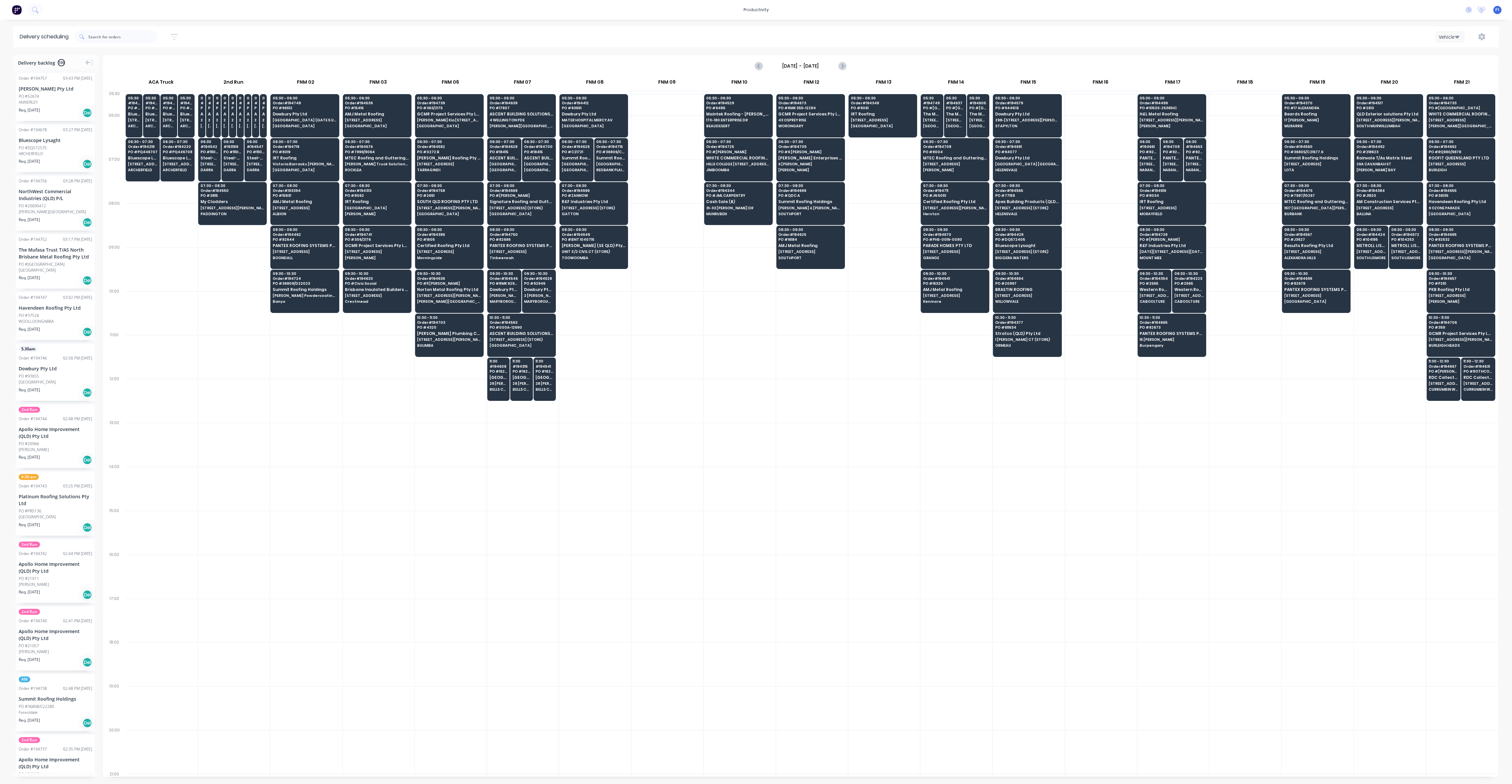
drag, startPoint x: 747, startPoint y: 268, endPoint x: 746, endPoint y: 282, distance: 14.0
click at [748, 274] on div at bounding box center [740, 269] width 72 height 44
click at [296, 119] on span "[GEOGRAPHIC_DATA] (GATE 5 UHF 12) [GEOGRAPHIC_DATA]" at bounding box center [305, 120] width 63 height 4
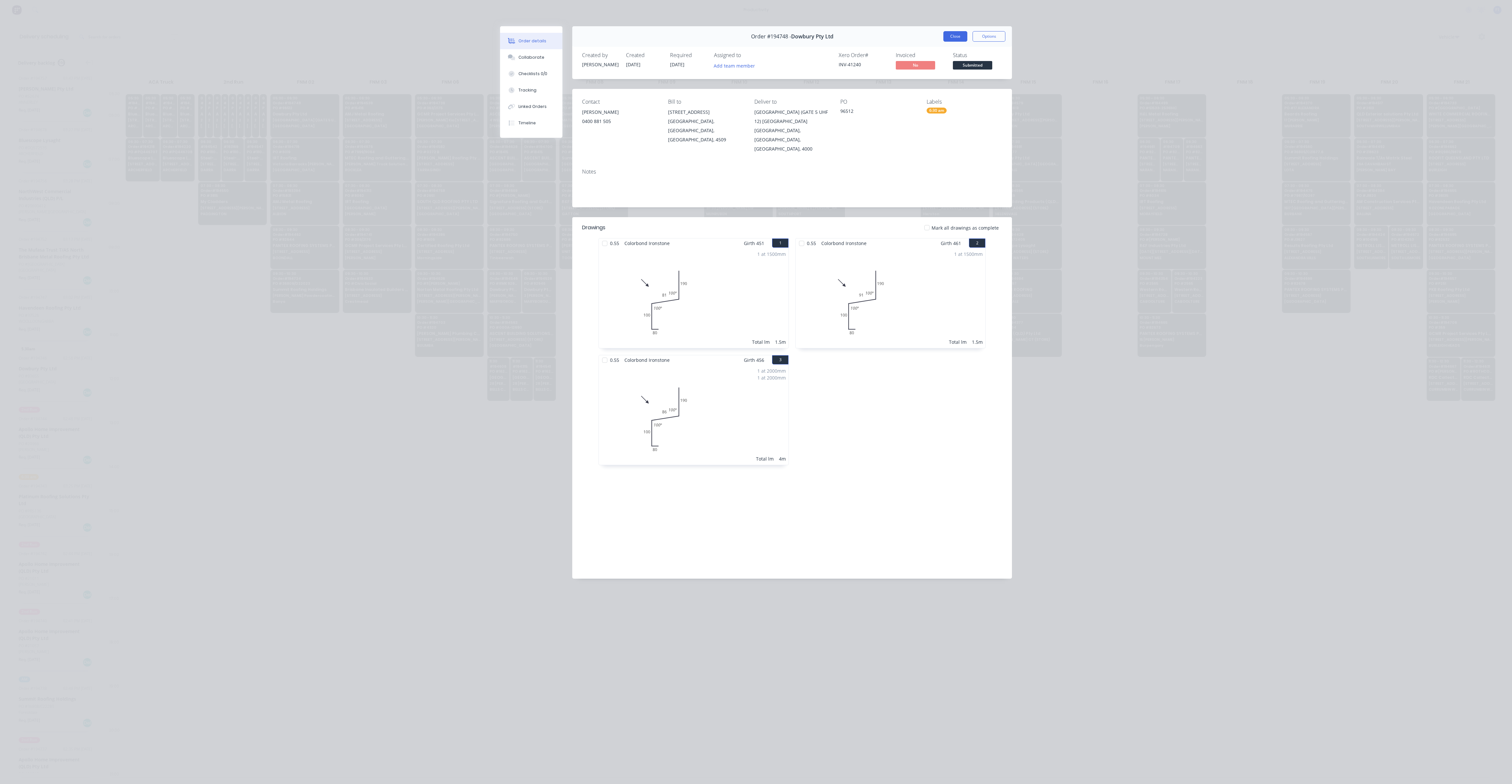
click at [950, 39] on button "Close" at bounding box center [955, 36] width 24 height 11
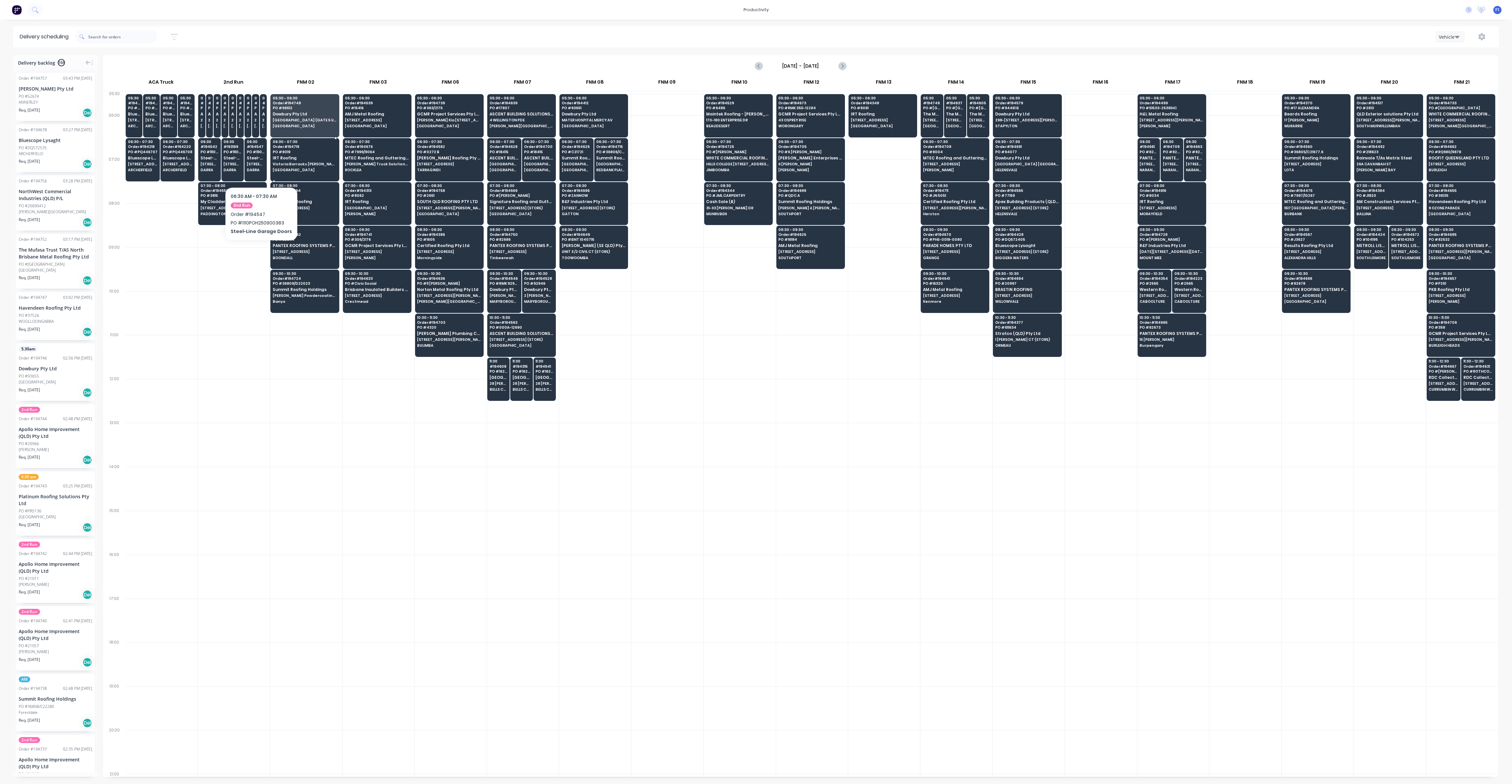
click at [296, 157] on span "IRT Roofing" at bounding box center [305, 158] width 63 height 4
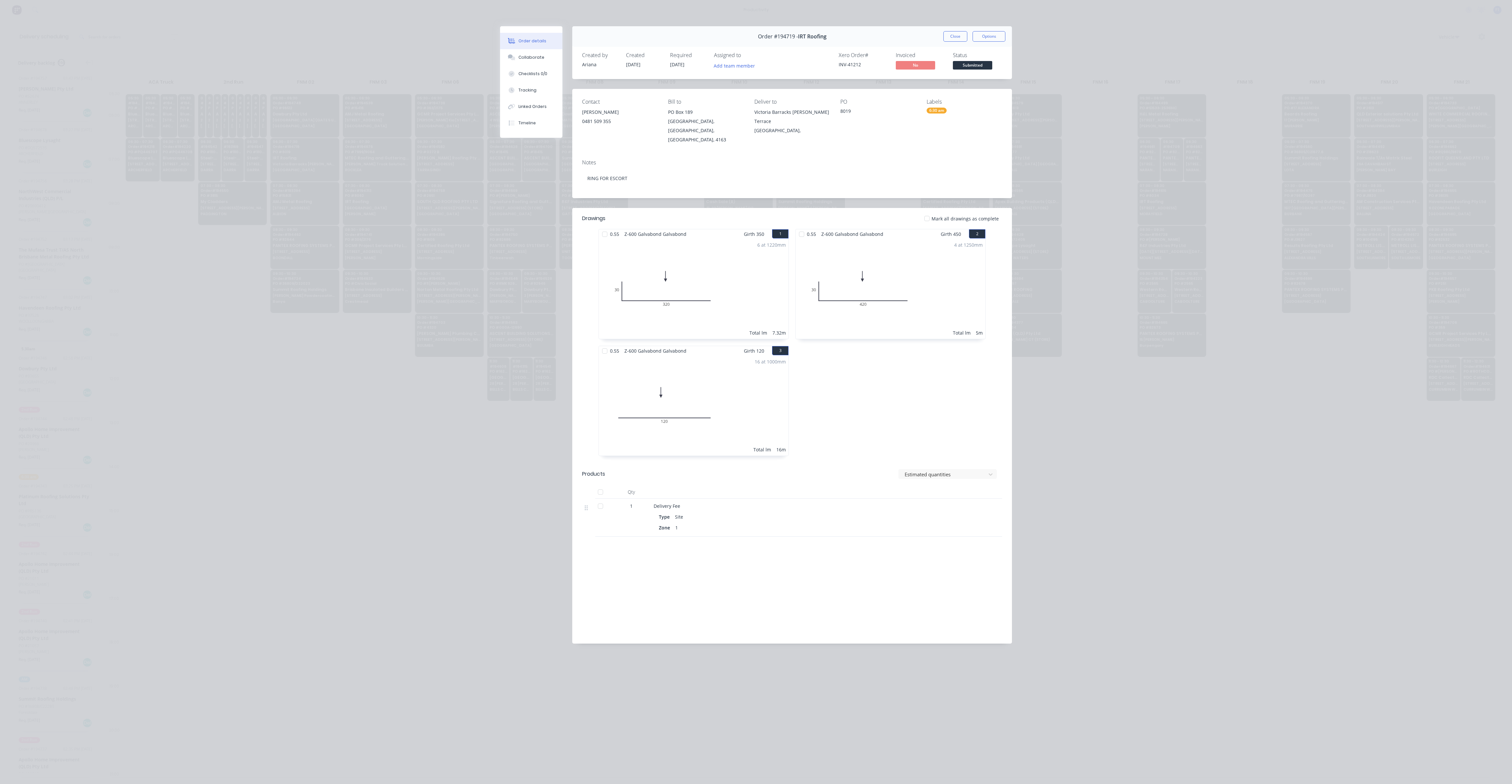
click at [958, 40] on button "Close" at bounding box center [955, 36] width 24 height 11
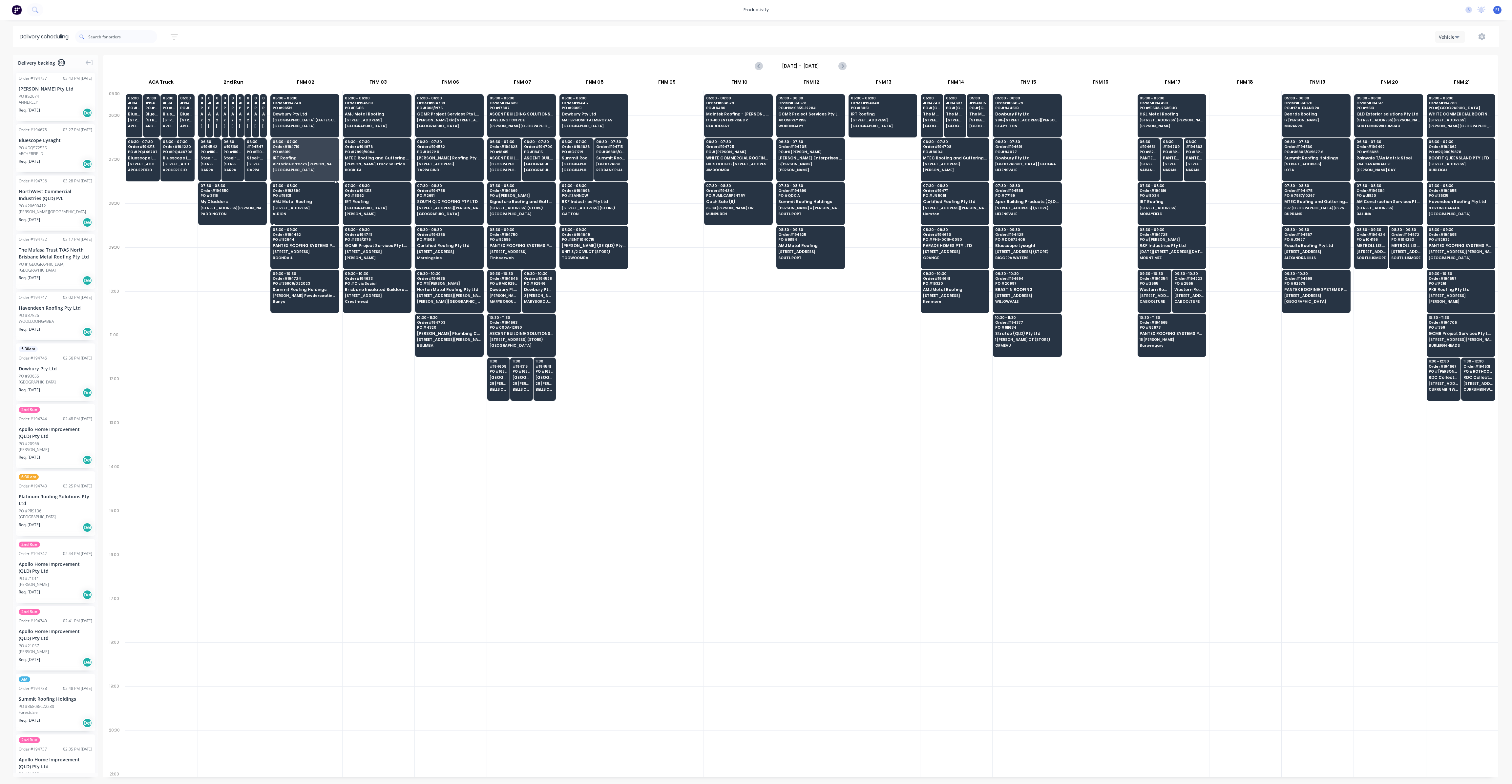
click at [308, 208] on span "[STREET_ADDRESS]" at bounding box center [305, 208] width 63 height 4
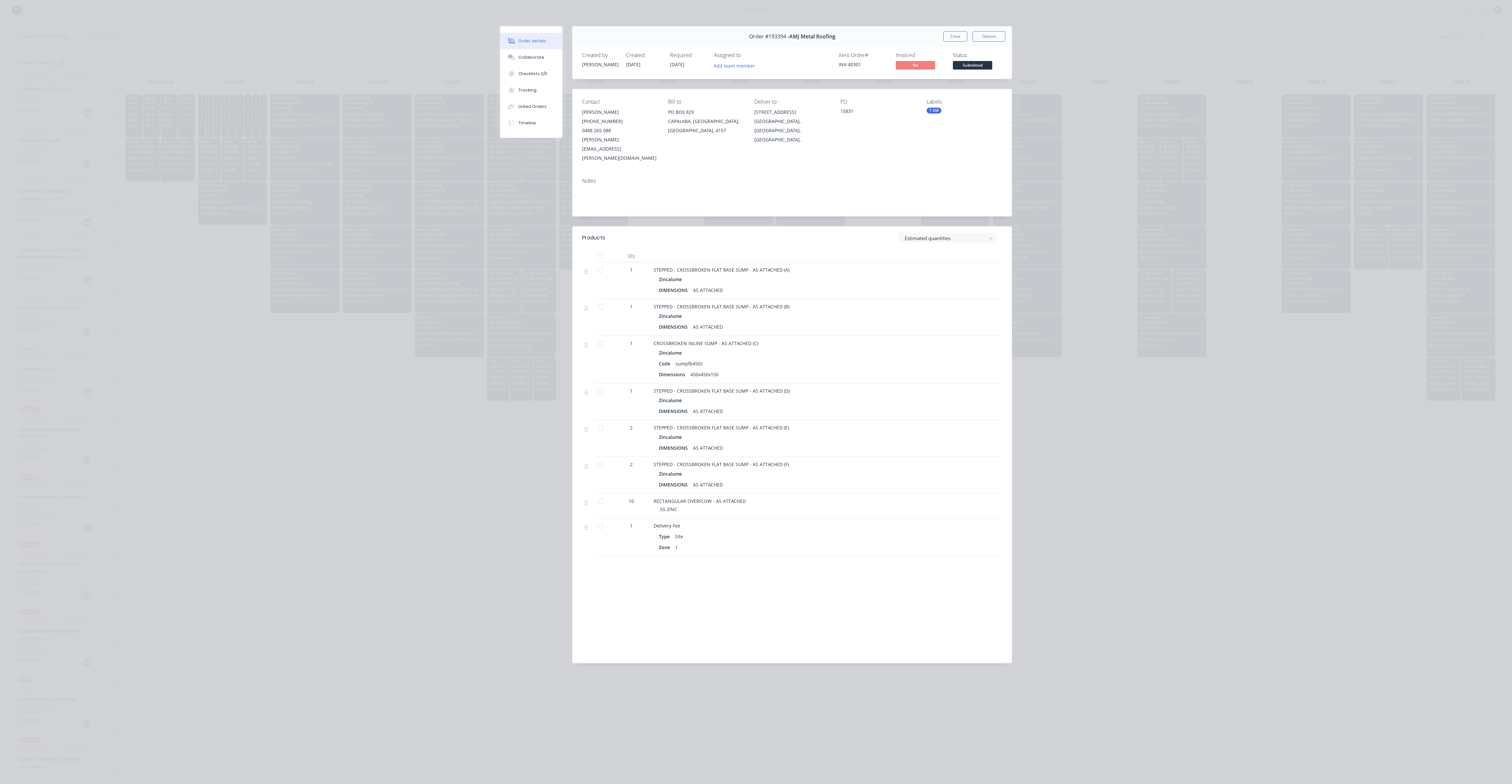
drag, startPoint x: 957, startPoint y: 39, endPoint x: 949, endPoint y: 46, distance: 10.6
click at [957, 39] on button "Close" at bounding box center [955, 36] width 24 height 11
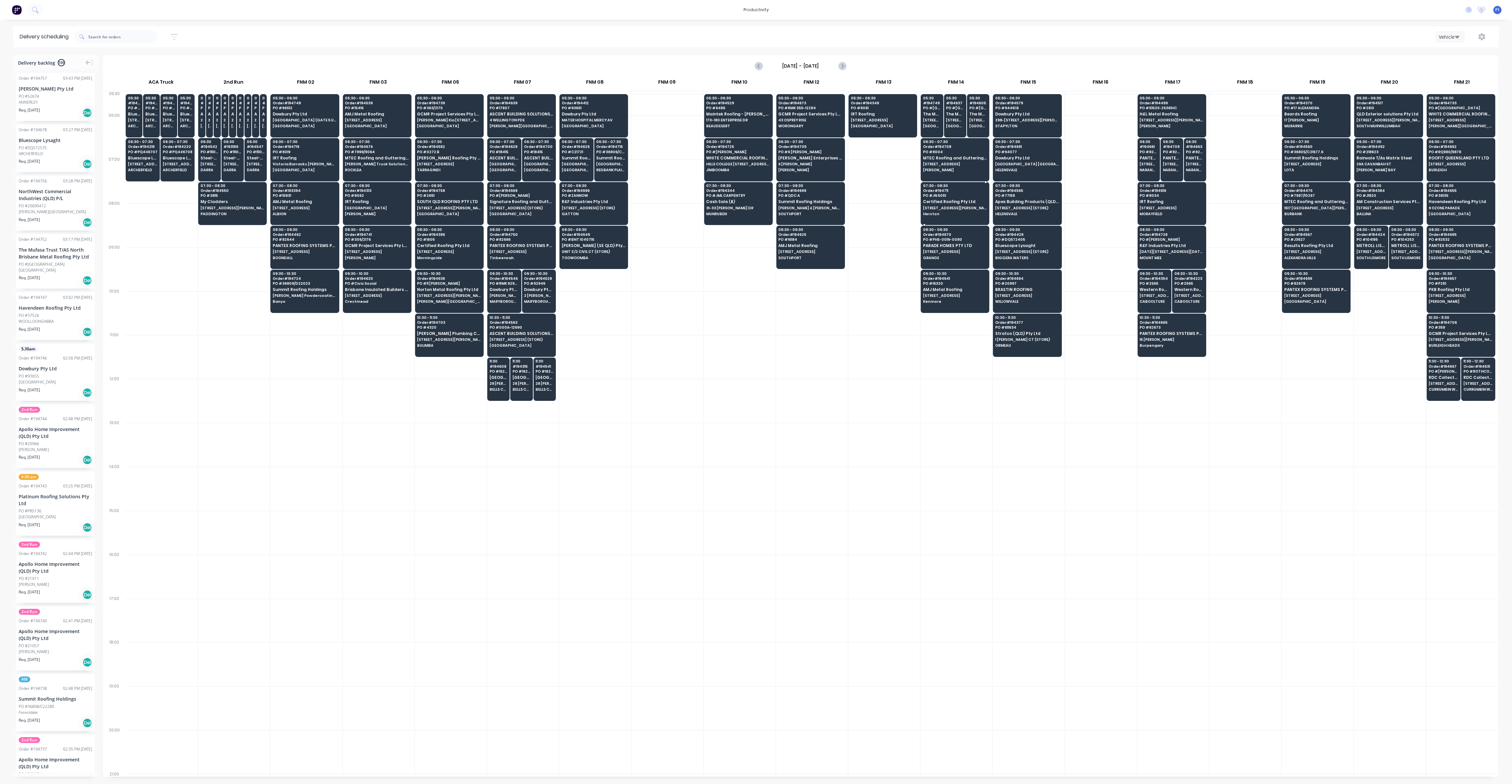
click at [954, 198] on div "07:30 - 08:30 Order # 194711 PO # JN 5051 Certified Roofing Pty Ltd [STREET_ADD…" at bounding box center [955, 200] width 68 height 37
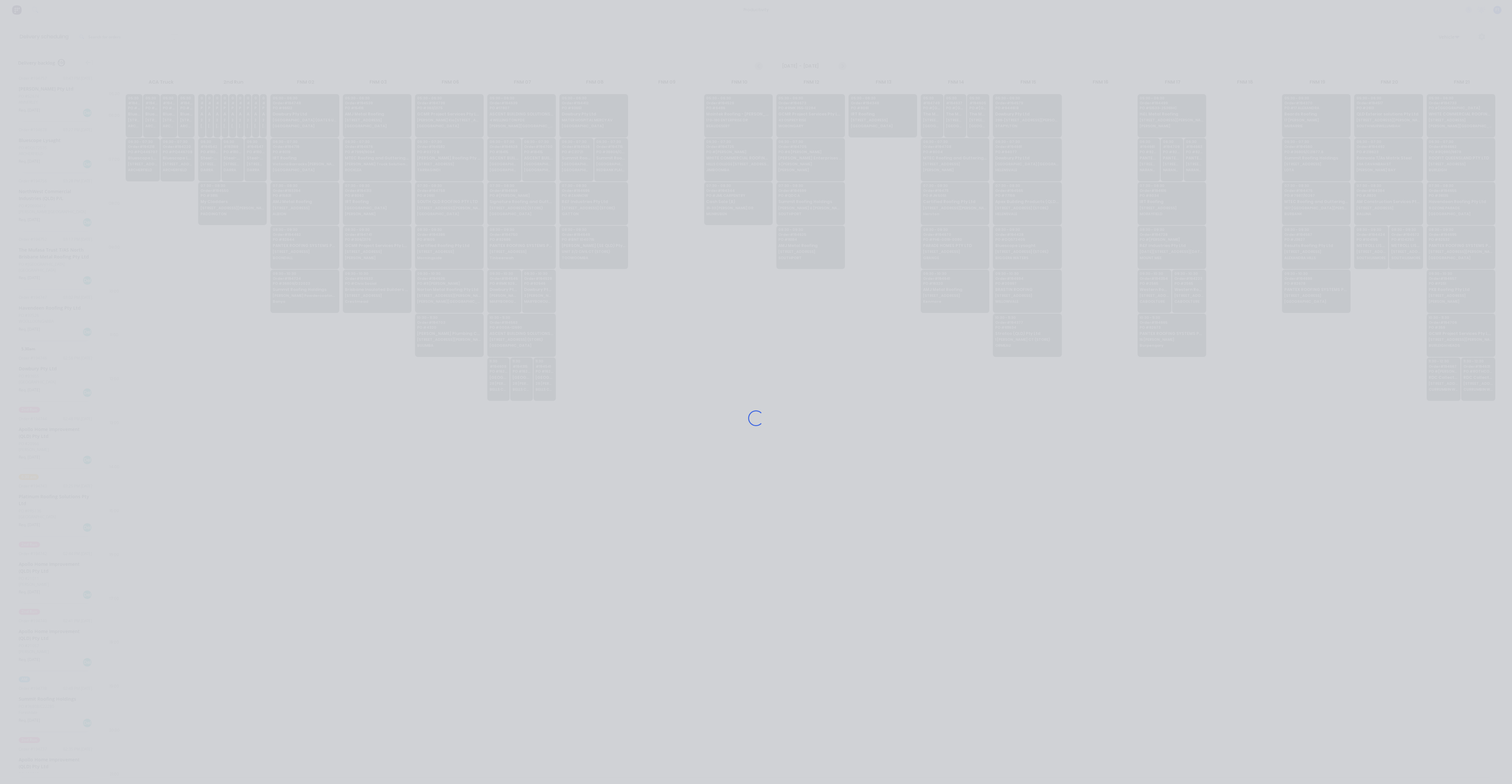
click at [942, 201] on div "Loading..." at bounding box center [756, 418] width 525 height 784
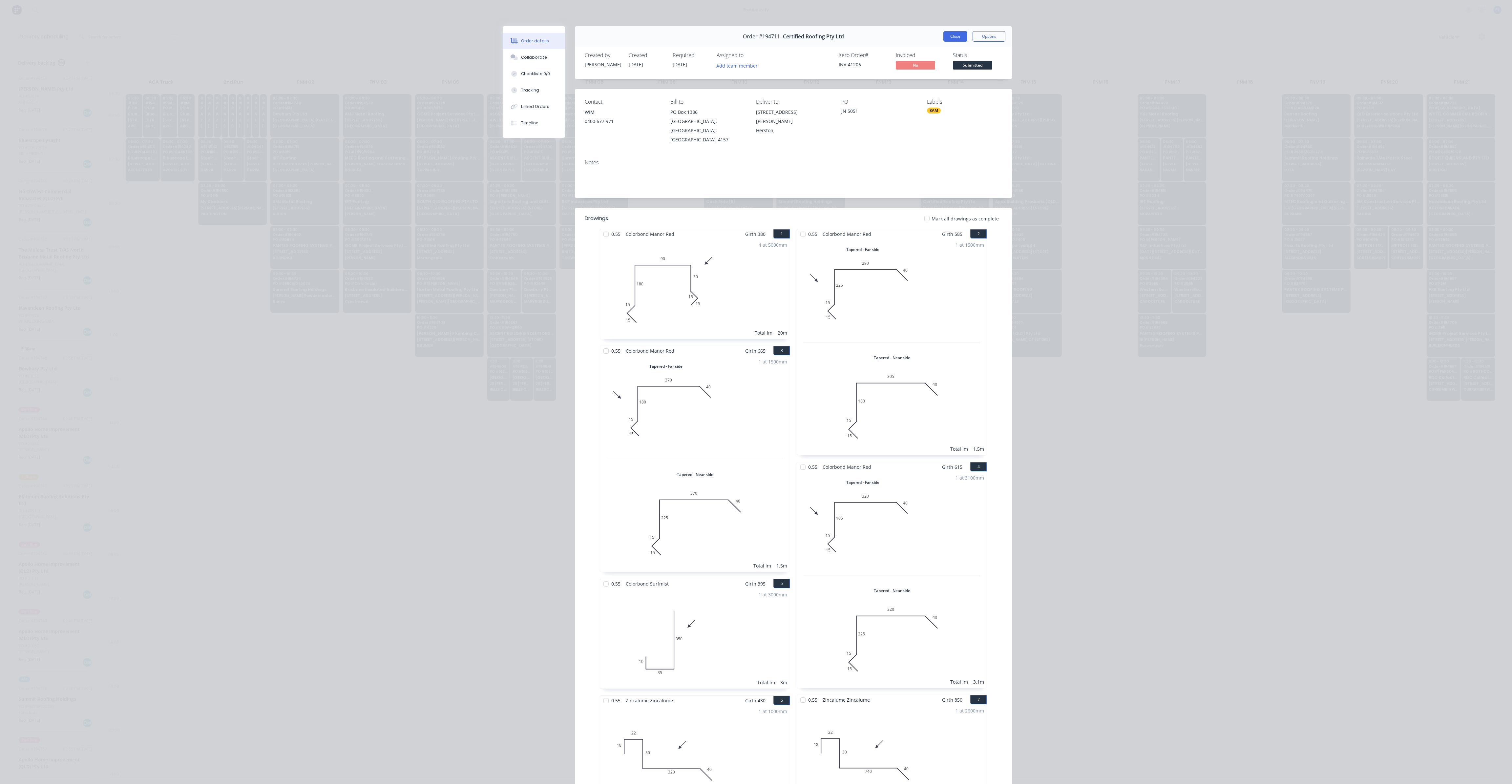
click at [956, 38] on button "Close" at bounding box center [955, 36] width 24 height 11
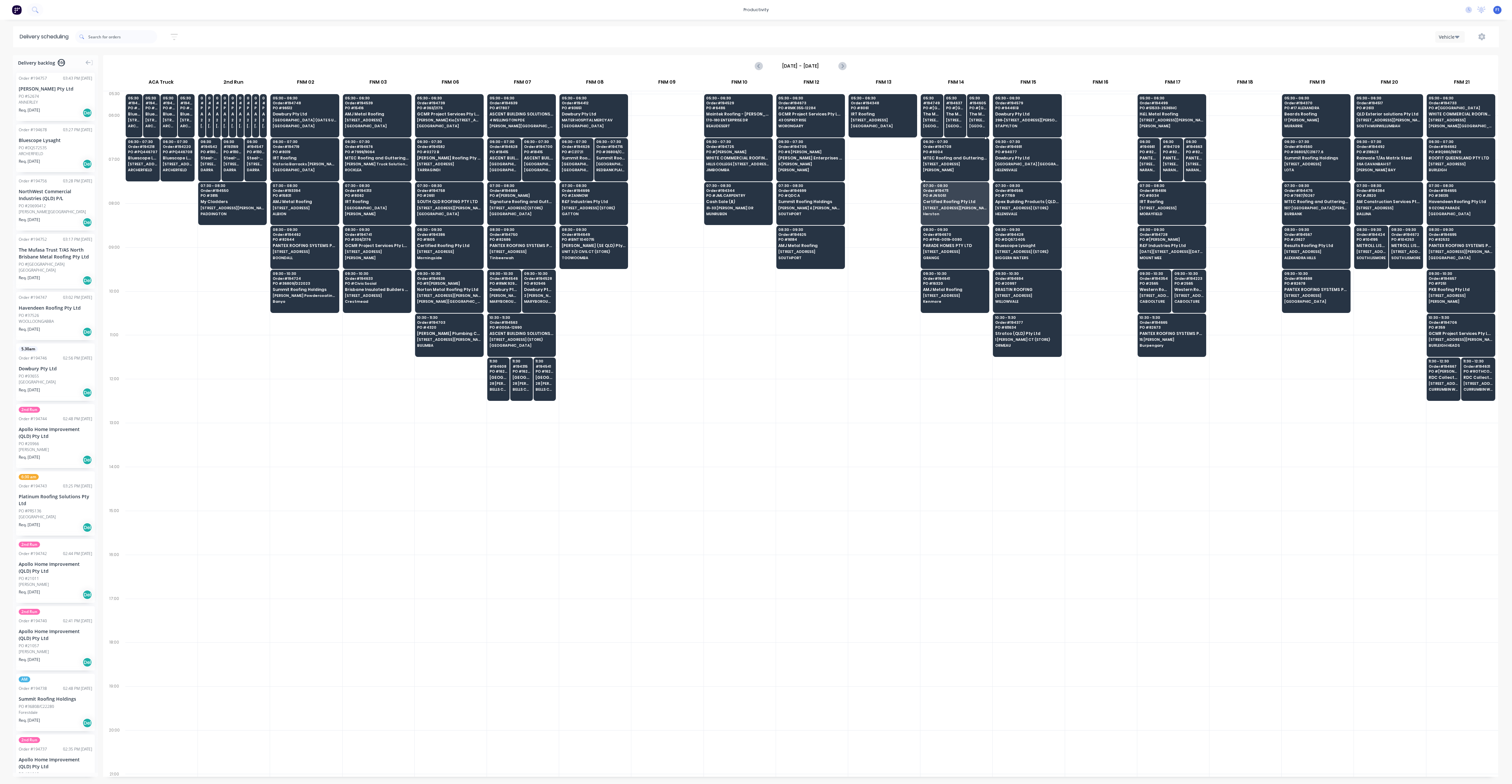
click at [957, 156] on span "MTEC Roofing and Guttering Pty Ltd" at bounding box center [955, 158] width 63 height 4
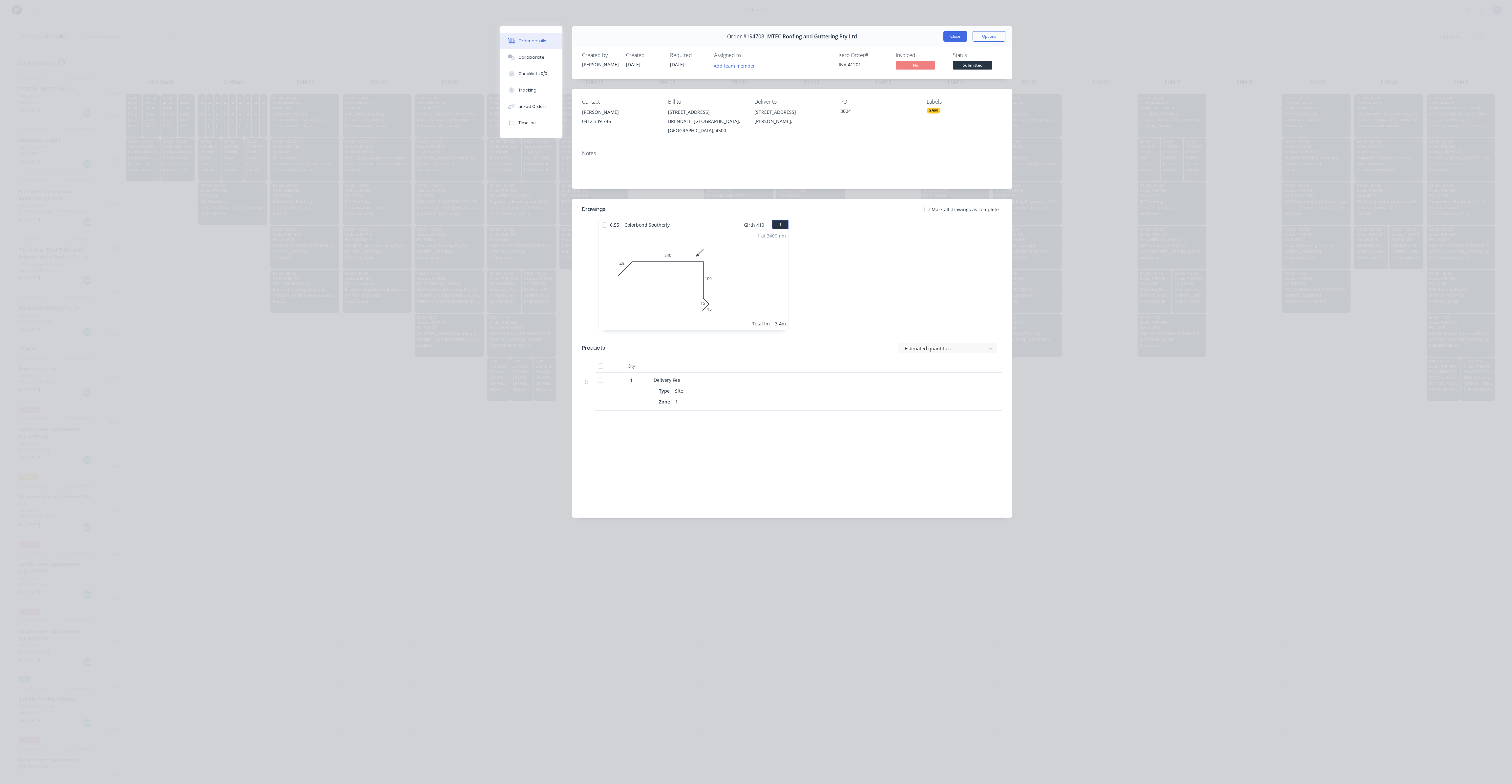
click at [956, 38] on button "Close" at bounding box center [955, 36] width 24 height 11
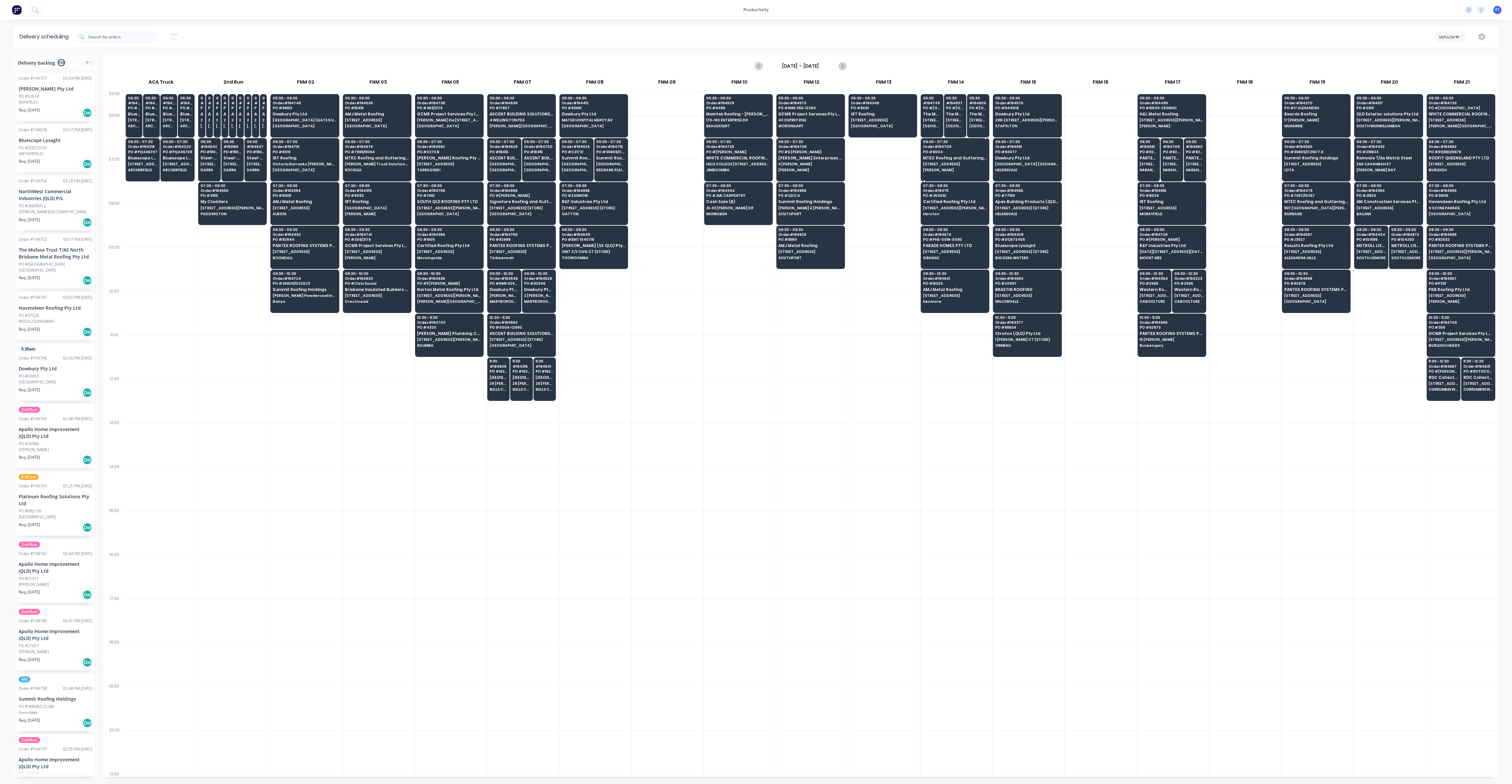
click at [939, 157] on span "MTEC Roofing and Guttering Pty Ltd" at bounding box center [955, 158] width 63 height 4
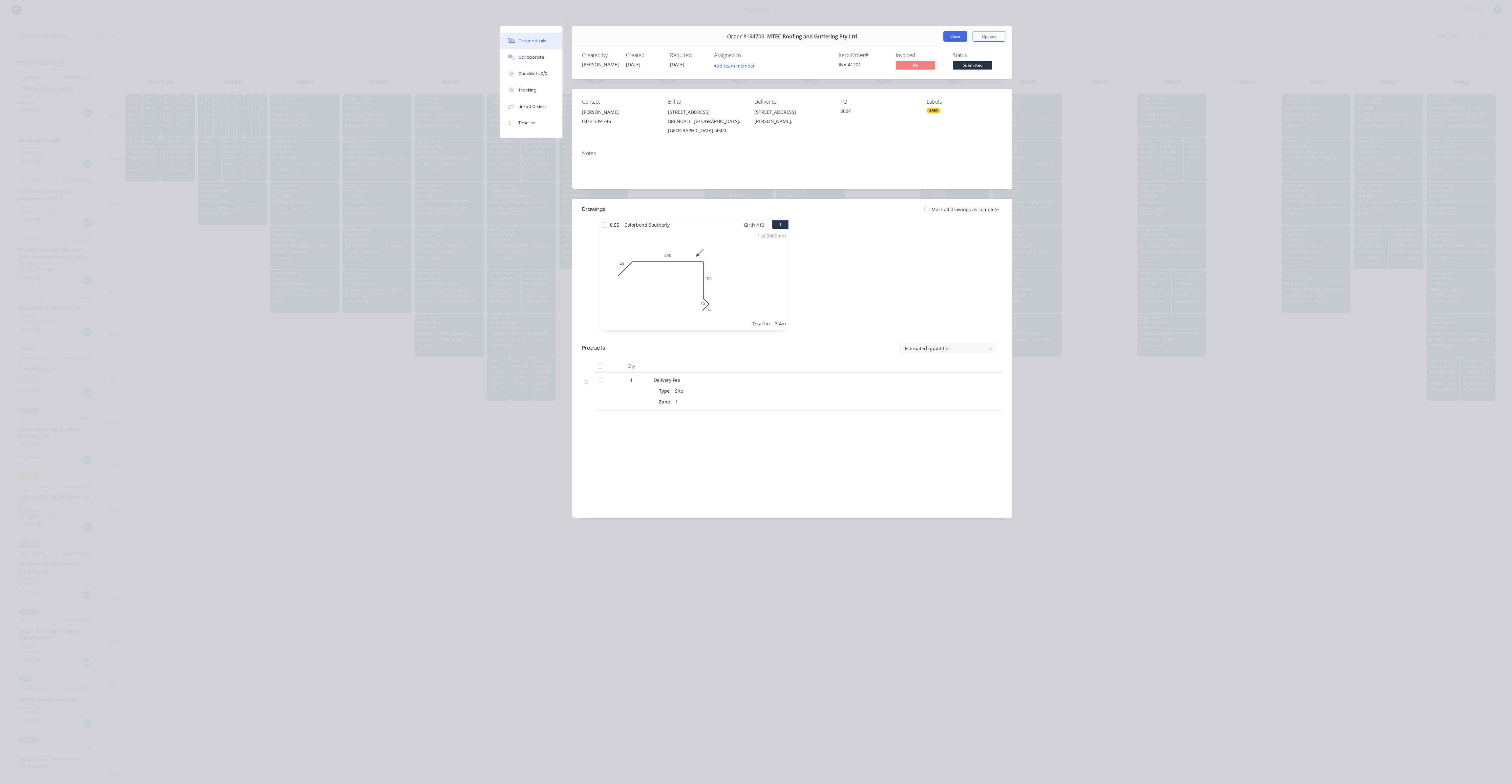
click at [951, 36] on button "Close" at bounding box center [955, 36] width 24 height 11
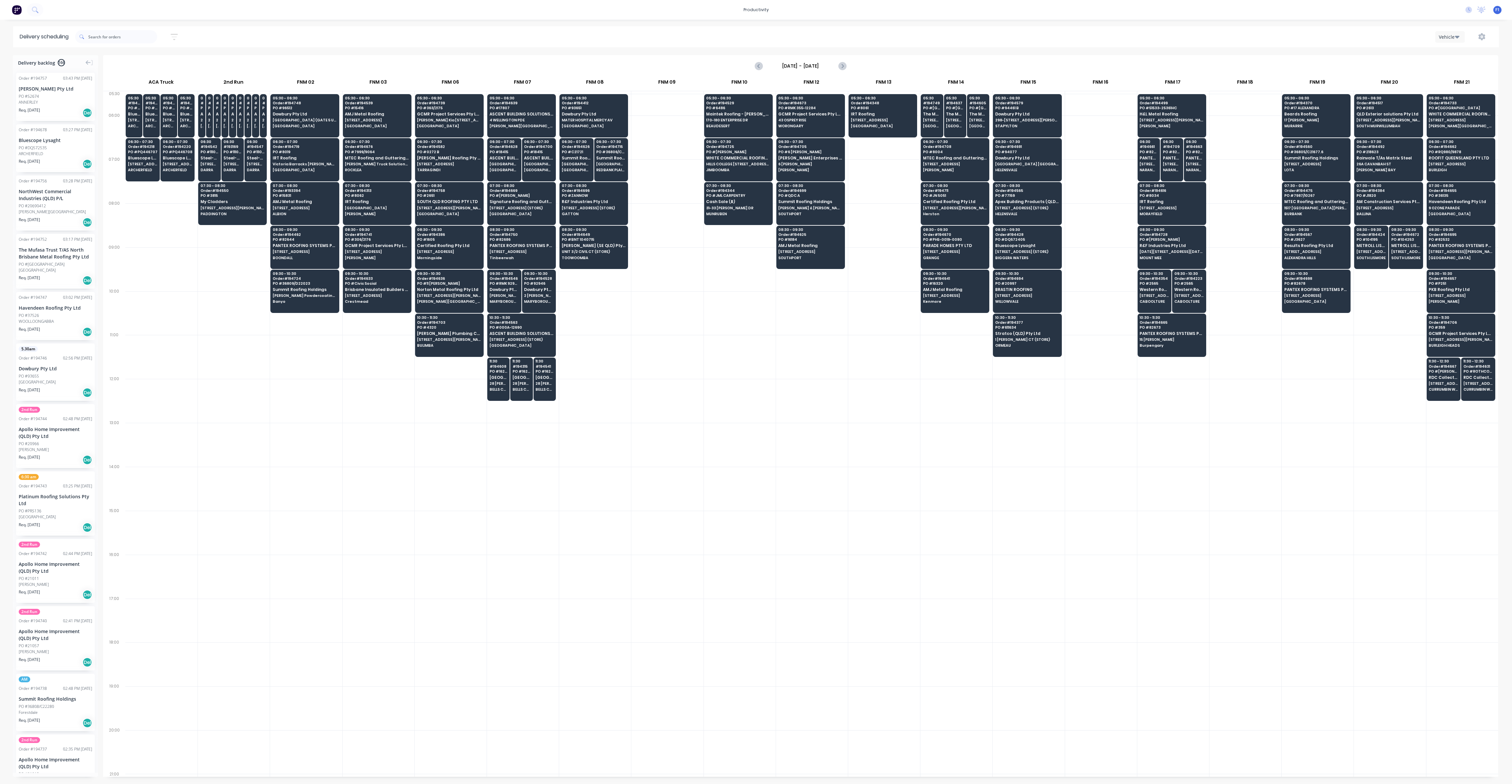
click at [892, 450] on div at bounding box center [884, 445] width 72 height 44
click at [585, 249] on span "UNIT 3 /2 CIVIL CT (STORE)" at bounding box center [593, 251] width 63 height 4
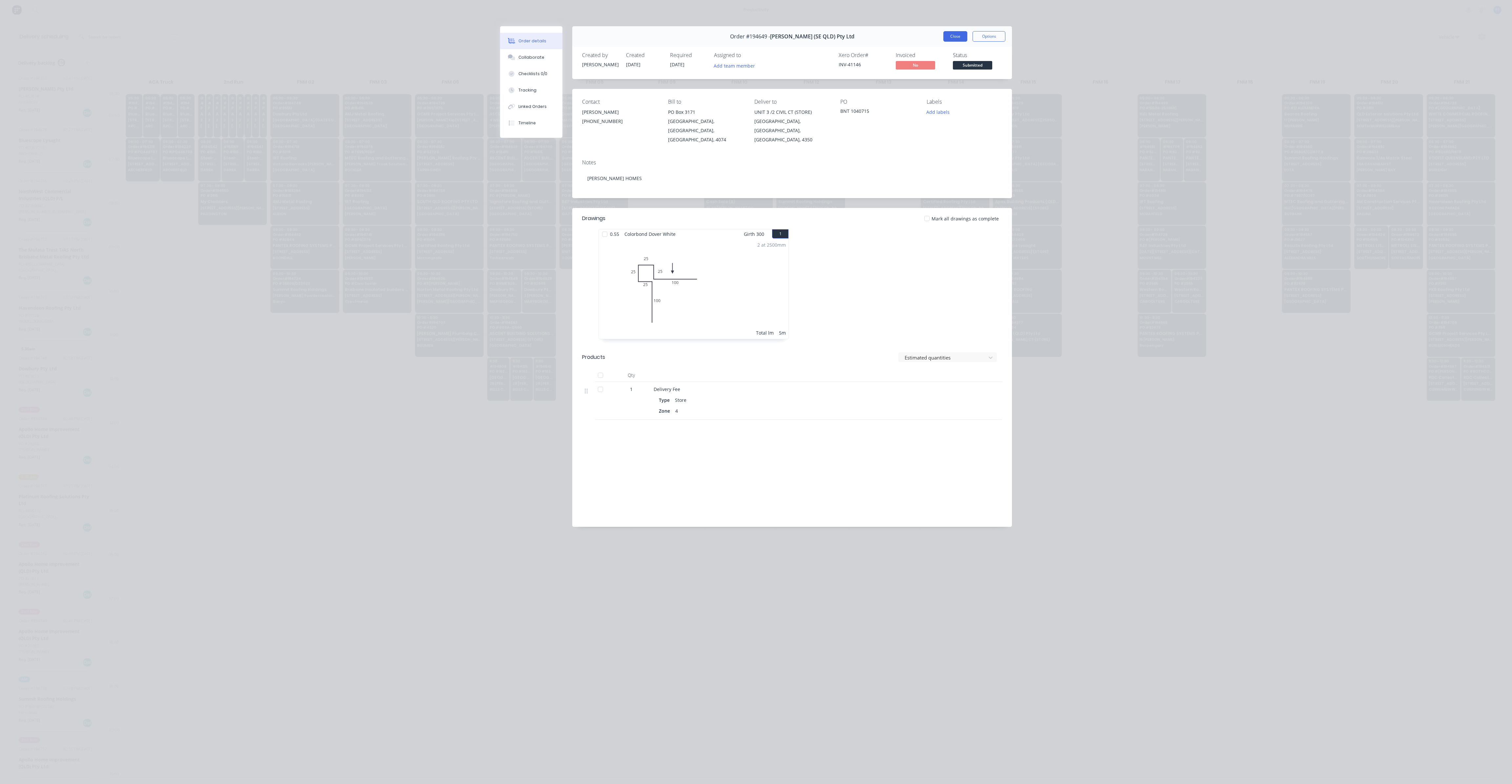
click at [954, 38] on button "Close" at bounding box center [955, 36] width 24 height 11
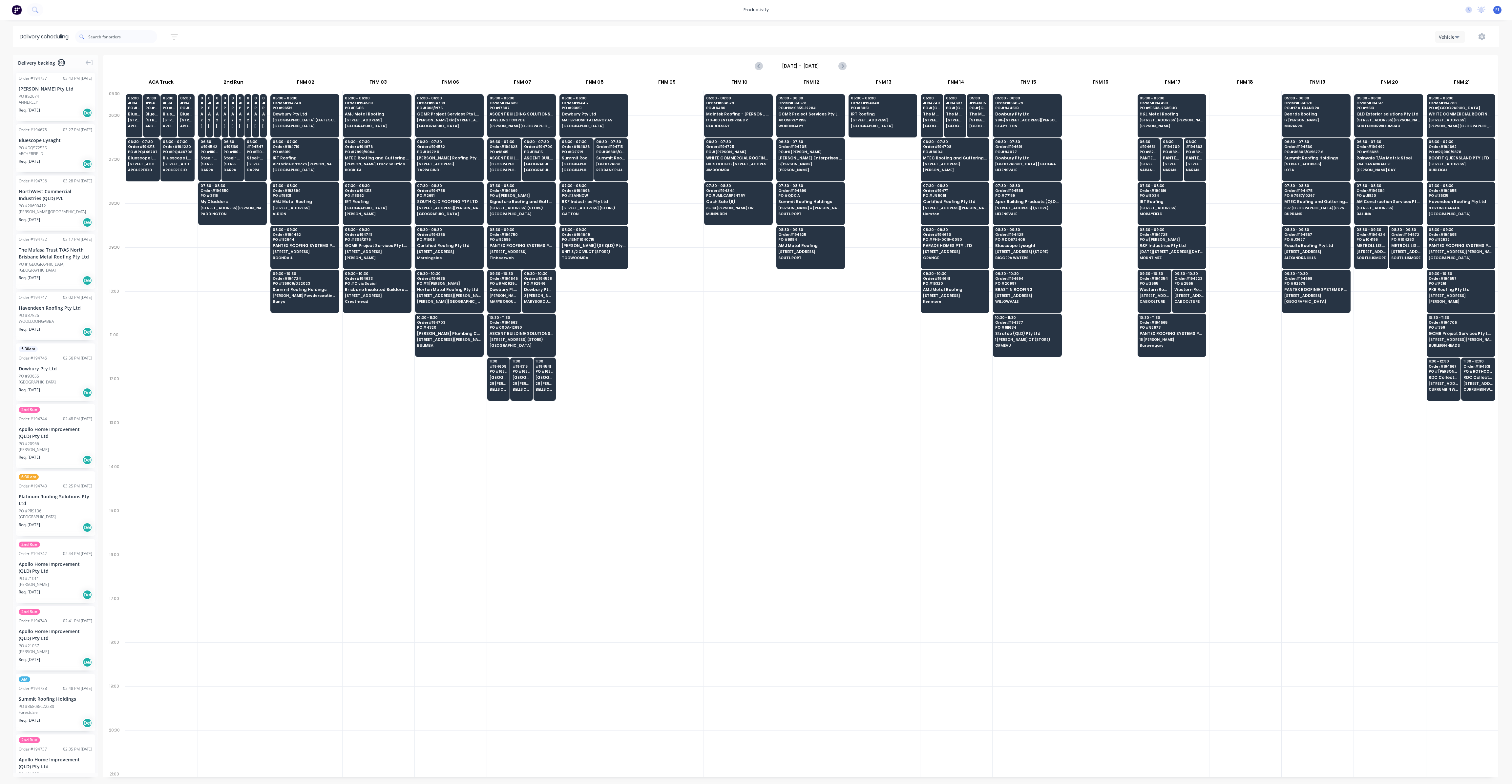
click at [629, 351] on div at bounding box center [595, 357] width 72 height 44
click at [936, 197] on div "07:30 - 08:30 Order # 194711 PO # JN 5051 Certified Roofing Pty Ltd [STREET_ADD…" at bounding box center [955, 200] width 68 height 37
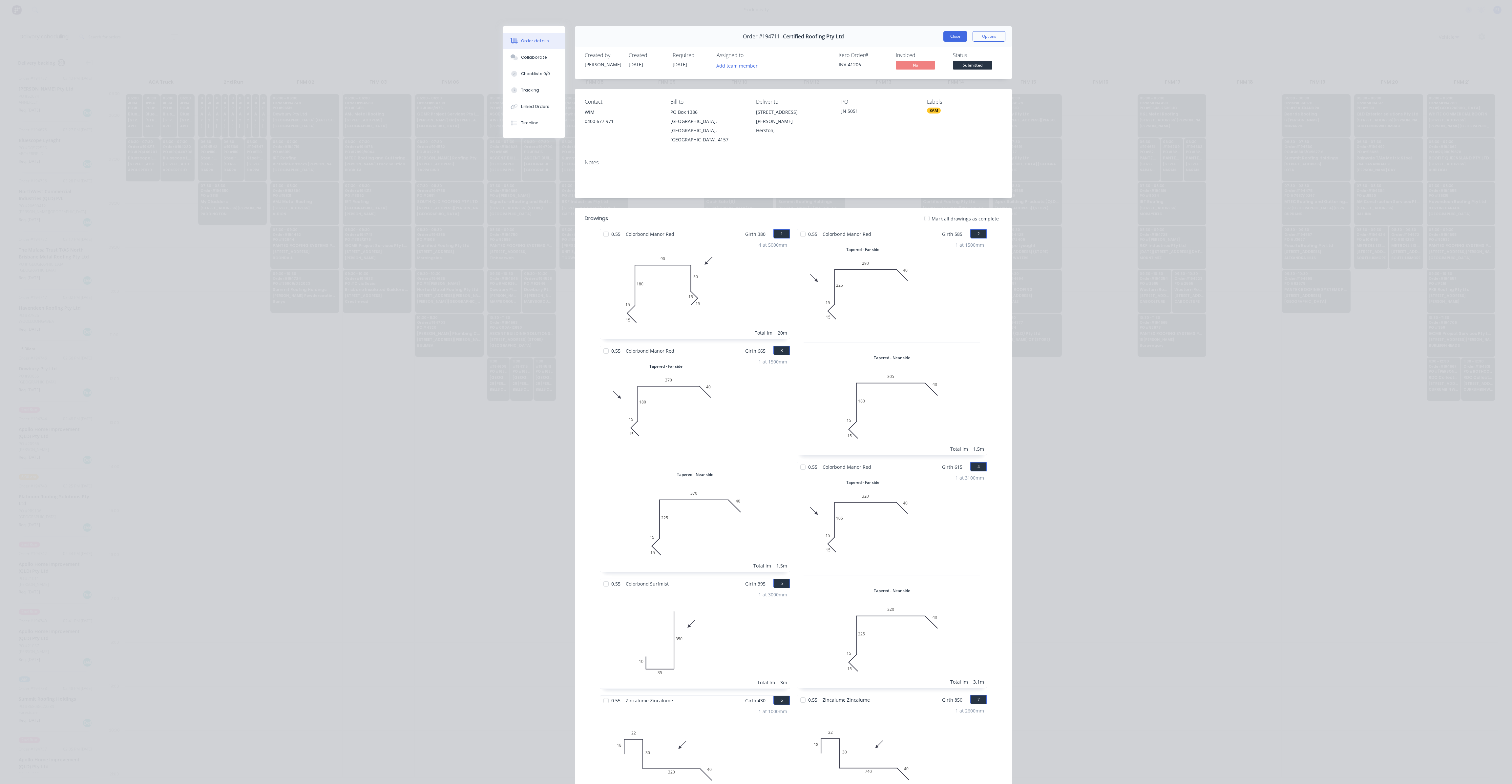
click at [950, 38] on button "Close" at bounding box center [955, 36] width 24 height 11
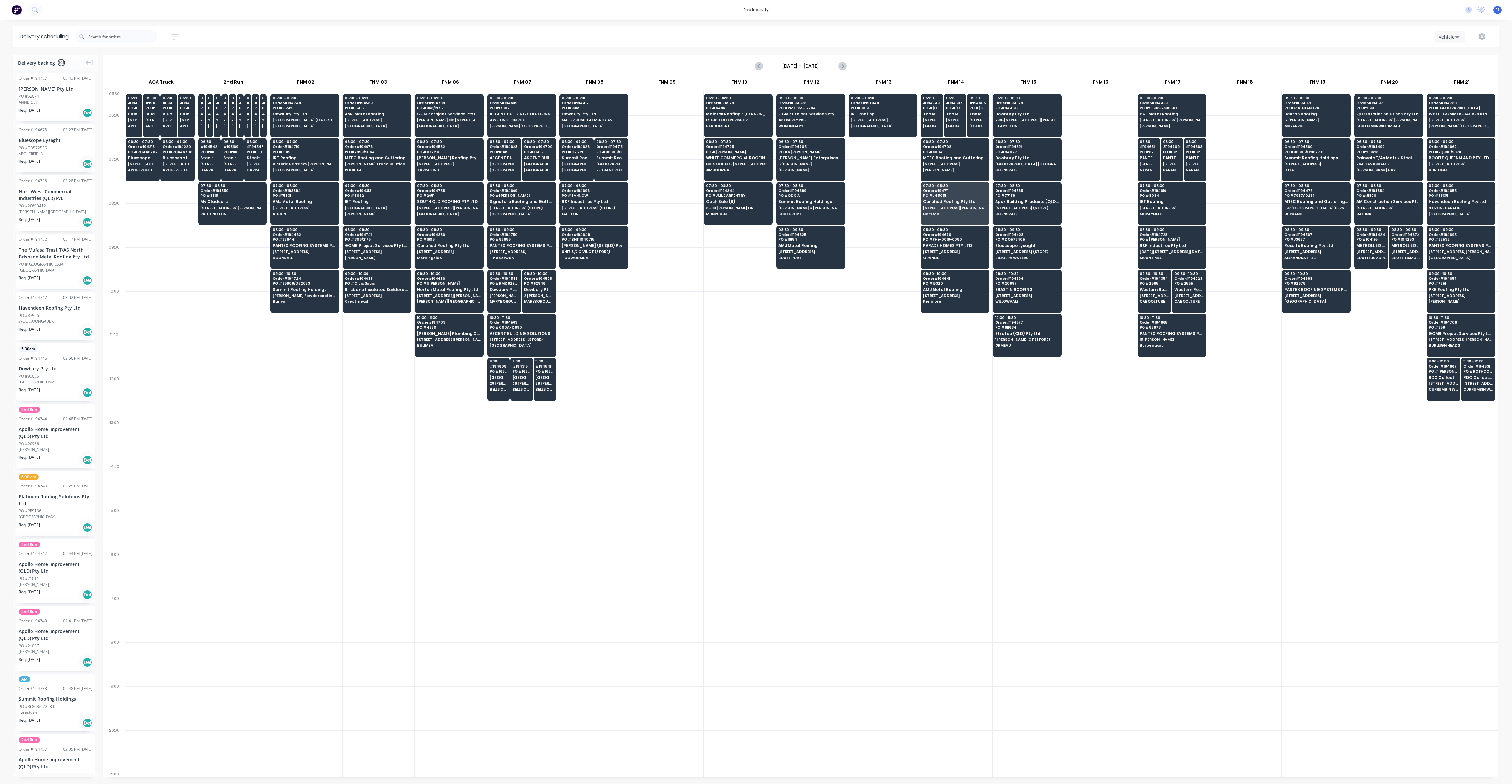
drag, startPoint x: 660, startPoint y: 276, endPoint x: 698, endPoint y: 288, distance: 39.8
click at [665, 277] on div at bounding box center [667, 269] width 72 height 44
click at [949, 201] on span "Certified Roofing Pty Ltd" at bounding box center [955, 201] width 63 height 4
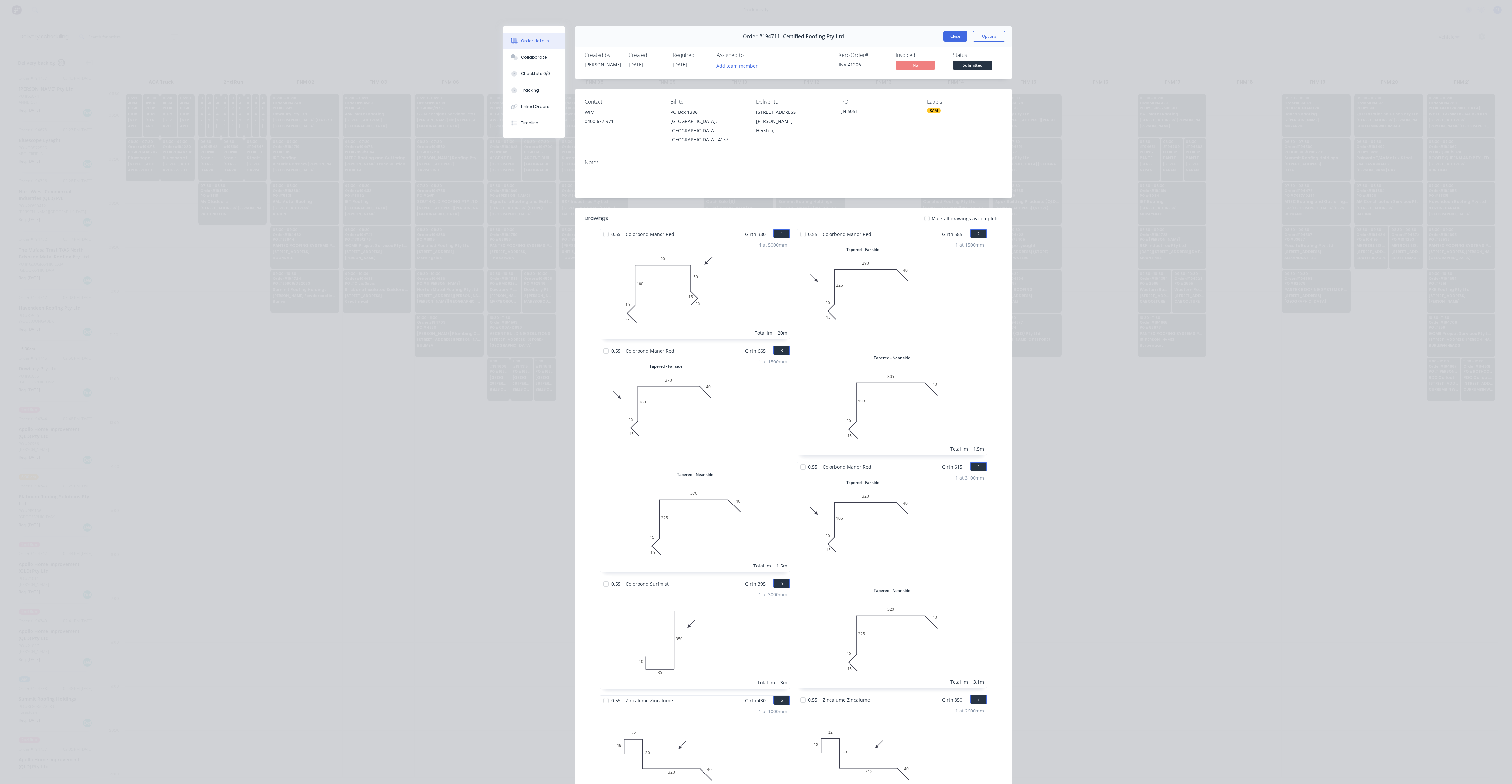
click at [956, 38] on button "Close" at bounding box center [955, 36] width 24 height 11
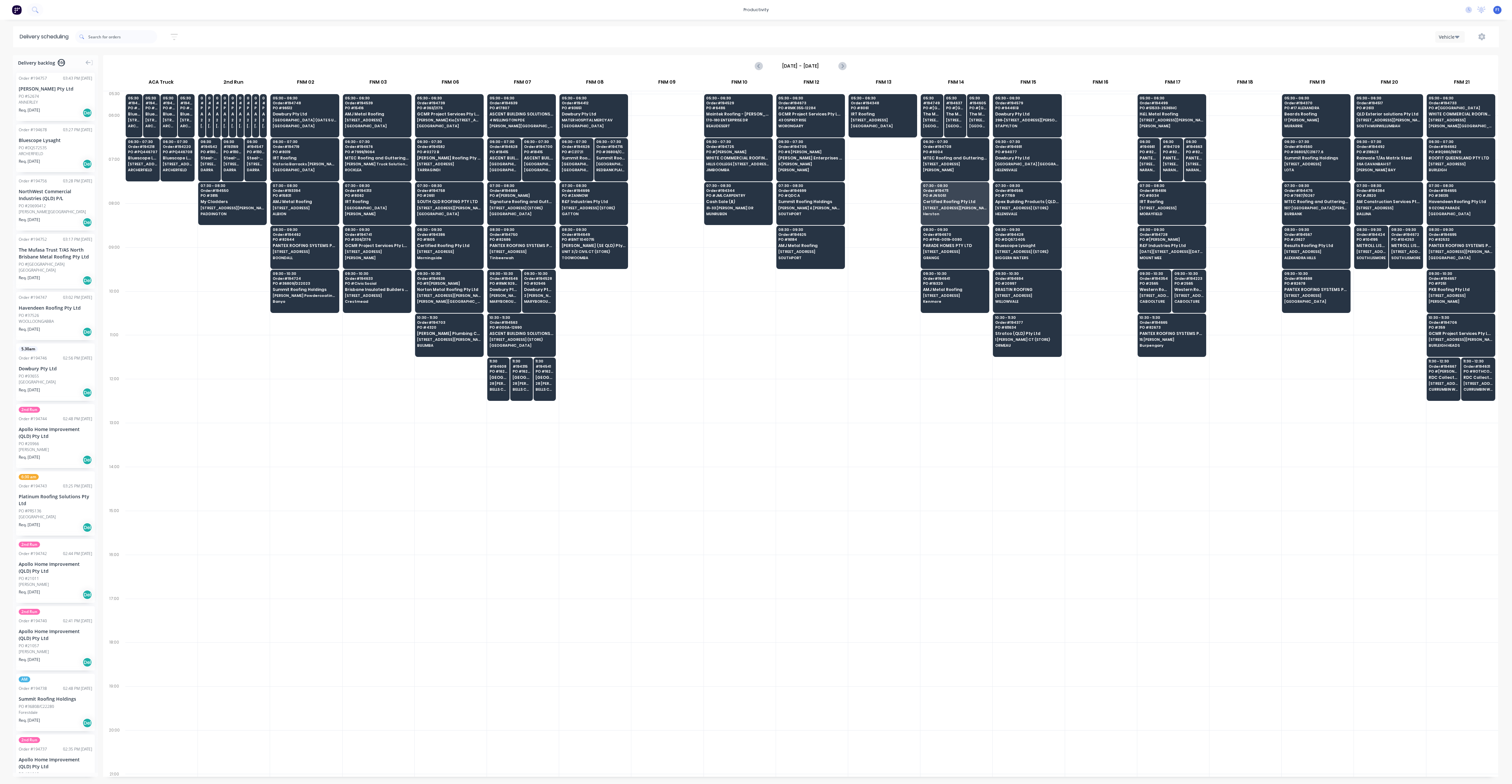
click at [838, 486] on div at bounding box center [812, 488] width 72 height 44
